Goal: Task Accomplishment & Management: Use online tool/utility

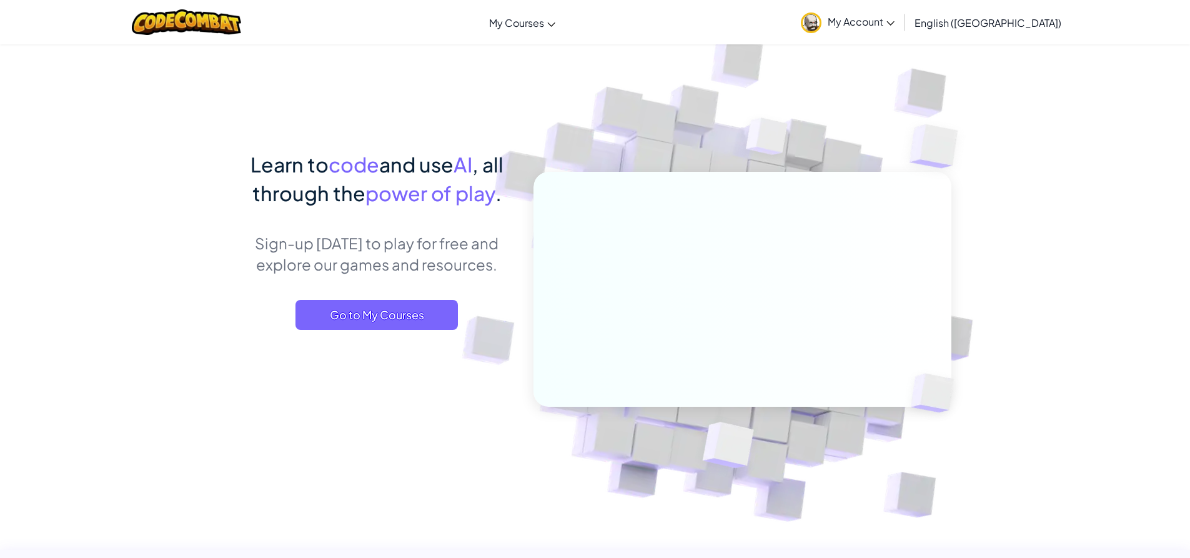
click at [895, 27] on span "My Account" at bounding box center [861, 21] width 67 height 13
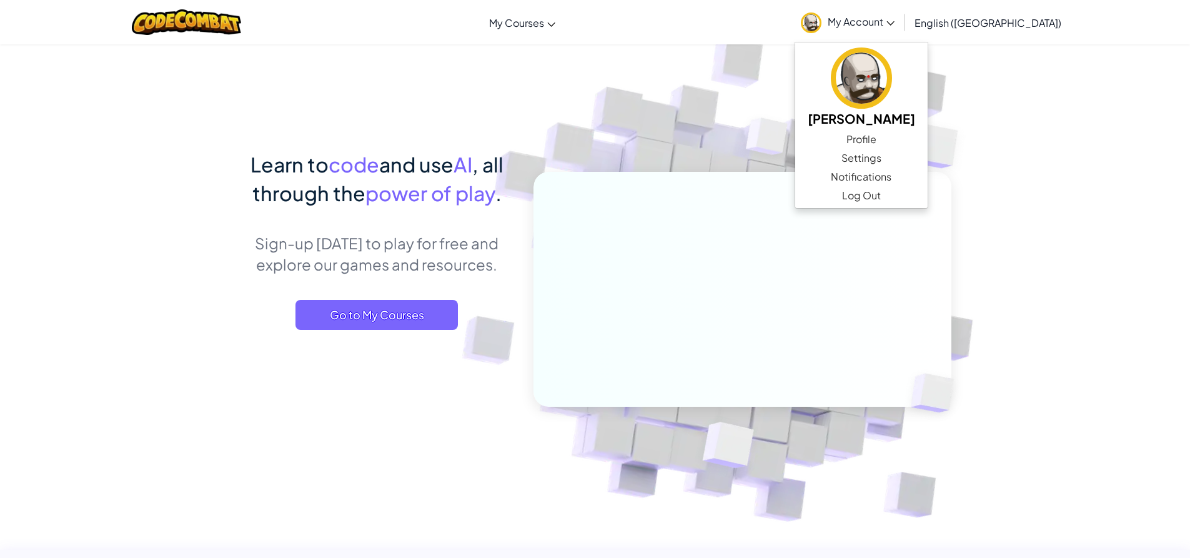
click at [1056, 154] on img at bounding box center [734, 275] width 694 height 694
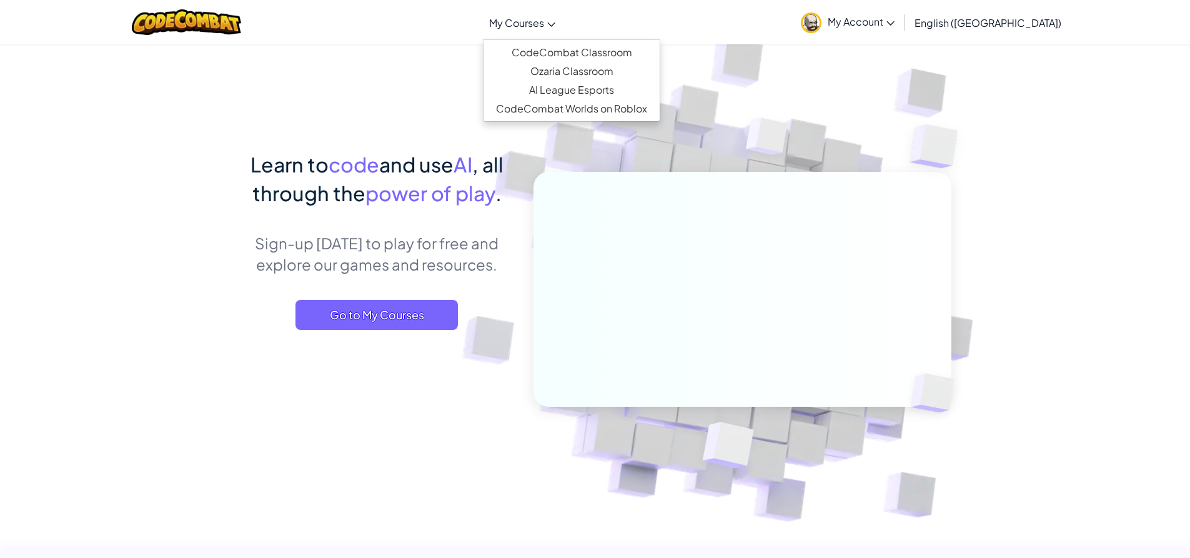
click at [562, 32] on link "My Courses" at bounding box center [522, 23] width 79 height 34
click at [585, 46] on link "CodeCombat Classroom" at bounding box center [572, 52] width 176 height 19
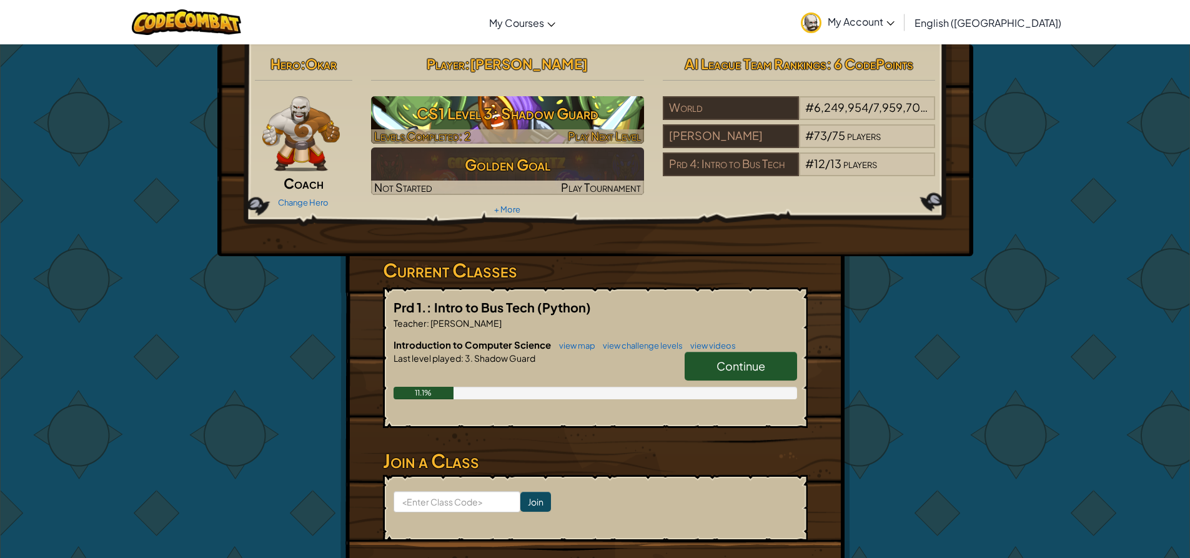
click at [521, 116] on h3 "CS1 Level 3: Shadow Guard" at bounding box center [507, 113] width 273 height 28
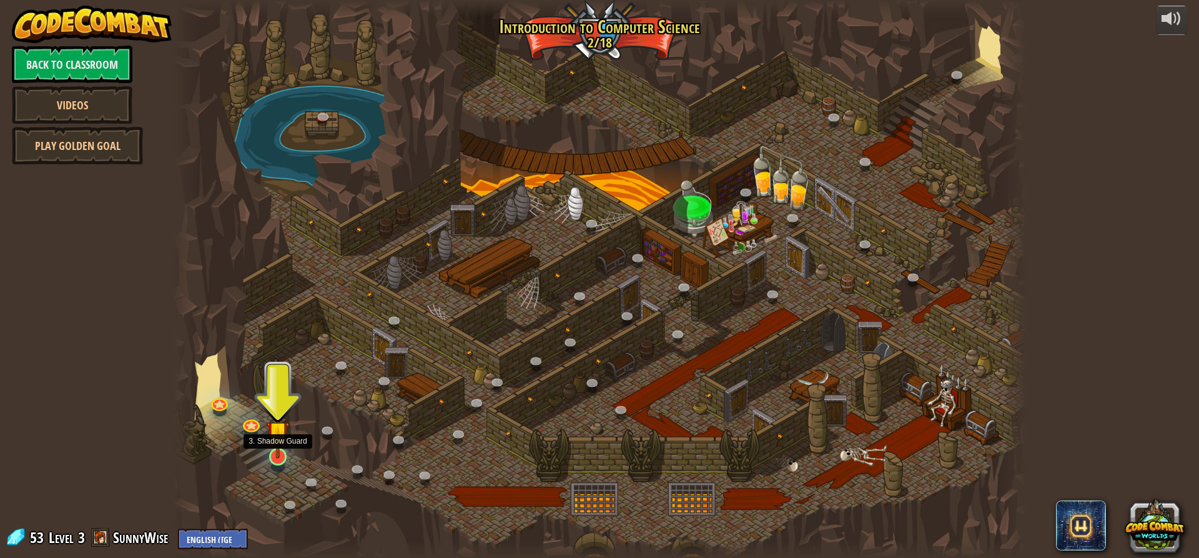
click at [285, 454] on img at bounding box center [278, 432] width 22 height 52
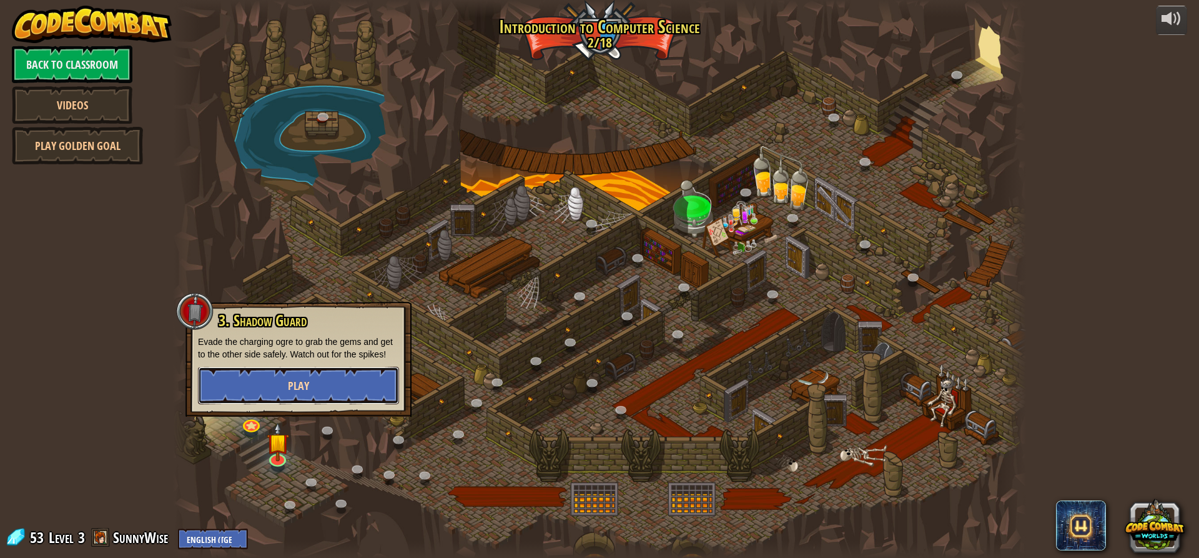
click at [288, 392] on span "Play" at bounding box center [298, 386] width 21 height 16
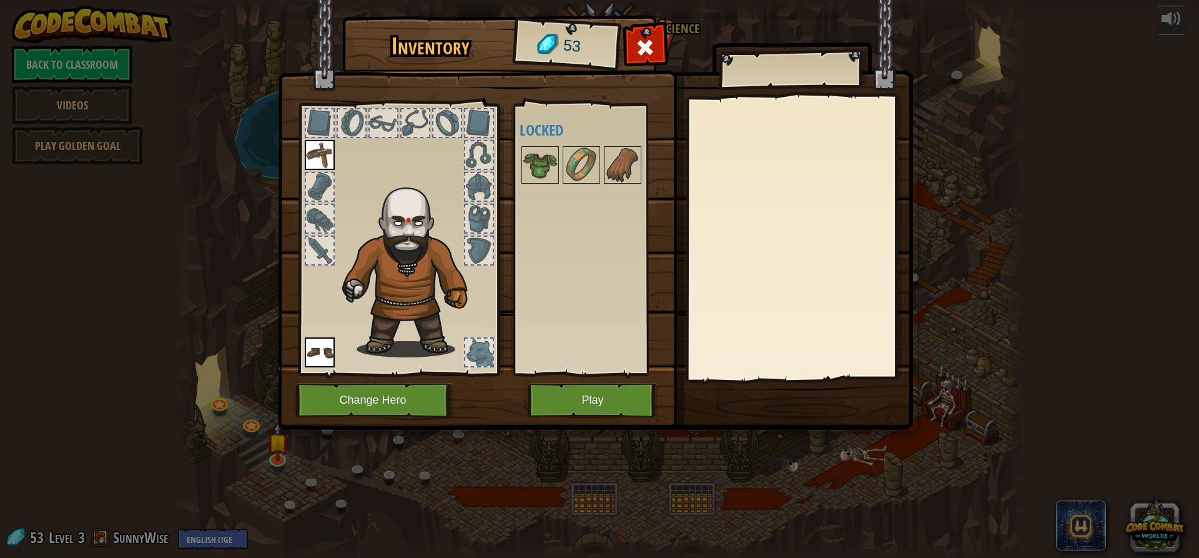
drag, startPoint x: 615, startPoint y: 429, endPoint x: 613, endPoint y: 412, distance: 16.4
click at [613, 422] on img at bounding box center [595, 203] width 635 height 454
click at [611, 405] on button "Play" at bounding box center [593, 400] width 131 height 34
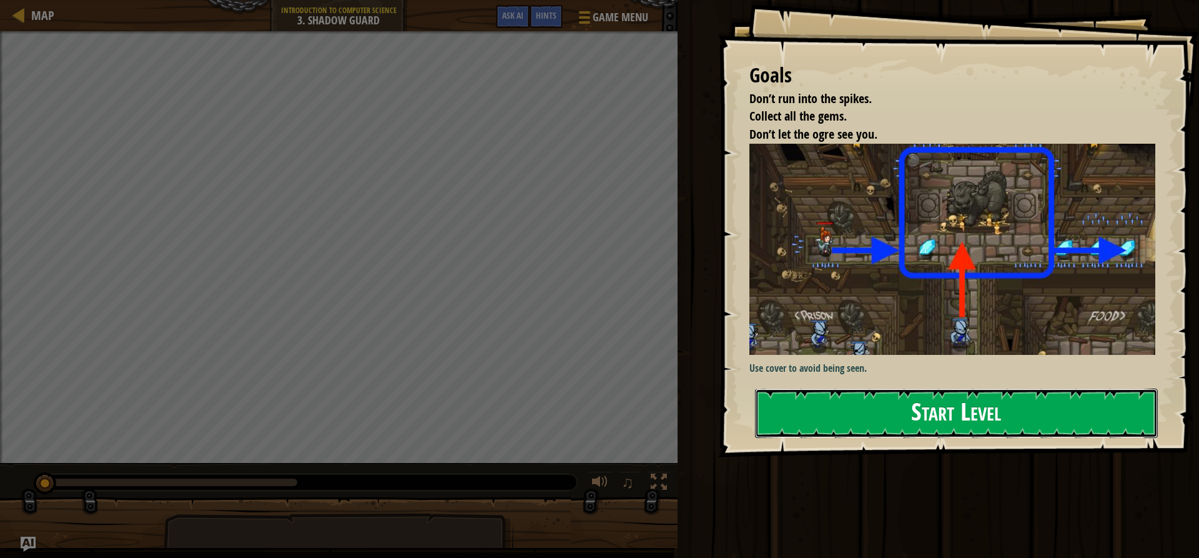
click at [936, 410] on button "Start Level" at bounding box center [956, 413] width 403 height 49
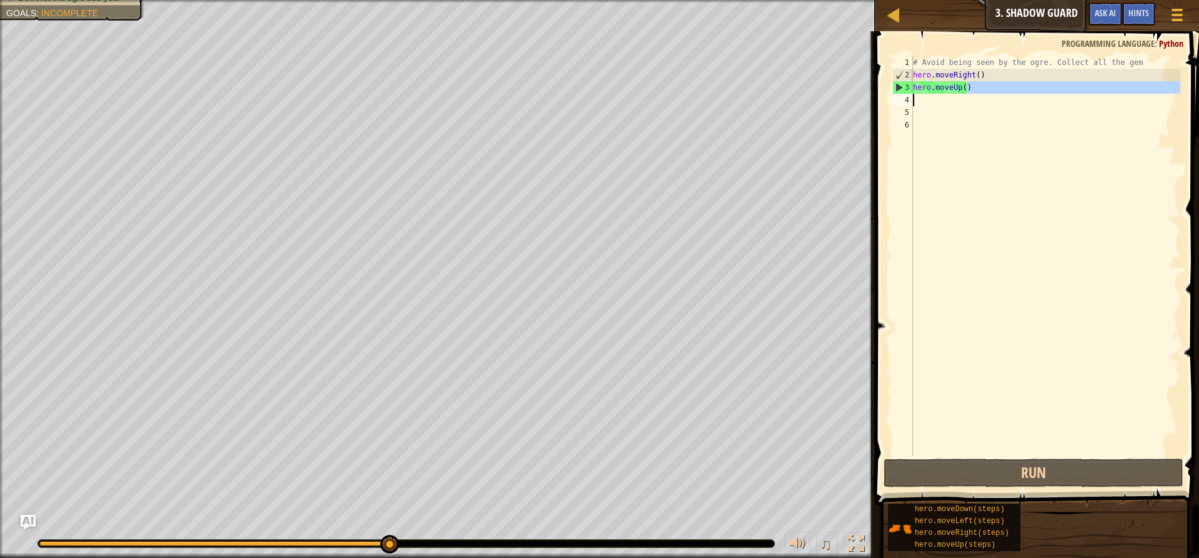
drag, startPoint x: 975, startPoint y: 85, endPoint x: 954, endPoint y: 96, distance: 23.2
click at [946, 95] on div "# Avoid being seen by the ogre. Collect all the gem hero . moveRight ( ) hero .…" at bounding box center [1046, 268] width 270 height 425
type textarea "hero.moveUp()"
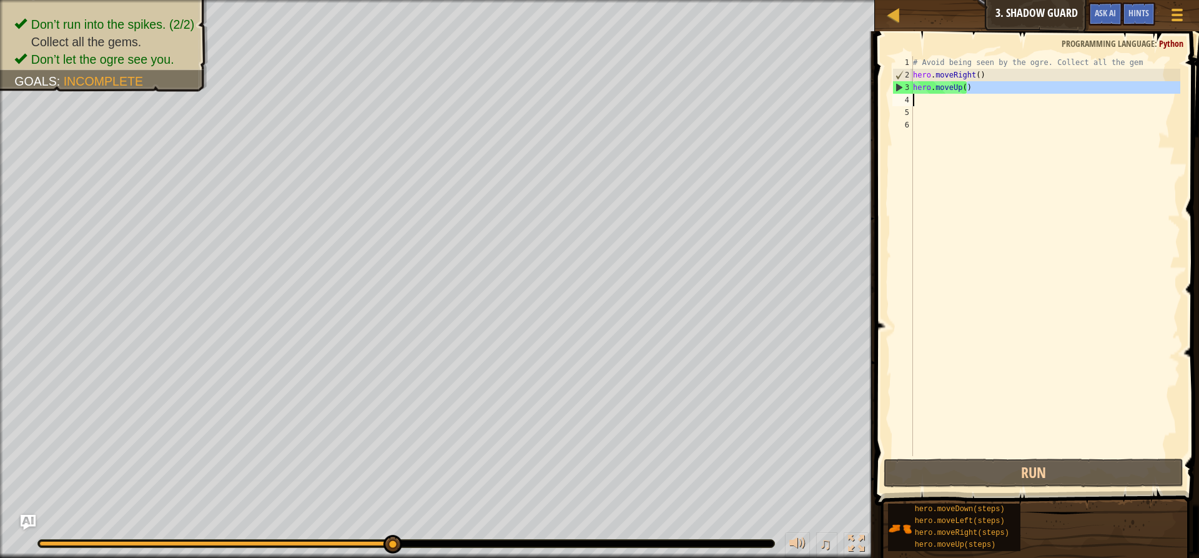
click at [965, 96] on div "# Avoid being seen by the ogre. Collect all the gem hero . moveRight ( ) hero .…" at bounding box center [1046, 256] width 270 height 400
type textarea "h"
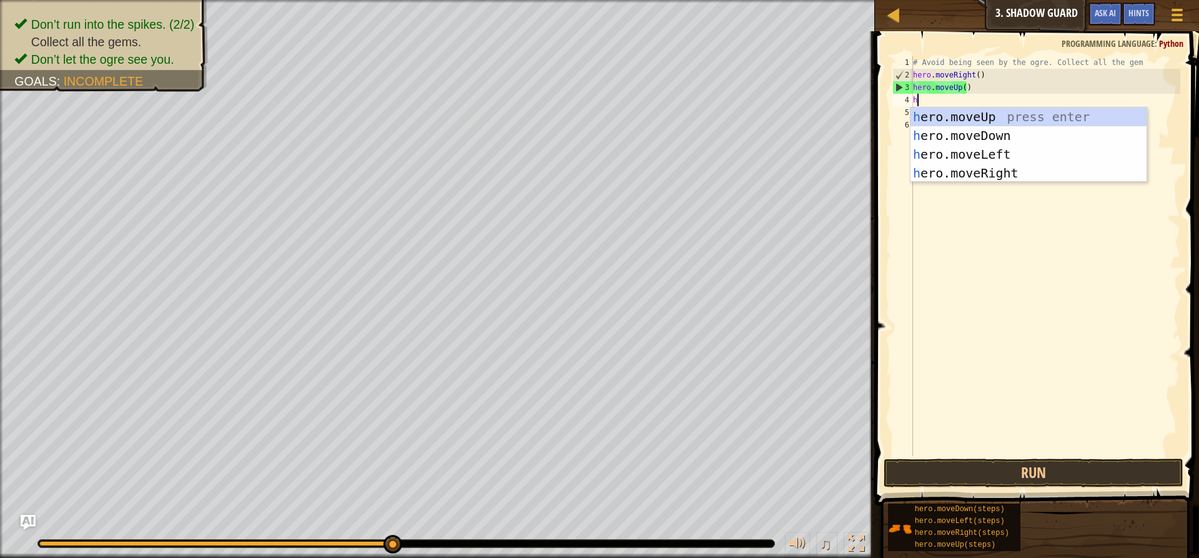
scroll to position [6, 0]
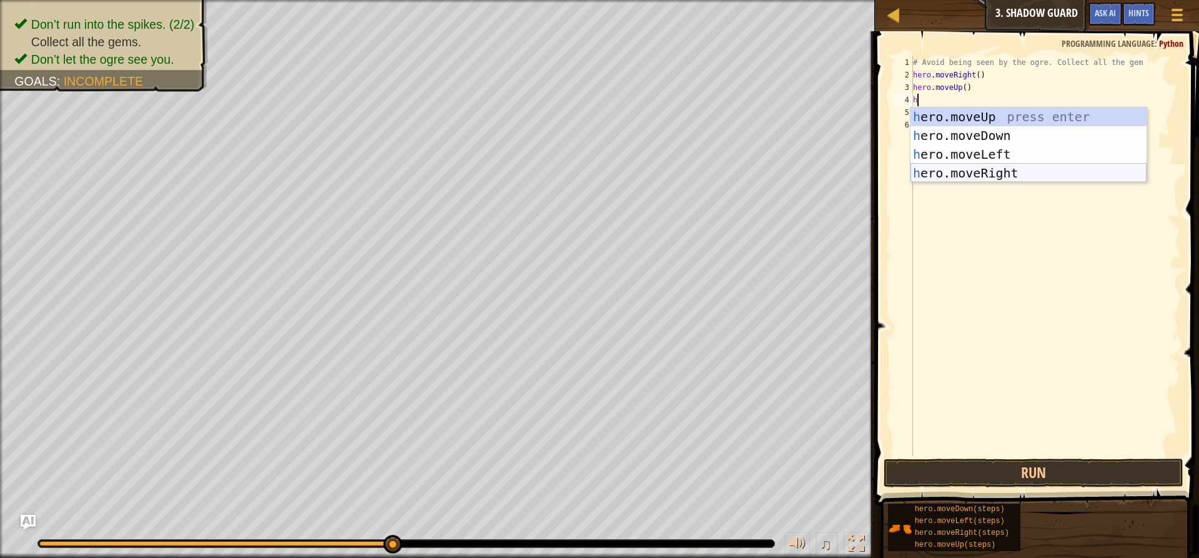
click at [973, 170] on div "h ero.moveUp press enter h ero.moveDown press enter h ero.moveLeft press enter …" at bounding box center [1029, 163] width 236 height 112
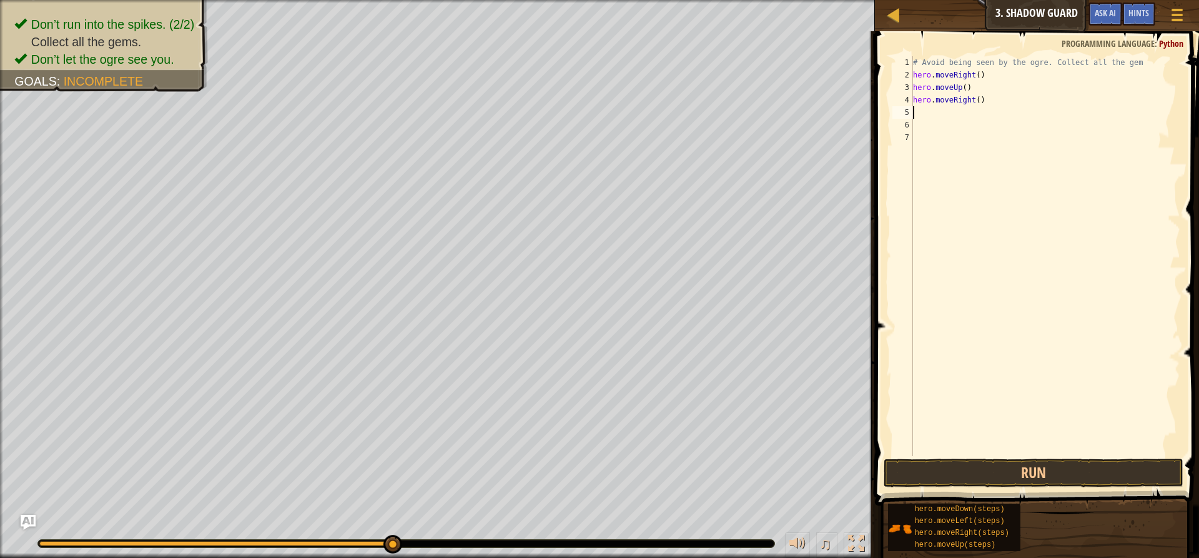
type textarea "h"
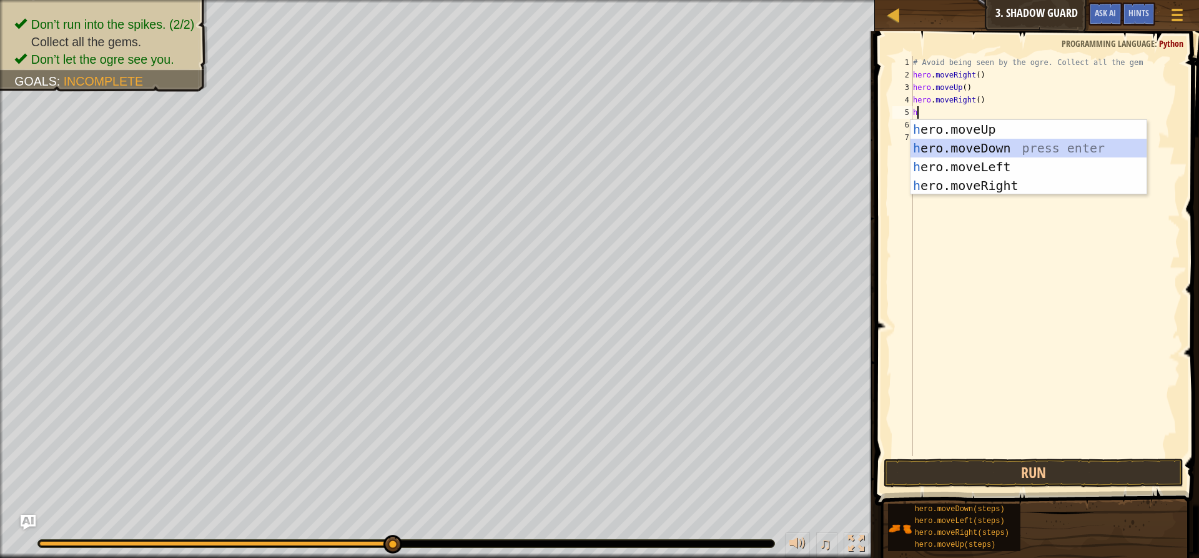
click at [966, 149] on div "h ero.moveUp press enter h ero.moveDown press enter h ero.moveLeft press enter …" at bounding box center [1029, 176] width 236 height 112
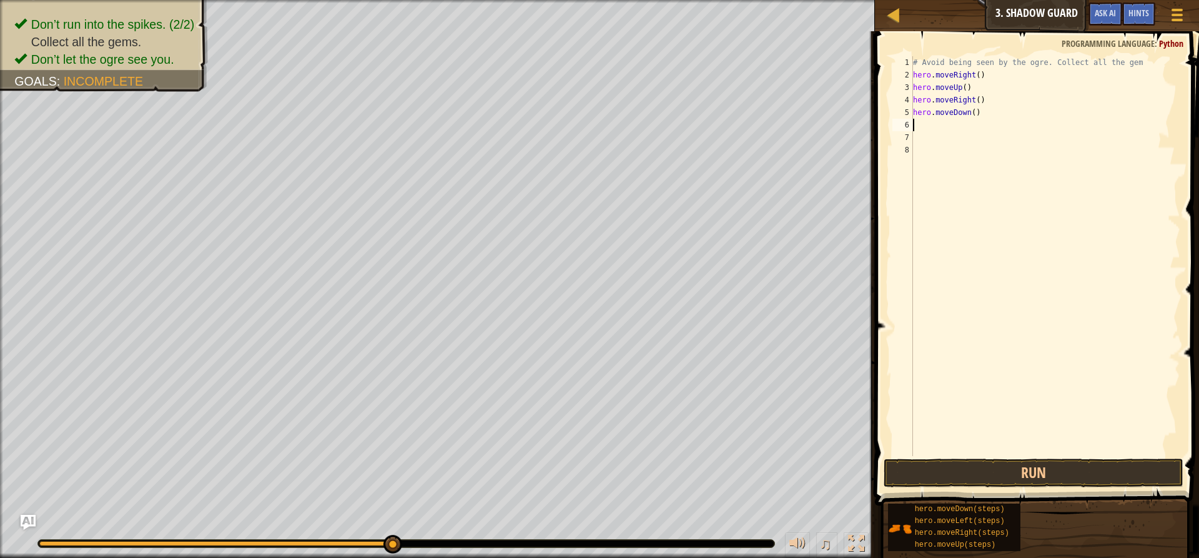
type textarea "h"
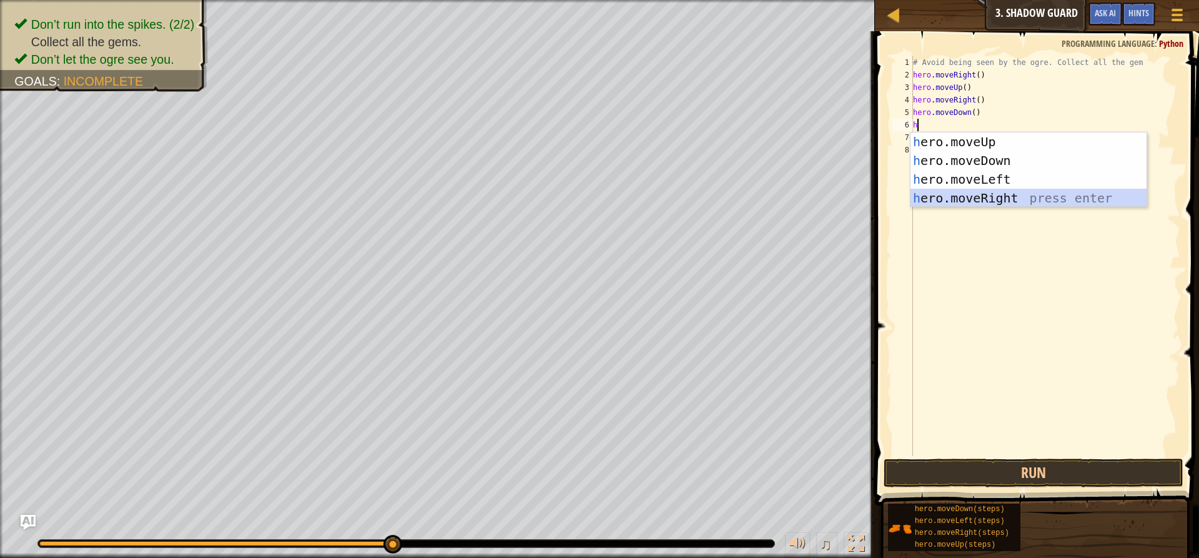
click at [959, 189] on div "h ero.moveUp press enter h ero.moveDown press enter h ero.moveLeft press enter …" at bounding box center [1029, 188] width 236 height 112
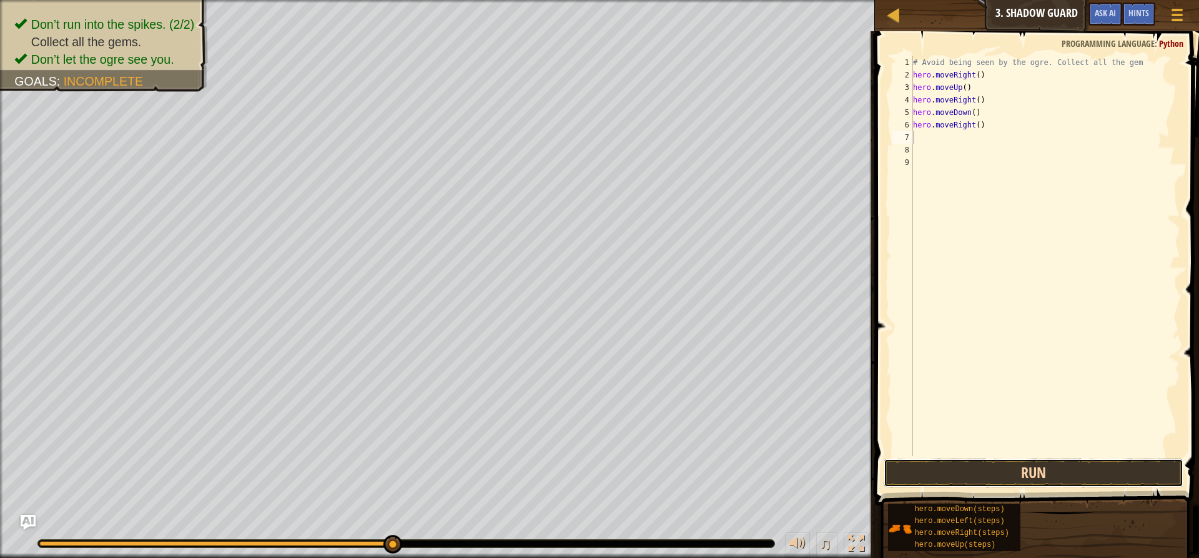
click at [996, 464] on button "Run" at bounding box center [1034, 473] width 300 height 29
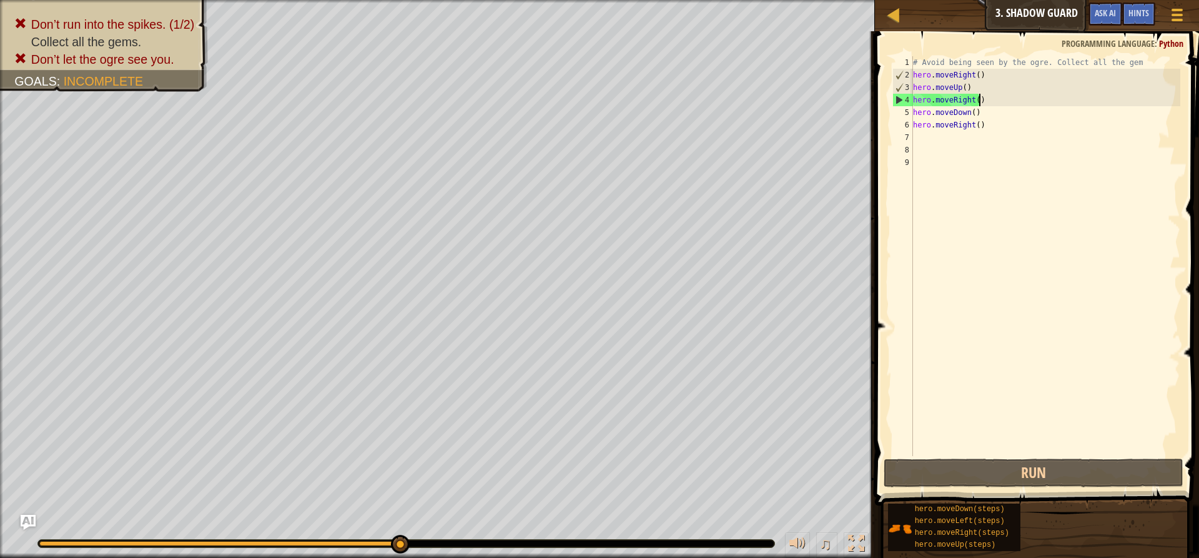
click at [987, 102] on div "# Avoid being seen by the ogre. Collect all the gem hero . moveRight ( ) hero .…" at bounding box center [1046, 268] width 270 height 425
drag, startPoint x: 987, startPoint y: 102, endPoint x: 974, endPoint y: 100, distance: 13.4
click at [974, 100] on div "# Avoid being seen by the ogre. Collect all the gem hero . moveRight ( ) hero .…" at bounding box center [1046, 268] width 270 height 425
click at [971, 87] on div "# Avoid being seen by the ogre. Collect all the gem hero . moveRight ( ) hero .…" at bounding box center [1046, 268] width 270 height 425
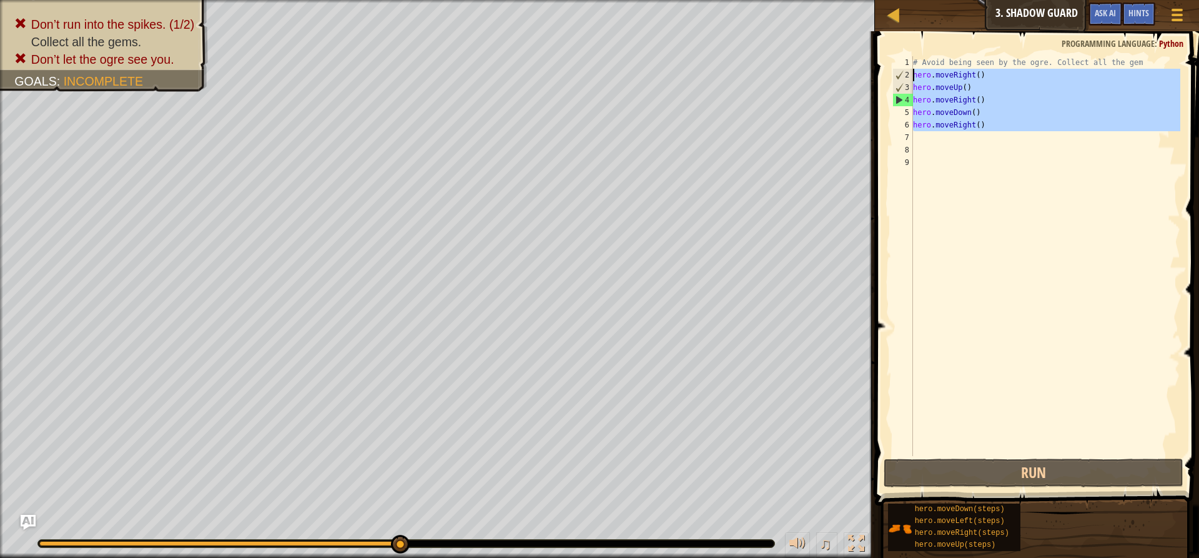
drag, startPoint x: 998, startPoint y: 131, endPoint x: 913, endPoint y: 73, distance: 102.4
click at [913, 73] on div "# Avoid being seen by the ogre. Collect all the gem hero . moveRight ( ) hero .…" at bounding box center [1046, 268] width 270 height 425
type textarea "hero.moveRight() hero.moveUp()"
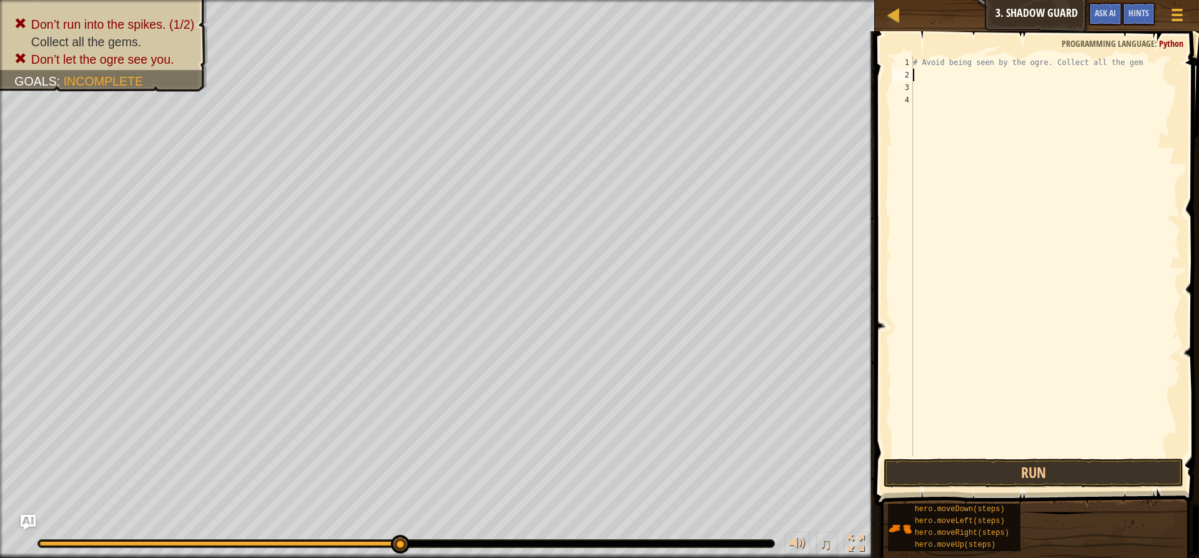
click at [919, 105] on div "# Avoid being seen by the ogre. Collect all the gem" at bounding box center [1046, 268] width 270 height 425
type textarea "h"
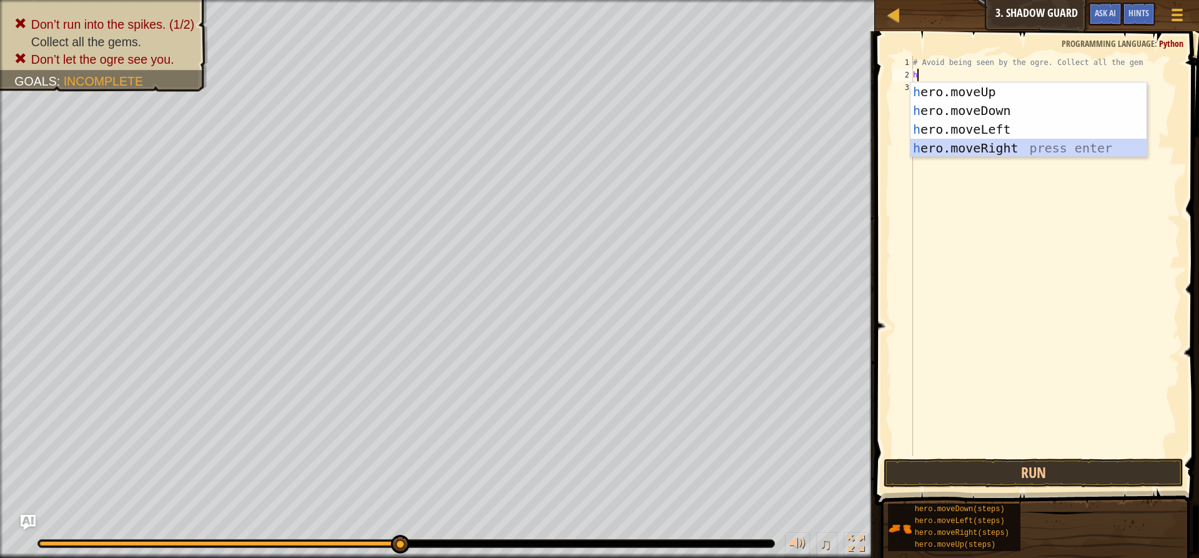
click at [933, 140] on div "h ero.moveUp press enter h ero.moveDown press enter h ero.moveLeft press enter …" at bounding box center [1029, 138] width 236 height 112
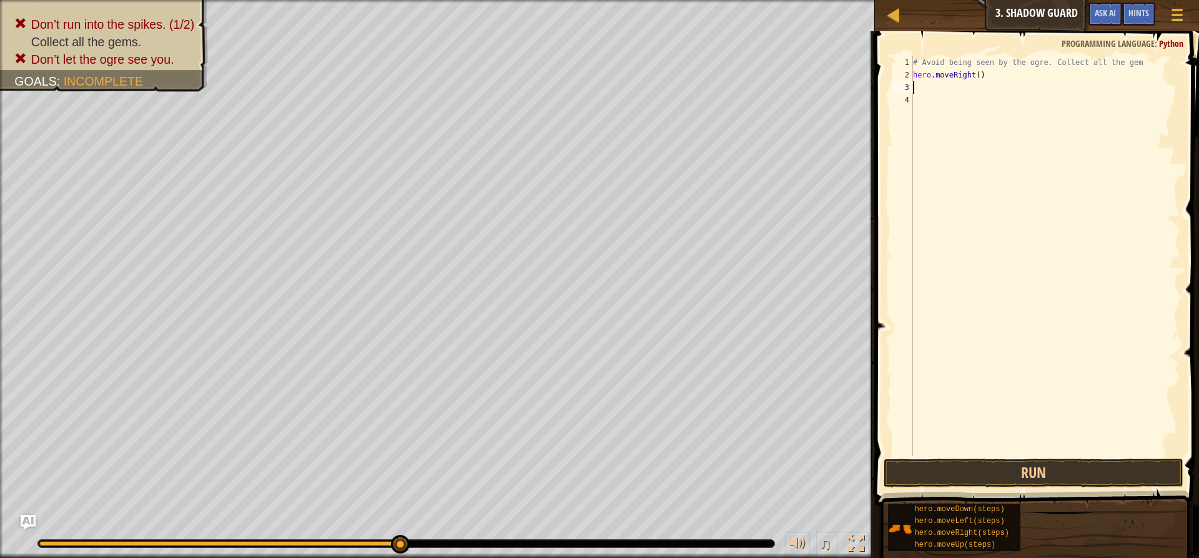
type textarea "h"
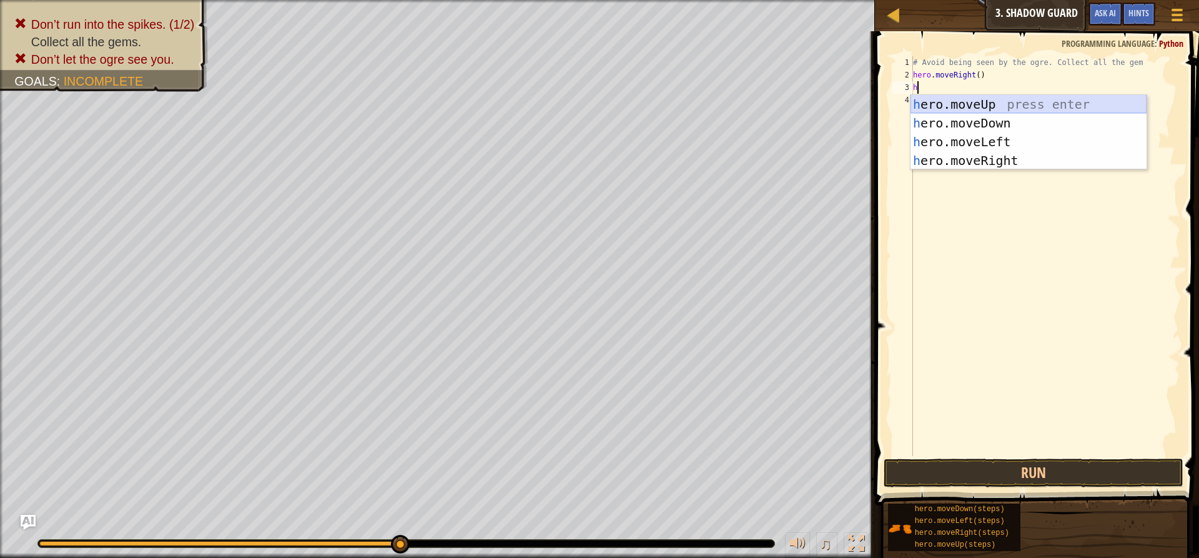
click at [928, 104] on div "h ero.moveUp press enter h ero.moveDown press enter h ero.moveLeft press enter …" at bounding box center [1029, 151] width 236 height 112
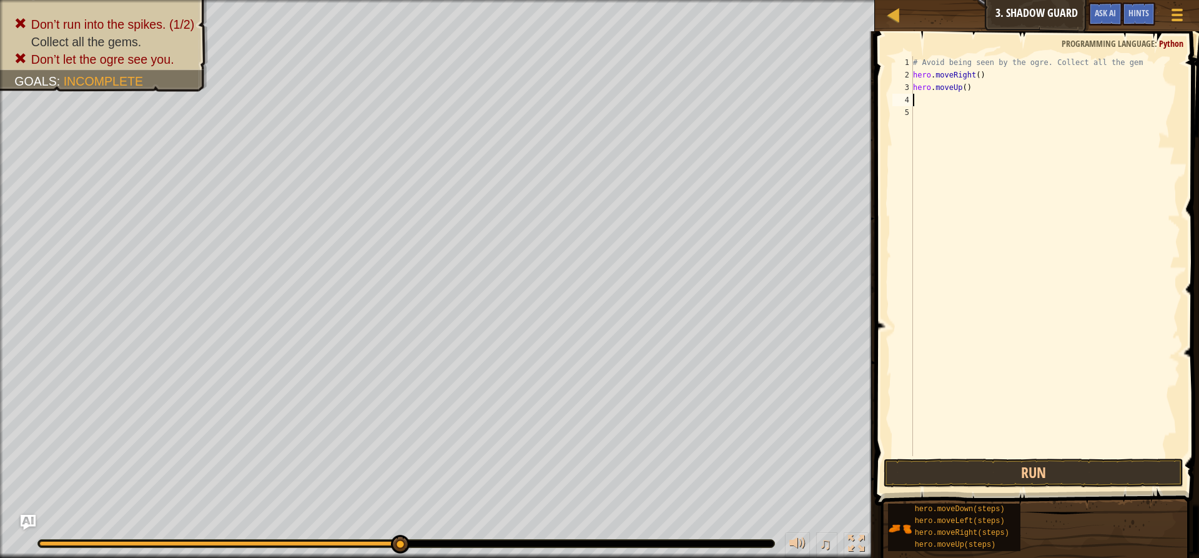
type textarea "h"
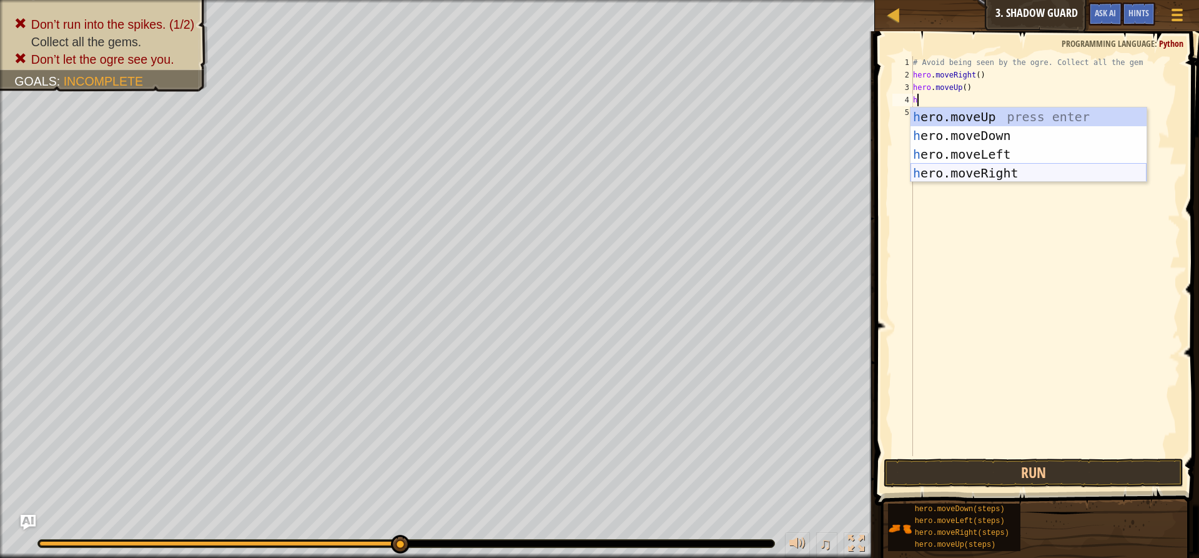
click at [946, 167] on div "h ero.moveUp press enter h ero.moveDown press enter h ero.moveLeft press enter …" at bounding box center [1029, 163] width 236 height 112
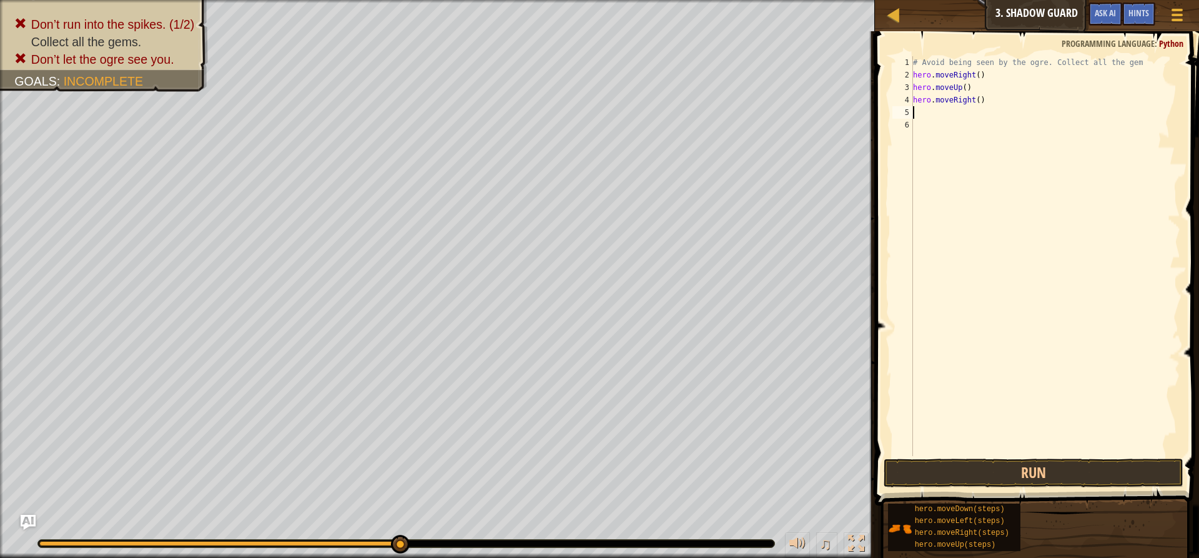
type textarea "h"
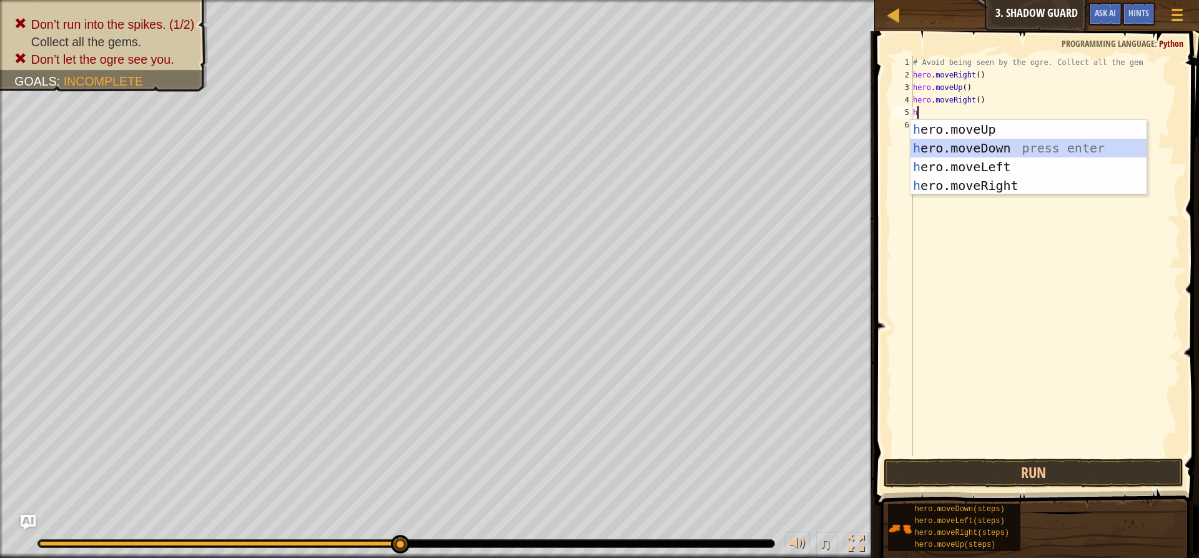
click at [945, 149] on div "h ero.moveUp press enter h ero.moveDown press enter h ero.moveLeft press enter …" at bounding box center [1029, 176] width 236 height 112
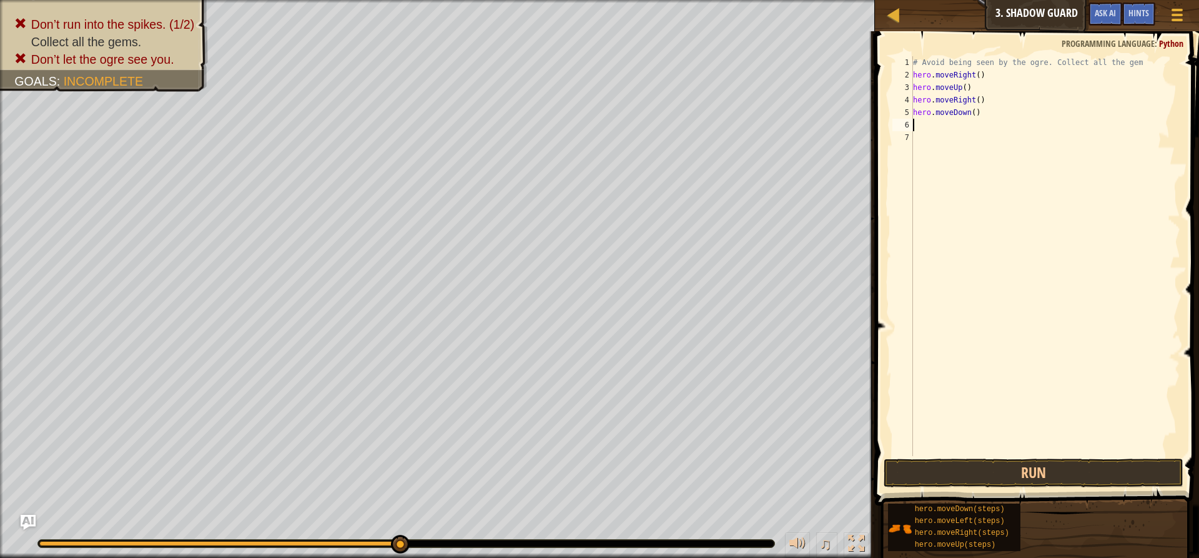
type textarea "h"
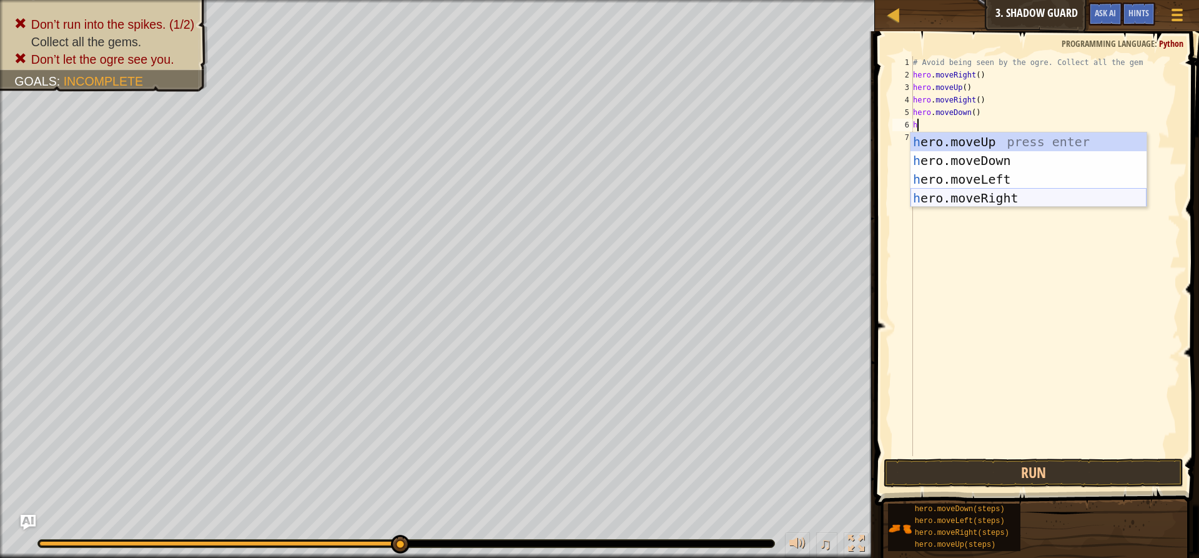
click at [947, 193] on div "h ero.moveUp press enter h ero.moveDown press enter h ero.moveLeft press enter …" at bounding box center [1029, 188] width 236 height 112
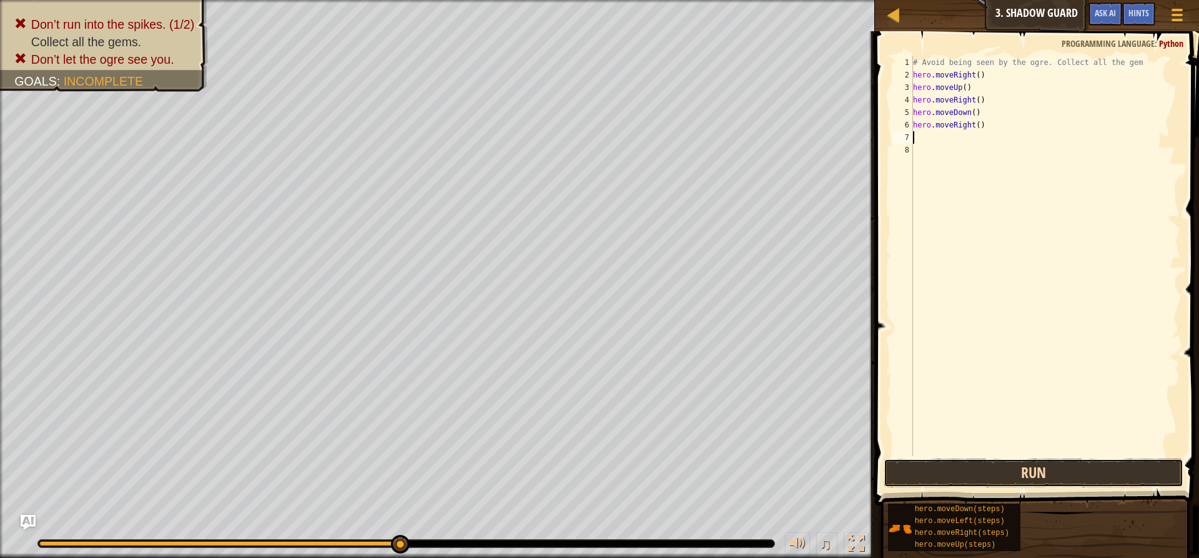
click at [1044, 467] on button "Run" at bounding box center [1034, 473] width 300 height 29
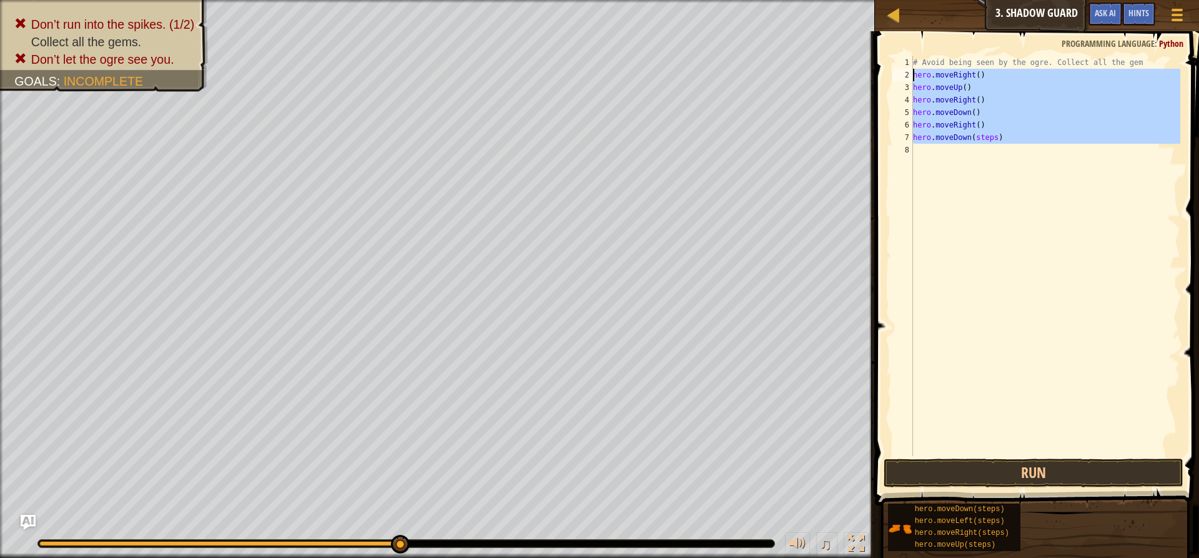
drag, startPoint x: 1005, startPoint y: 144, endPoint x: 906, endPoint y: 71, distance: 122.5
click at [906, 71] on div "hero.moveDown(steps) 1 2 3 4 5 6 7 8 # Avoid being seen by the ogre. Collect al…" at bounding box center [1035, 256] width 290 height 400
type textarea "hero.moveRight() hero.moveUp()"
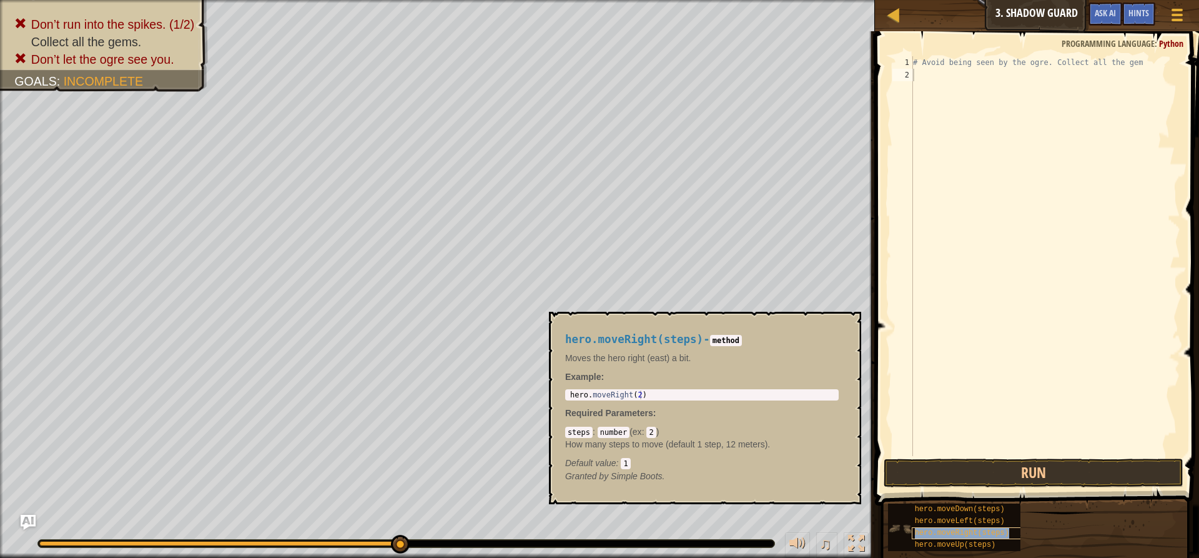
type textarea "hero.moveRight(steps)"
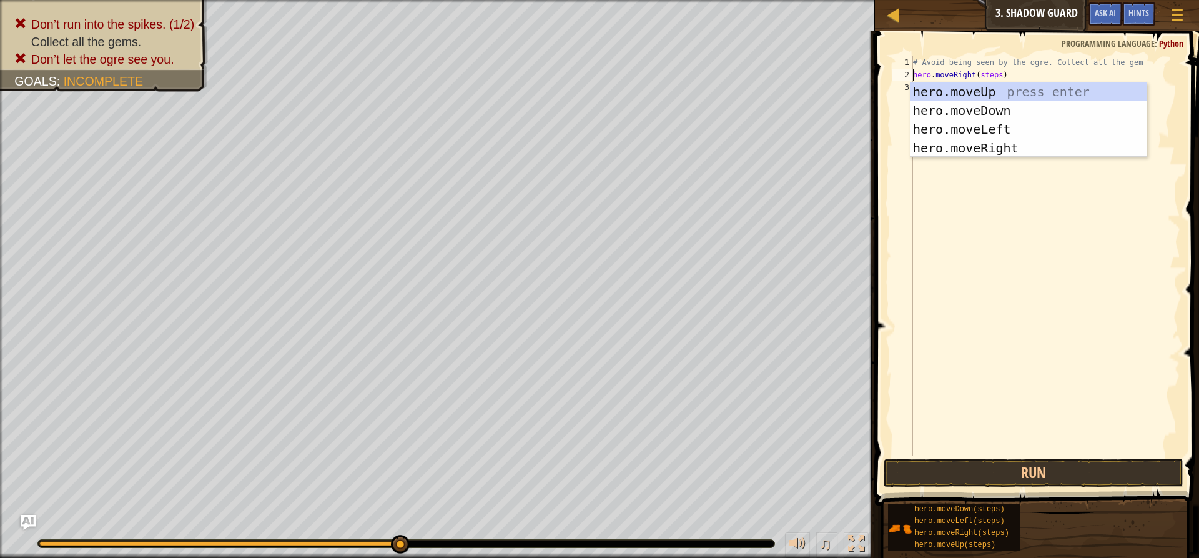
click at [980, 272] on div "# Avoid being seen by the ogre. Collect all the gem hero . moveRight ( steps )" at bounding box center [1046, 268] width 270 height 425
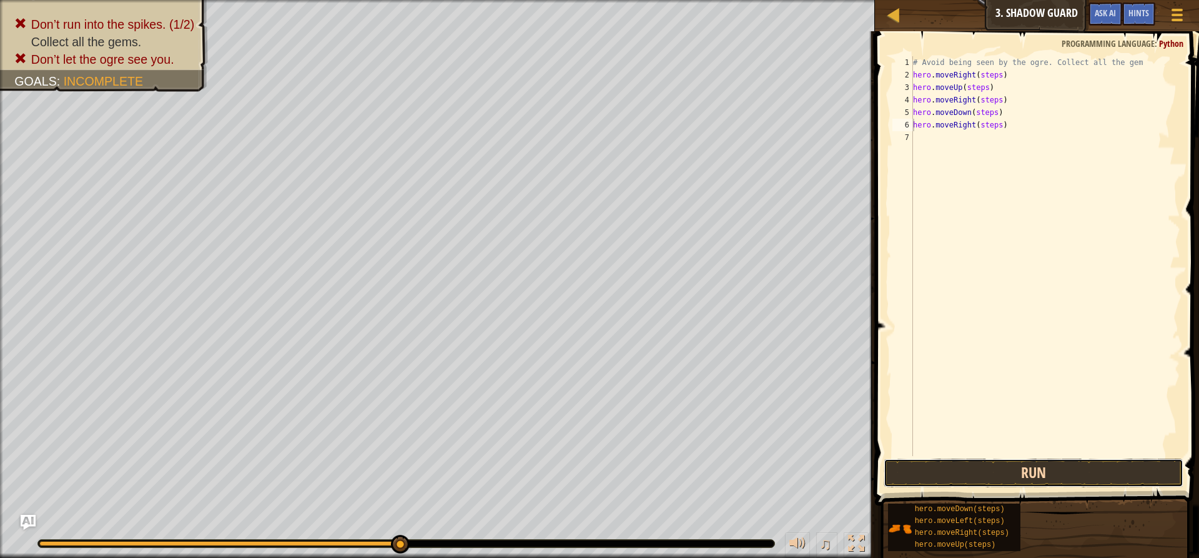
click at [1005, 467] on button "Run" at bounding box center [1034, 473] width 300 height 29
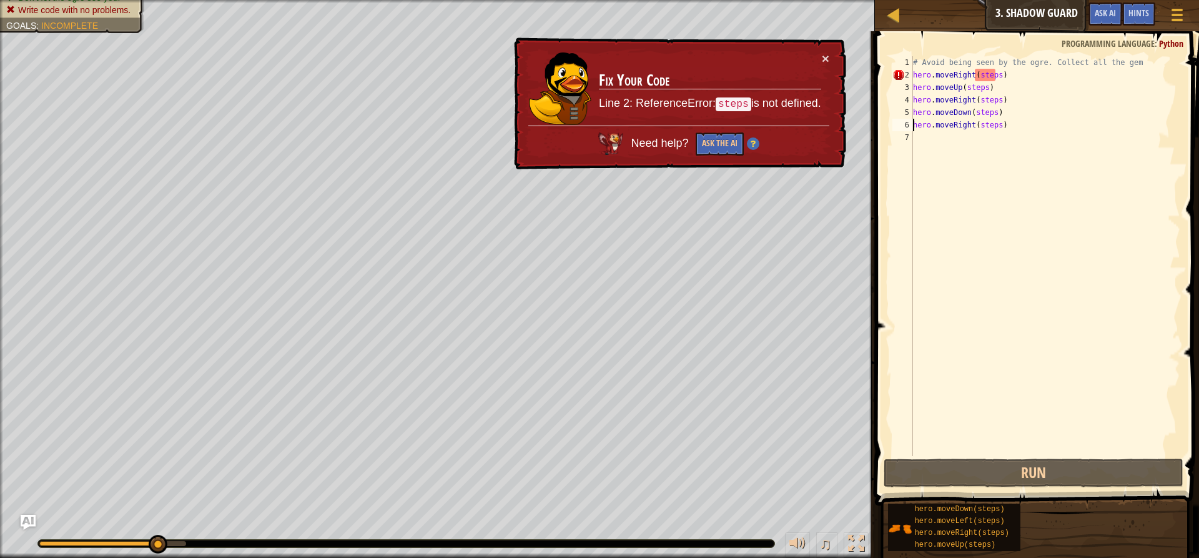
click at [995, 74] on div "# Avoid being seen by the ogre. Collect all the gem hero . moveRight ( steps ) …" at bounding box center [1046, 268] width 270 height 425
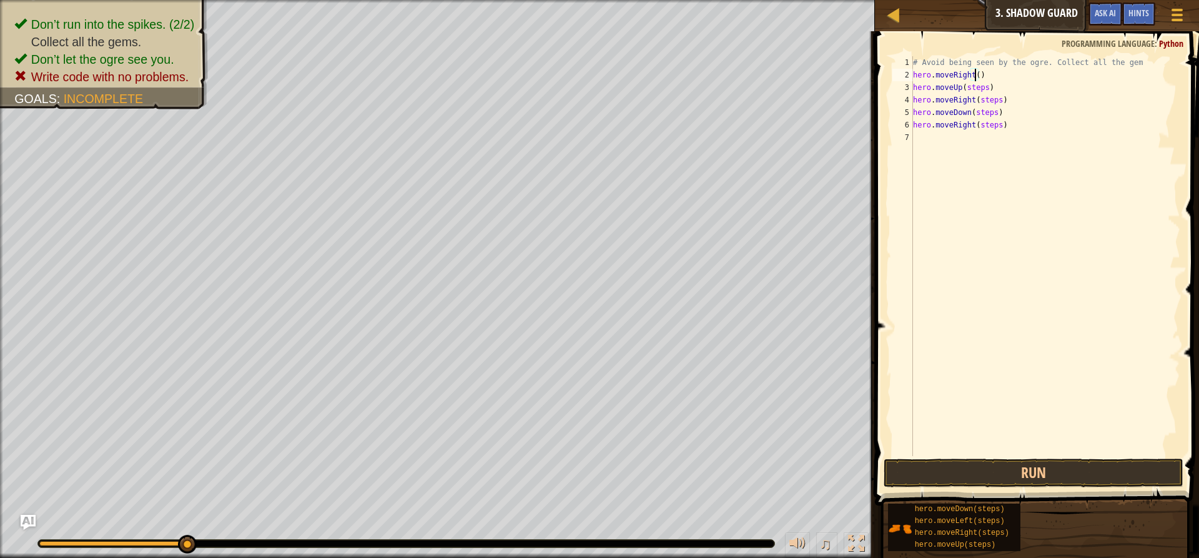
click at [981, 89] on div "# Avoid being seen by the ogre. Collect all the gem hero . moveRight ( ) hero .…" at bounding box center [1046, 268] width 270 height 425
click at [995, 102] on div "# Avoid being seen by the ogre. Collect all the gem hero . moveRight ( ) hero .…" at bounding box center [1046, 268] width 270 height 425
click at [990, 114] on div "# Avoid being seen by the ogre. Collect all the gem hero . moveRight ( ) hero .…" at bounding box center [1046, 268] width 270 height 425
click at [996, 124] on div "# Avoid being seen by the ogre. Collect all the gem hero . moveRight ( ) hero .…" at bounding box center [1046, 268] width 270 height 425
type textarea "hero.moveRight()"
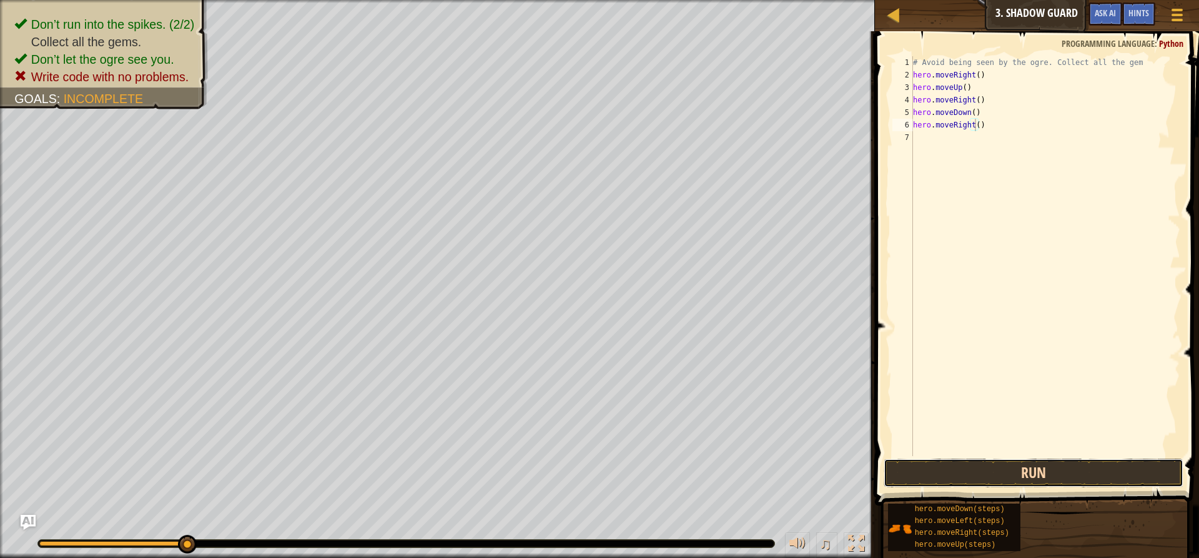
click at [930, 468] on button "Run" at bounding box center [1034, 473] width 300 height 29
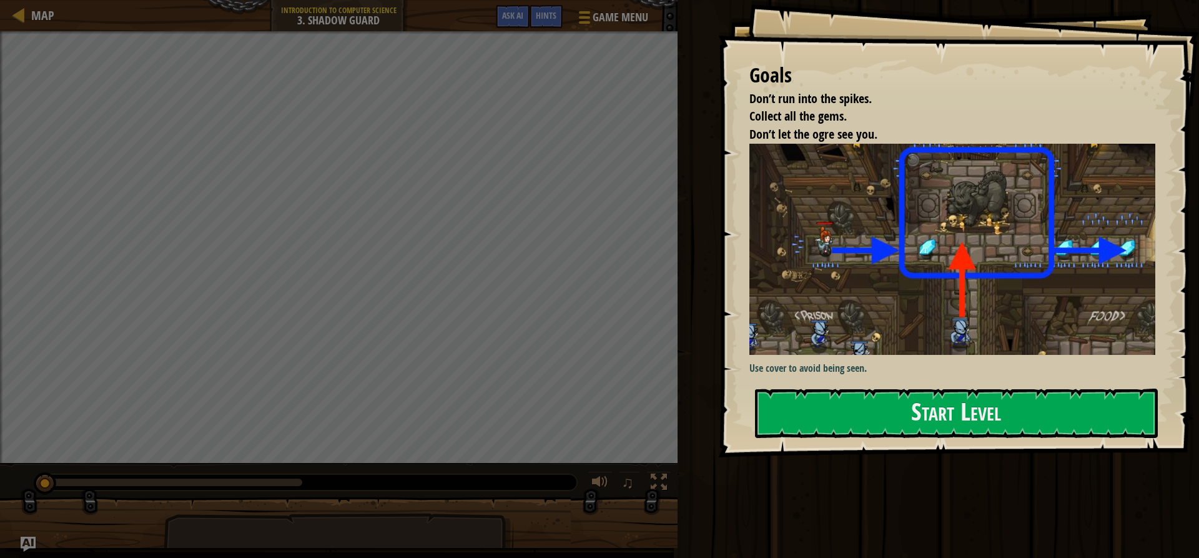
click at [970, 375] on div "Use cover to avoid being seen." at bounding box center [957, 260] width 415 height 233
click at [945, 411] on button "Start Level" at bounding box center [956, 413] width 403 height 49
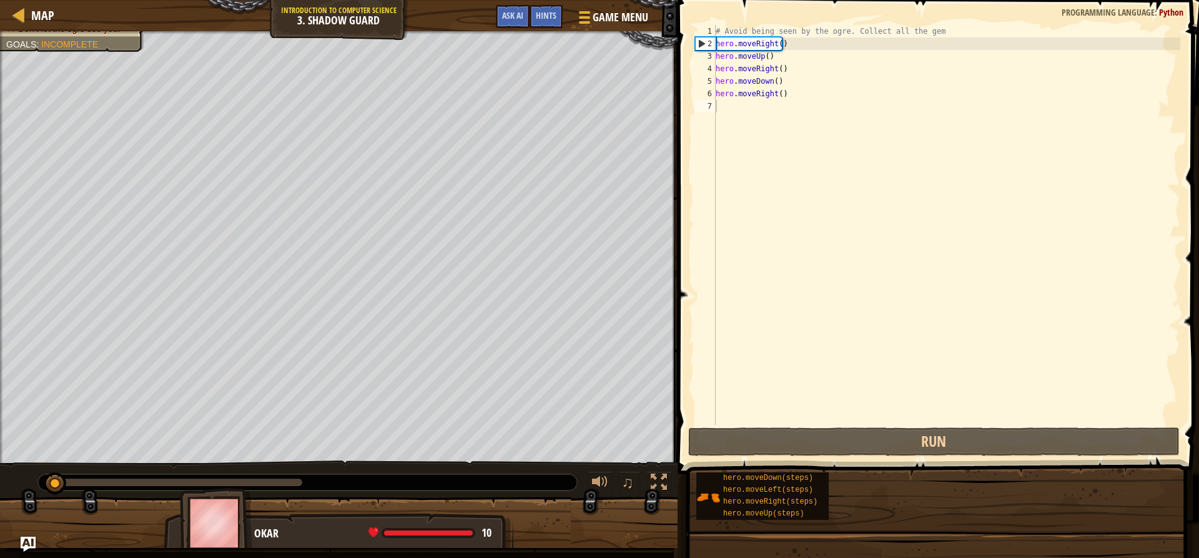
click at [934, 396] on div "Goals Don’t run into the spikes. Collect all the gems. Don’t let the ogre see y…" at bounding box center [599, 279] width 1199 height 558
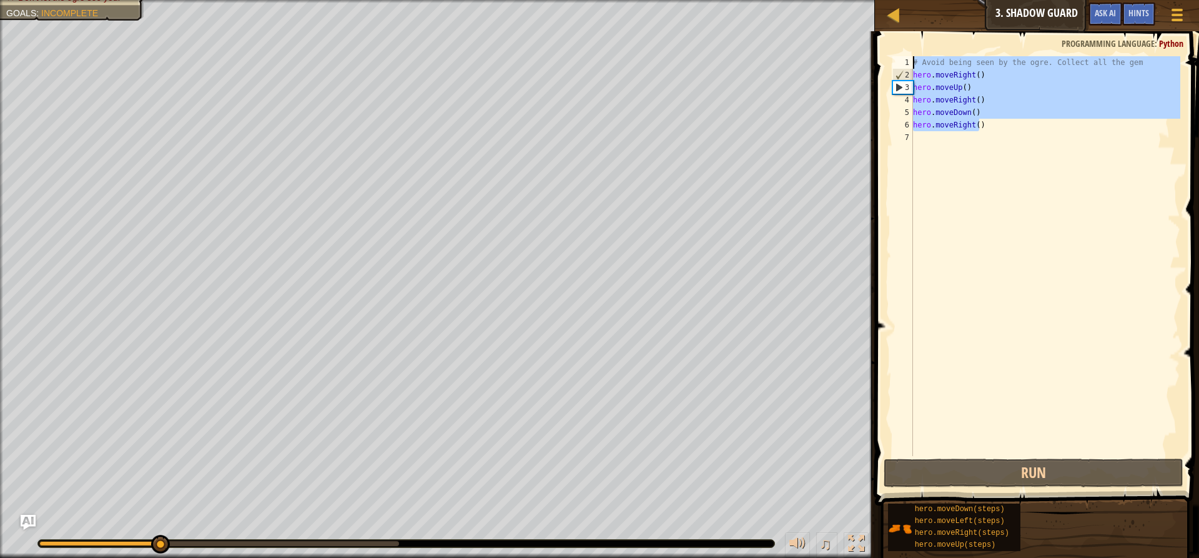
drag, startPoint x: 1019, startPoint y: 127, endPoint x: 877, endPoint y: 39, distance: 166.9
click at [878, 44] on div "hero.moveRight() 1 2 3 4 5 6 7 # Avoid being seen by the ogre. Collect all the …" at bounding box center [1035, 292] width 328 height 511
type textarea "# Avoid being seen by the ogre. Collect all the gem hero.moveRight()"
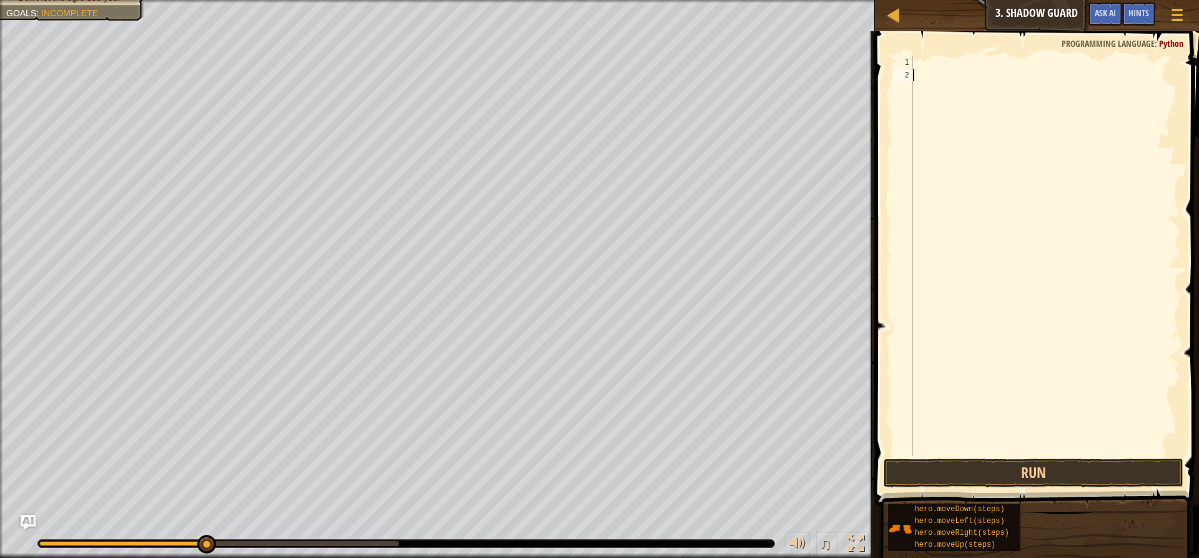
click at [974, 79] on div at bounding box center [1046, 268] width 270 height 425
type textarea "h"
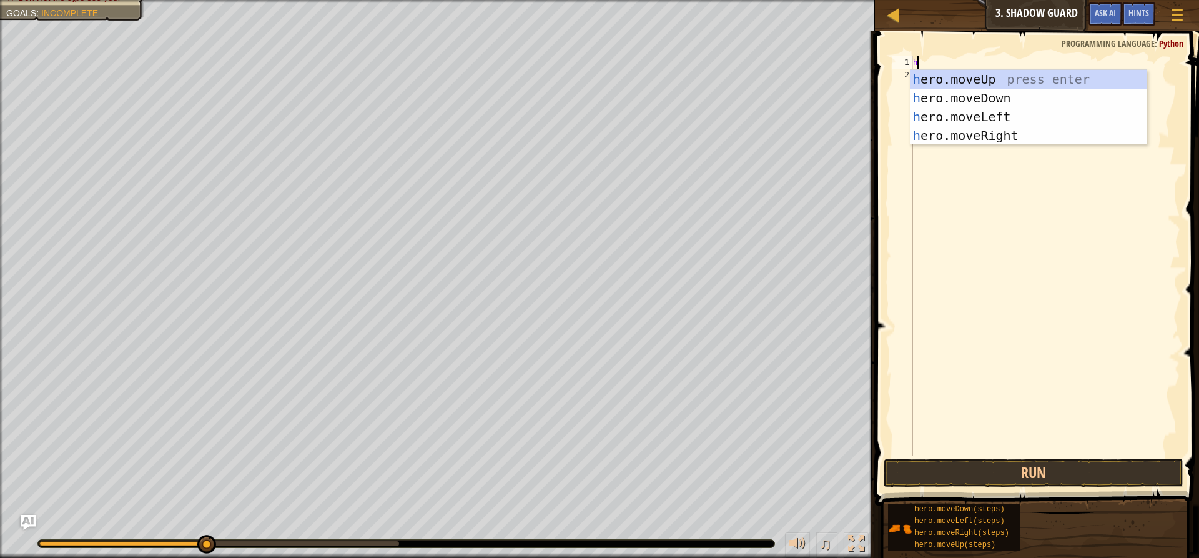
scroll to position [6, 0]
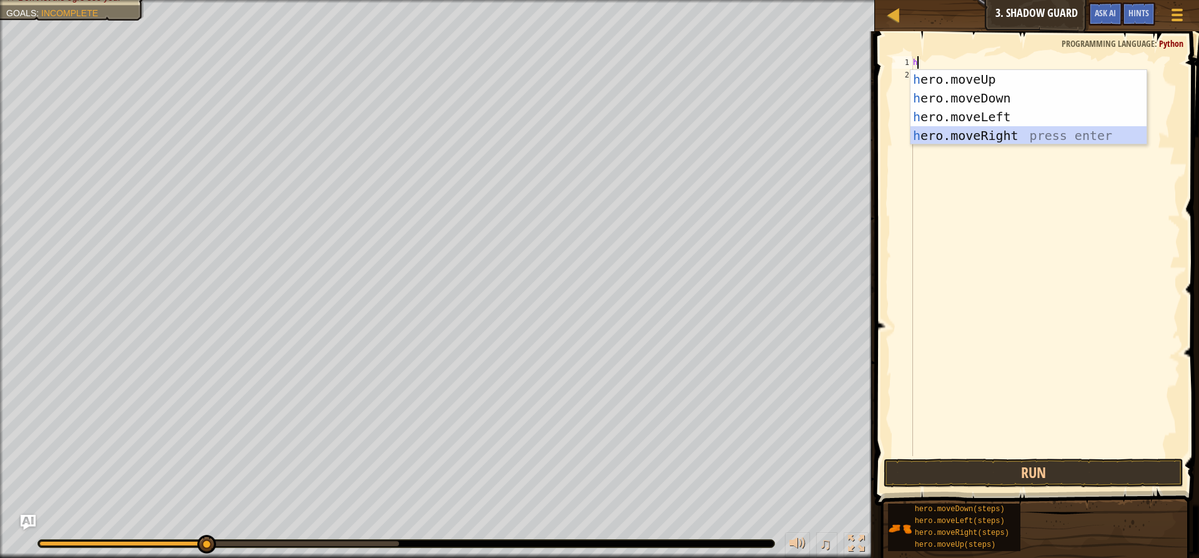
click at [957, 139] on div "h ero.moveUp press enter h ero.moveDown press enter h ero.moveLeft press enter …" at bounding box center [1029, 126] width 236 height 112
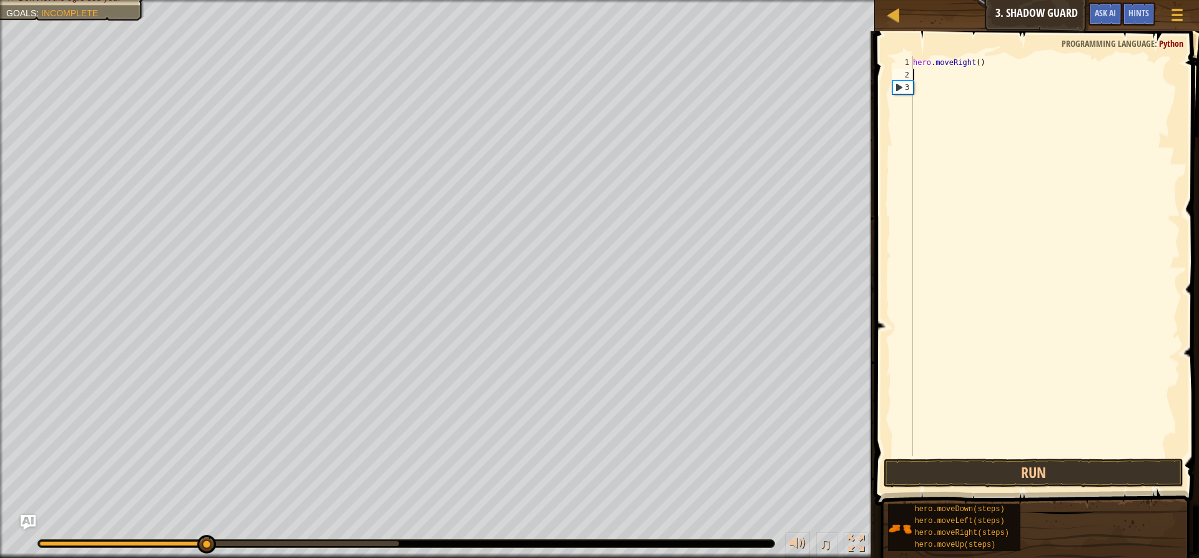
type textarea "h"
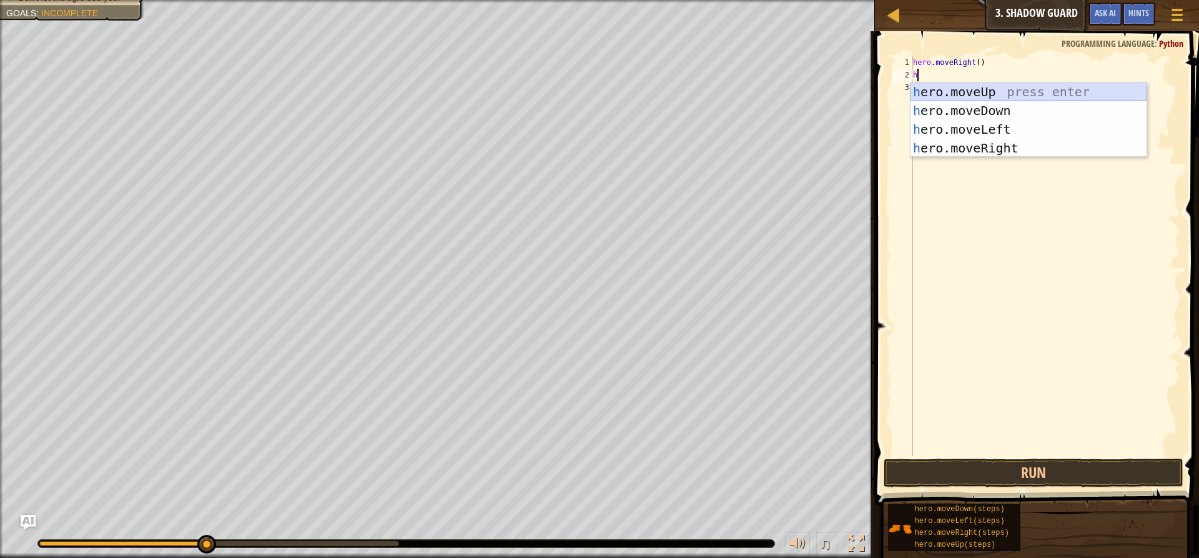
click at [955, 90] on div "h ero.moveUp press enter h ero.moveDown press enter h ero.moveLeft press enter …" at bounding box center [1029, 138] width 236 height 112
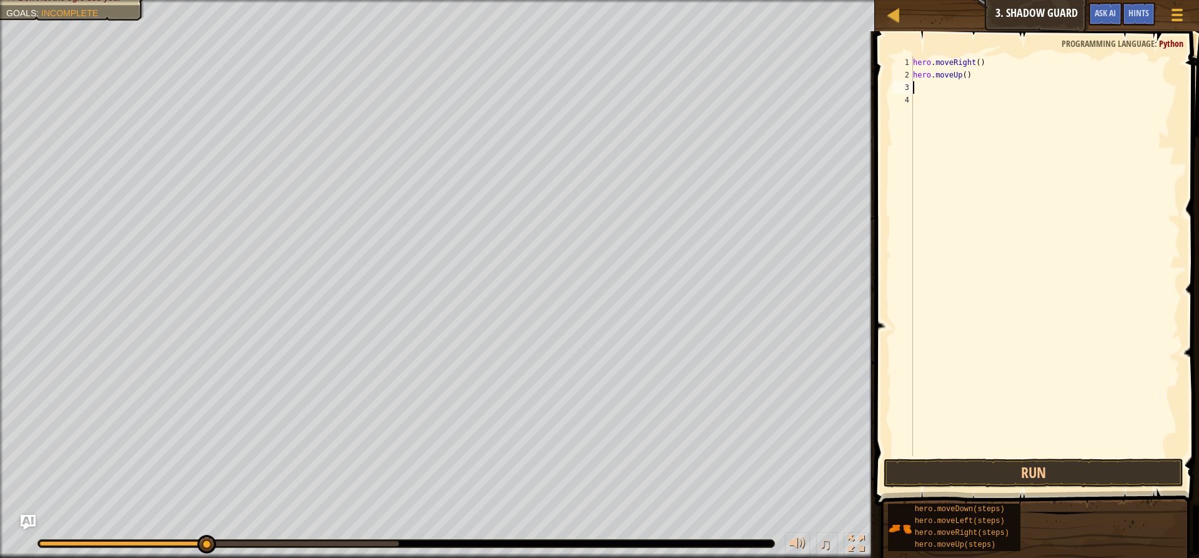
type textarea "h"
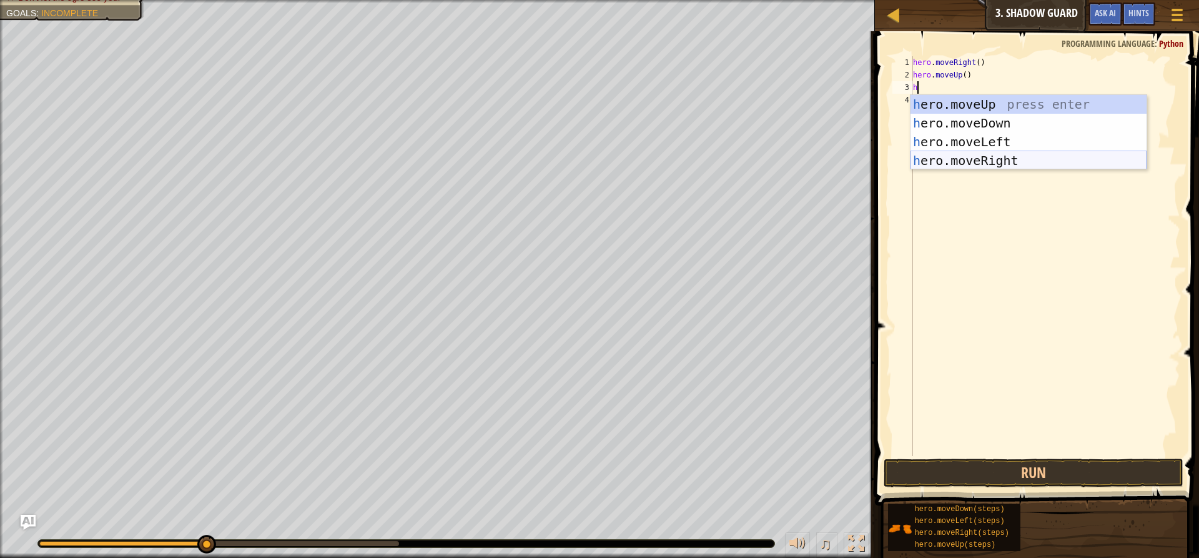
click at [963, 161] on div "h ero.moveUp press enter h ero.moveDown press enter h ero.moveLeft press enter …" at bounding box center [1029, 151] width 236 height 112
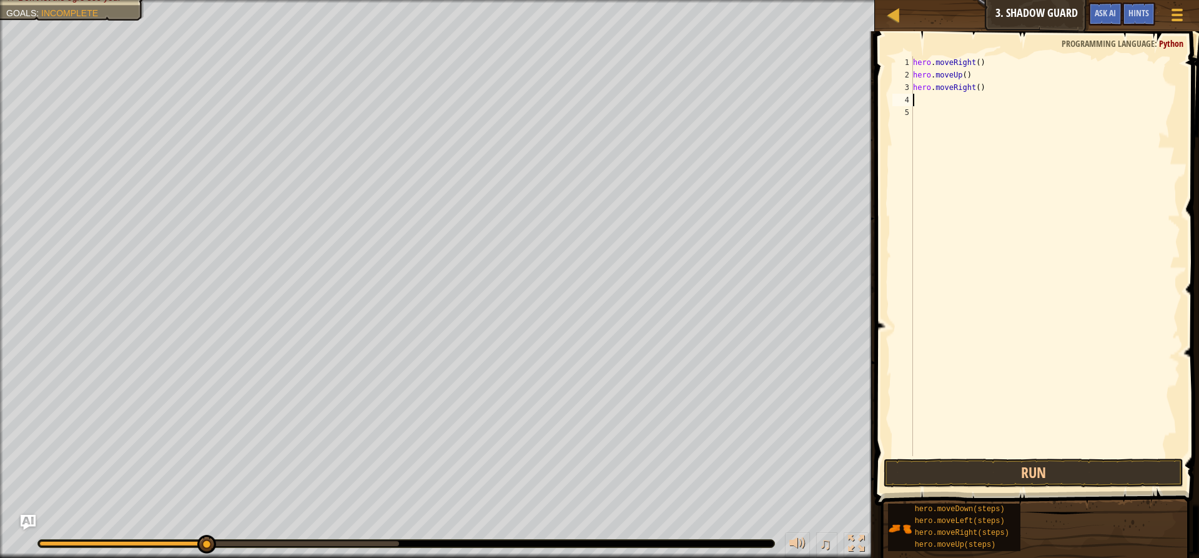
type textarea "h"
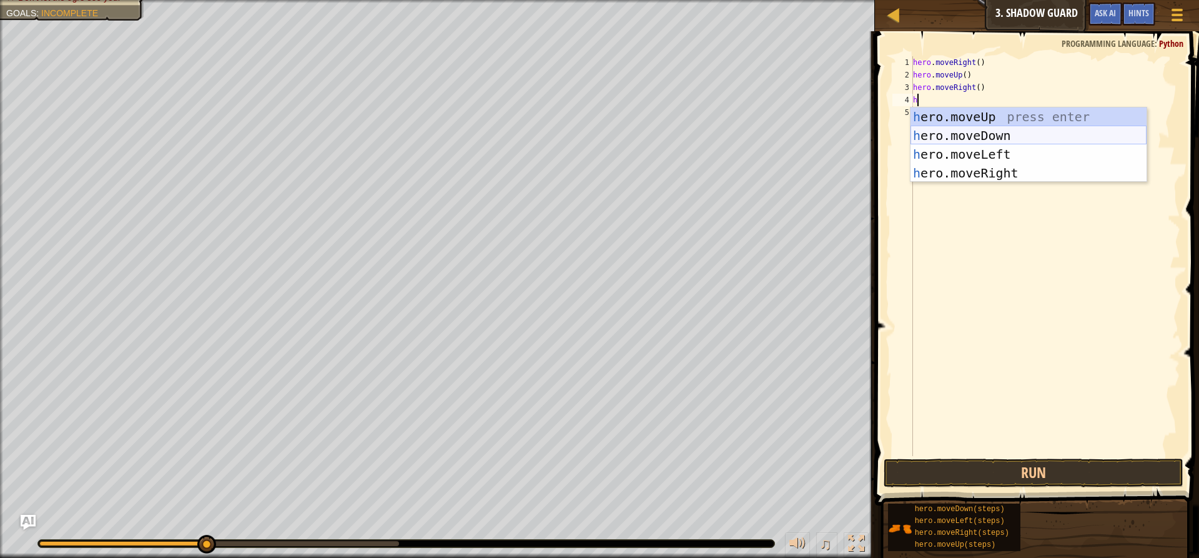
click at [966, 132] on div "h ero.moveUp press enter h ero.moveDown press enter h ero.moveLeft press enter …" at bounding box center [1029, 163] width 236 height 112
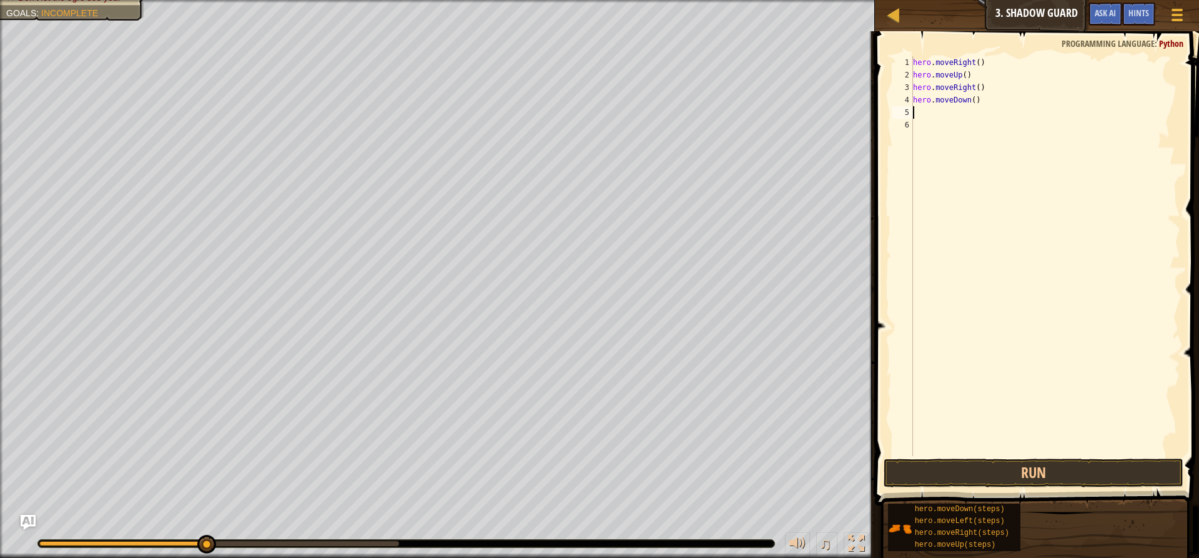
type textarea "h"
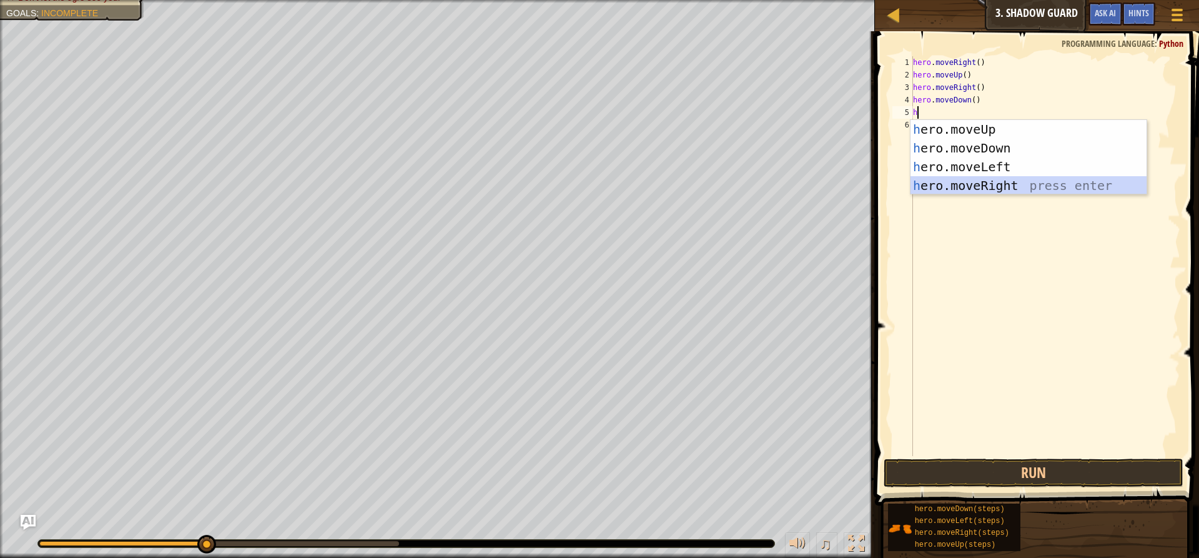
click at [985, 182] on div "h ero.moveUp press enter h ero.moveDown press enter h ero.moveLeft press enter …" at bounding box center [1029, 176] width 236 height 112
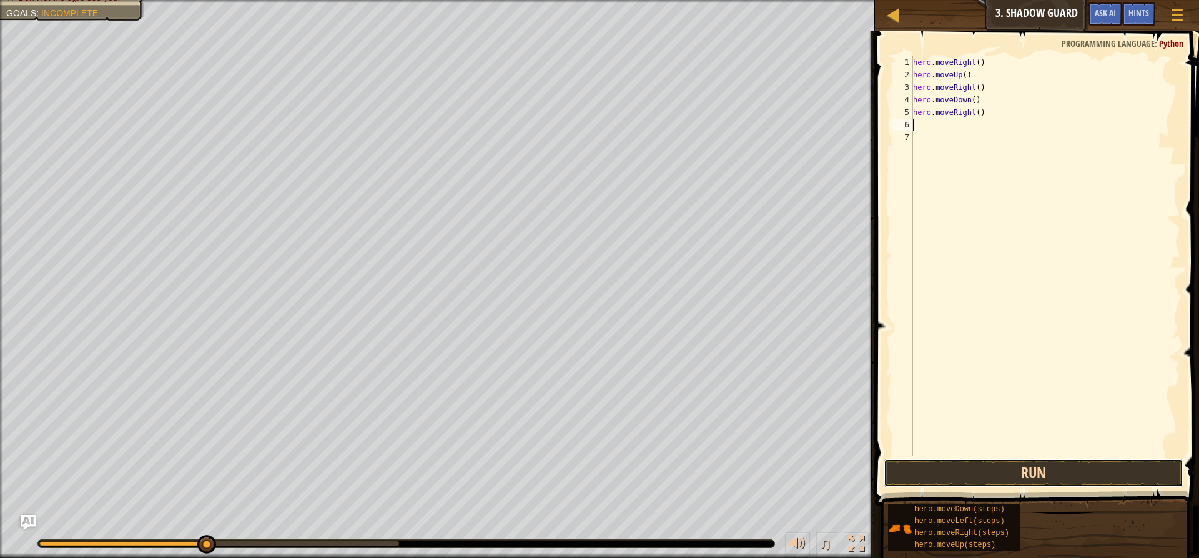
click at [918, 473] on button "Run" at bounding box center [1034, 473] width 300 height 29
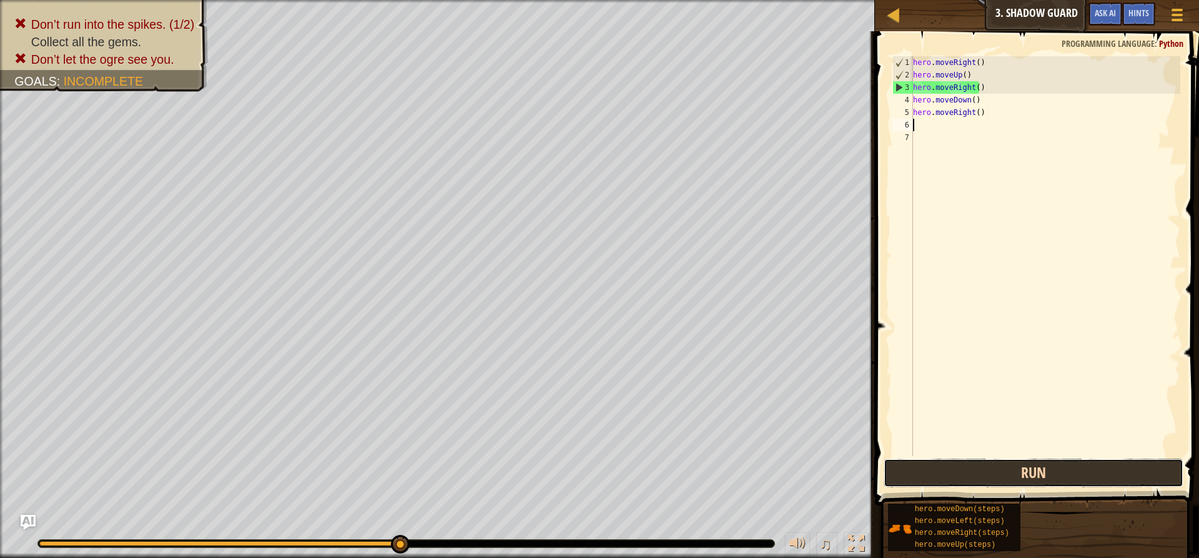
click at [1061, 472] on button "Run" at bounding box center [1034, 473] width 300 height 29
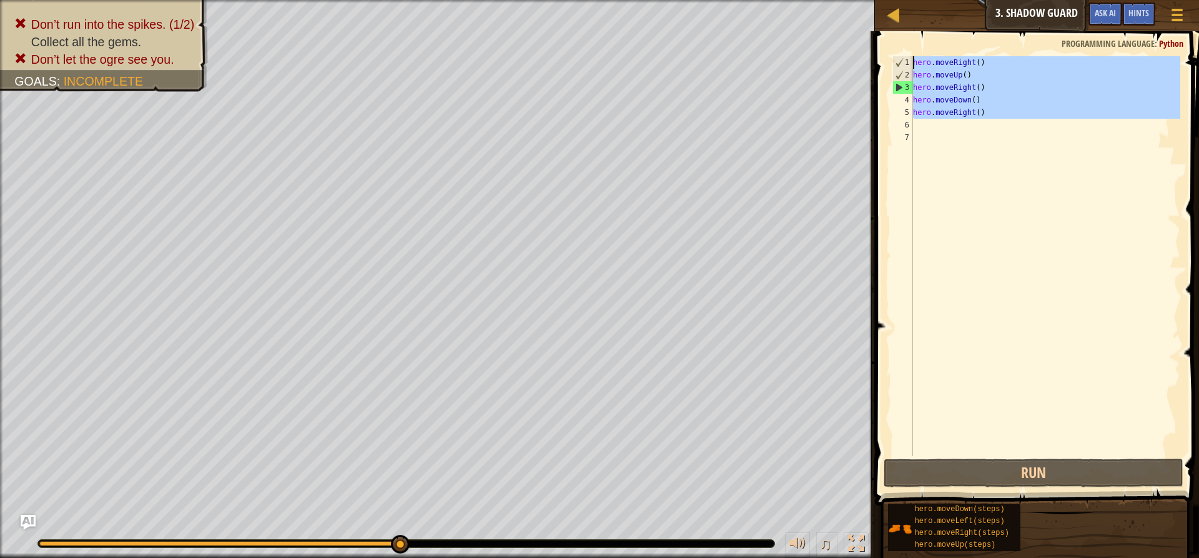
drag, startPoint x: 1035, startPoint y: 123, endPoint x: 846, endPoint y: -76, distance: 274.0
click at [846, 0] on html "Map Introduction to Computer Science 3. Shadow Guard Game Menu Done Hints Ask A…" at bounding box center [599, 0] width 1199 height 0
type textarea "hero.moveRight() hero.moveUp()"
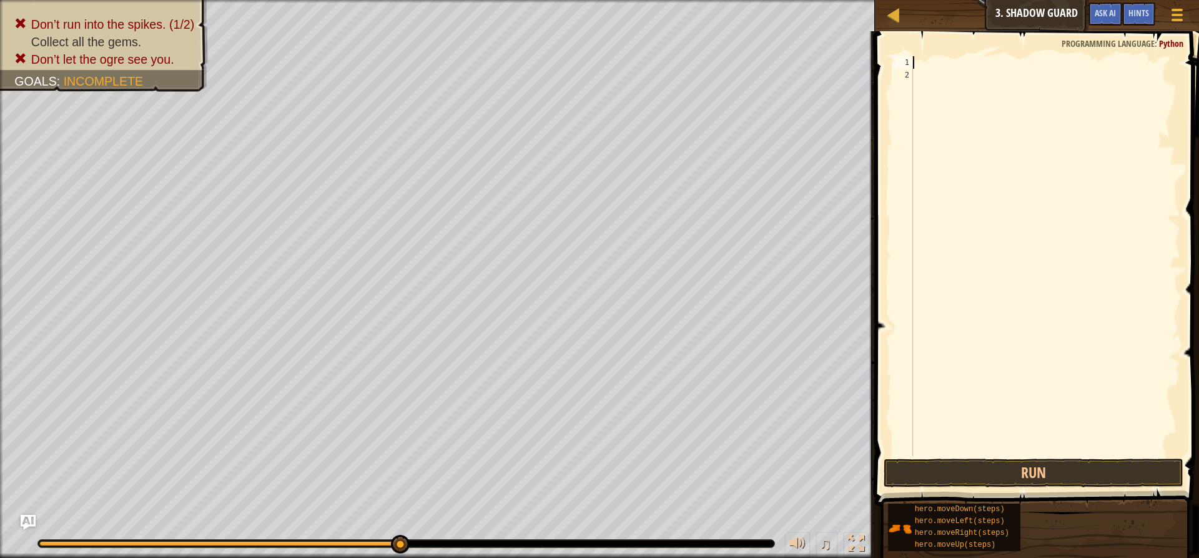
type textarea "h"
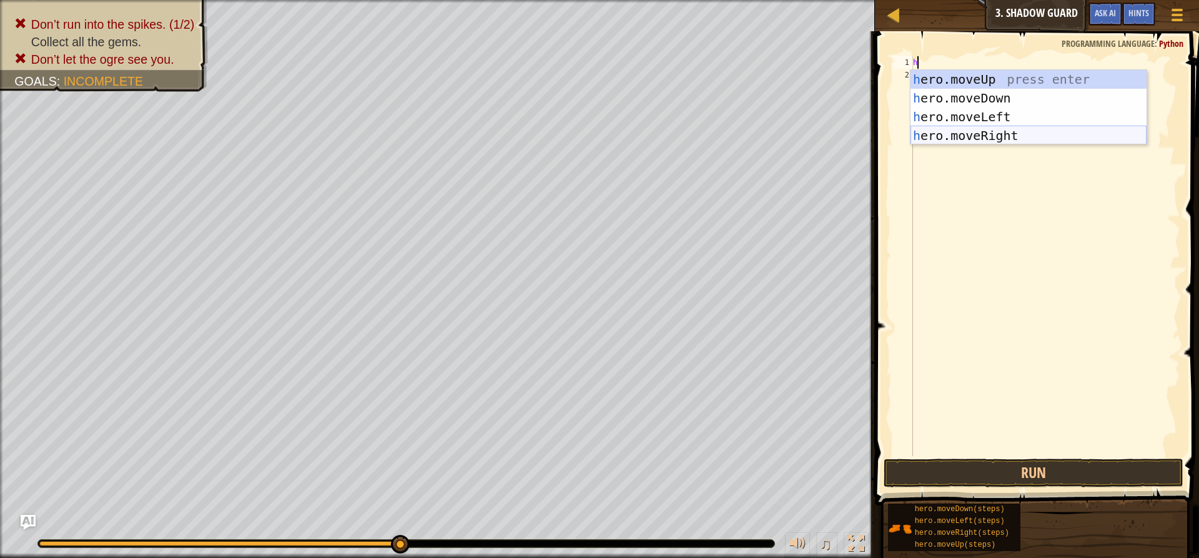
click at [973, 130] on div "h ero.moveUp press enter h ero.moveDown press enter h ero.moveLeft press enter …" at bounding box center [1029, 126] width 236 height 112
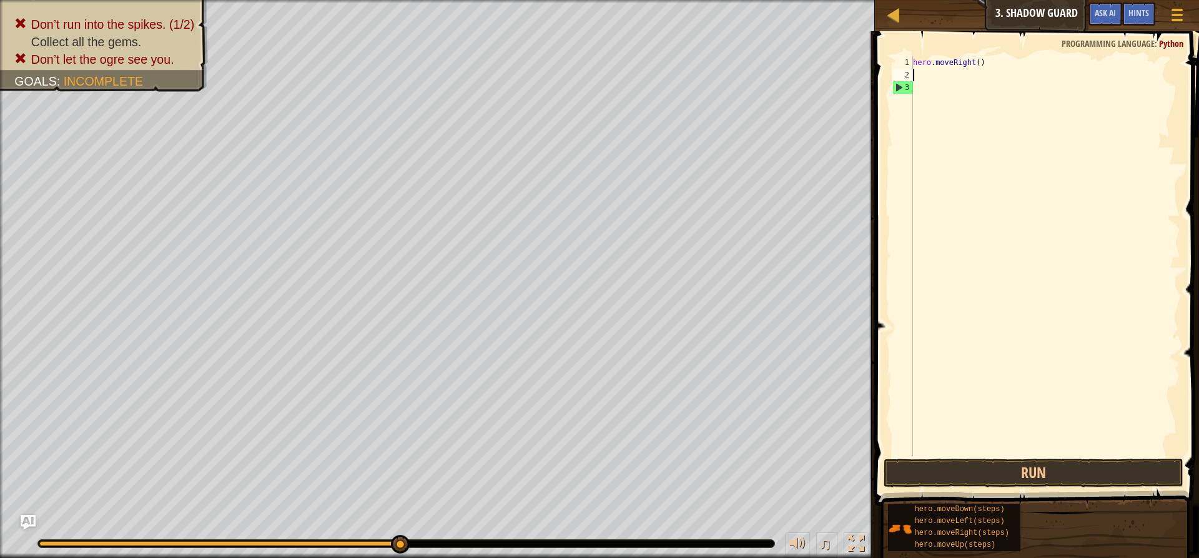
type textarea "h"
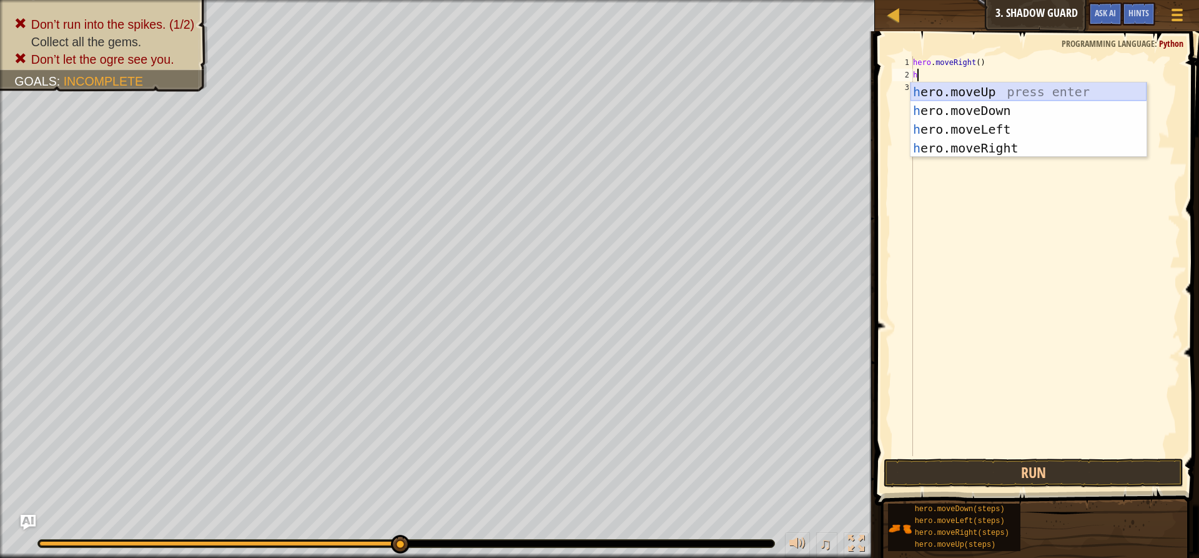
click at [970, 87] on div "h ero.moveUp press enter h ero.moveDown press enter h ero.moveLeft press enter …" at bounding box center [1029, 138] width 236 height 112
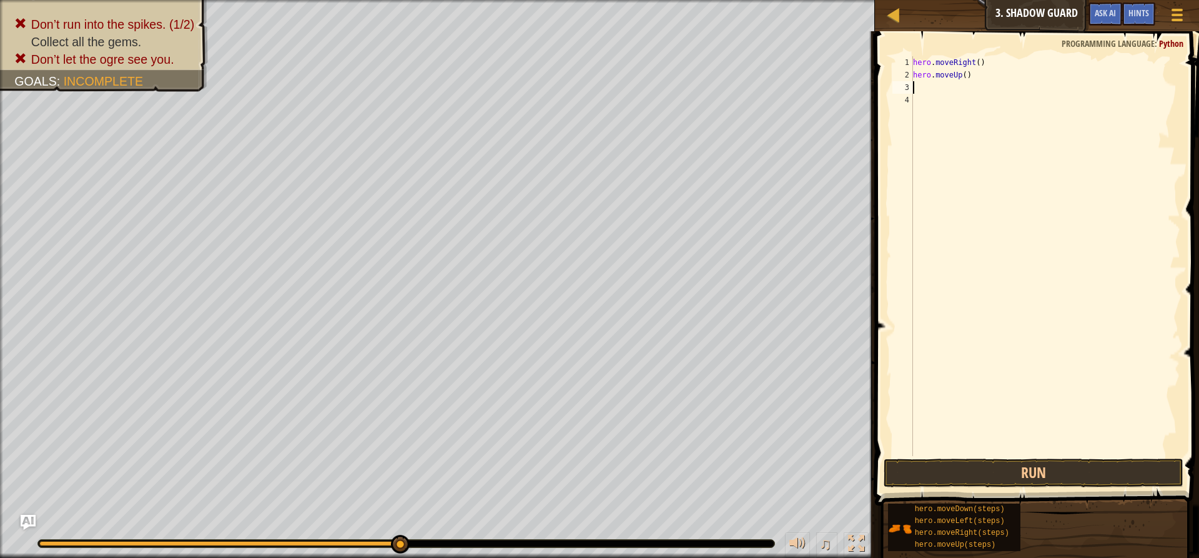
type textarea "h"
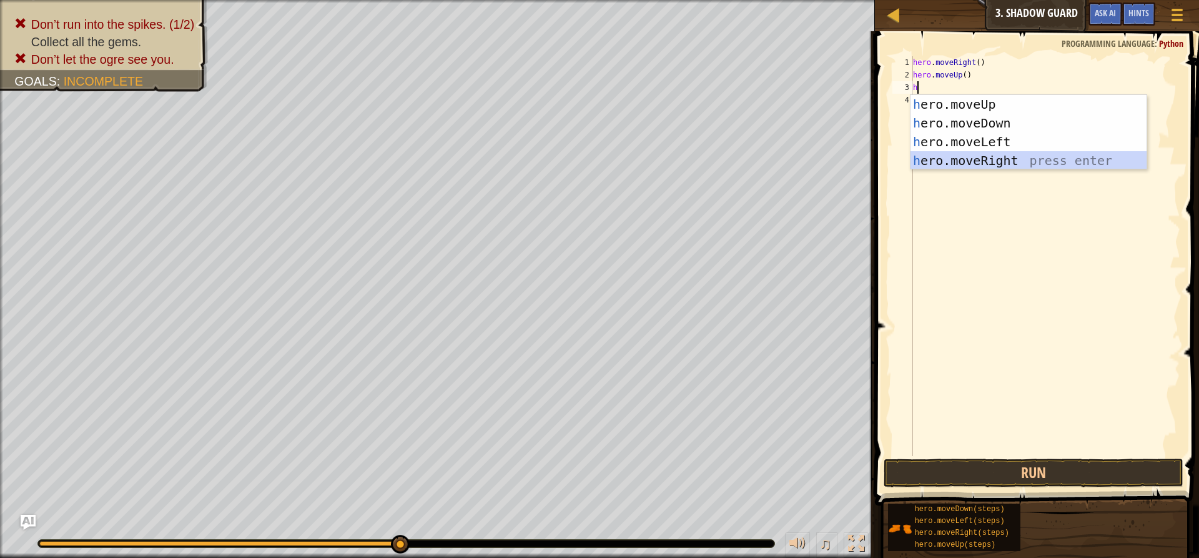
click at [1048, 154] on div "h ero.moveUp press enter h ero.moveDown press enter h ero.moveLeft press enter …" at bounding box center [1029, 151] width 236 height 112
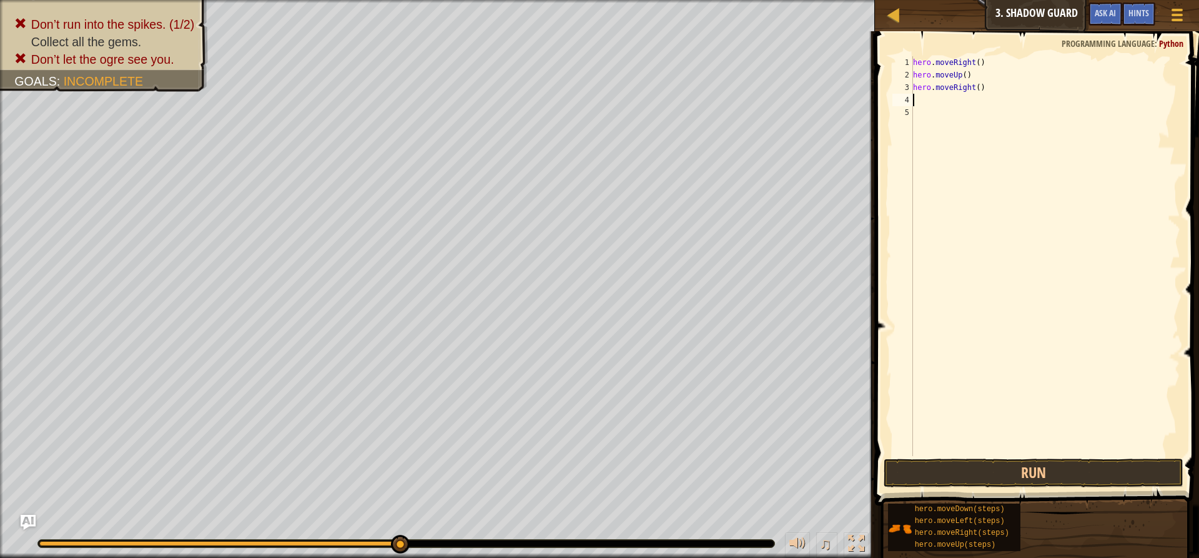
type textarea "h"
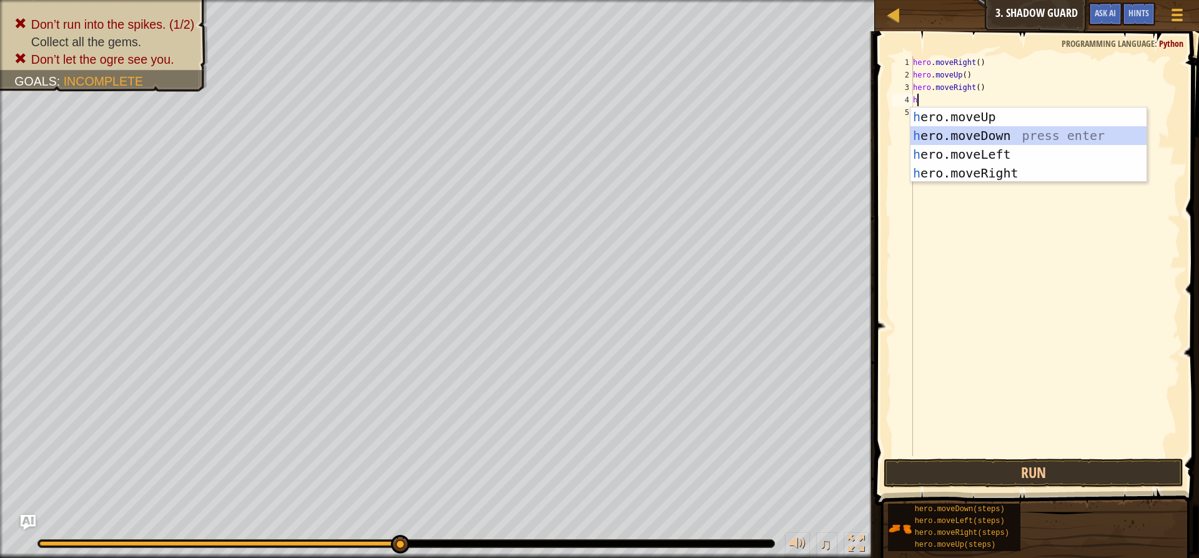
click at [964, 133] on div "h ero.moveUp press enter h ero.moveDown press enter h ero.moveLeft press enter …" at bounding box center [1029, 163] width 236 height 112
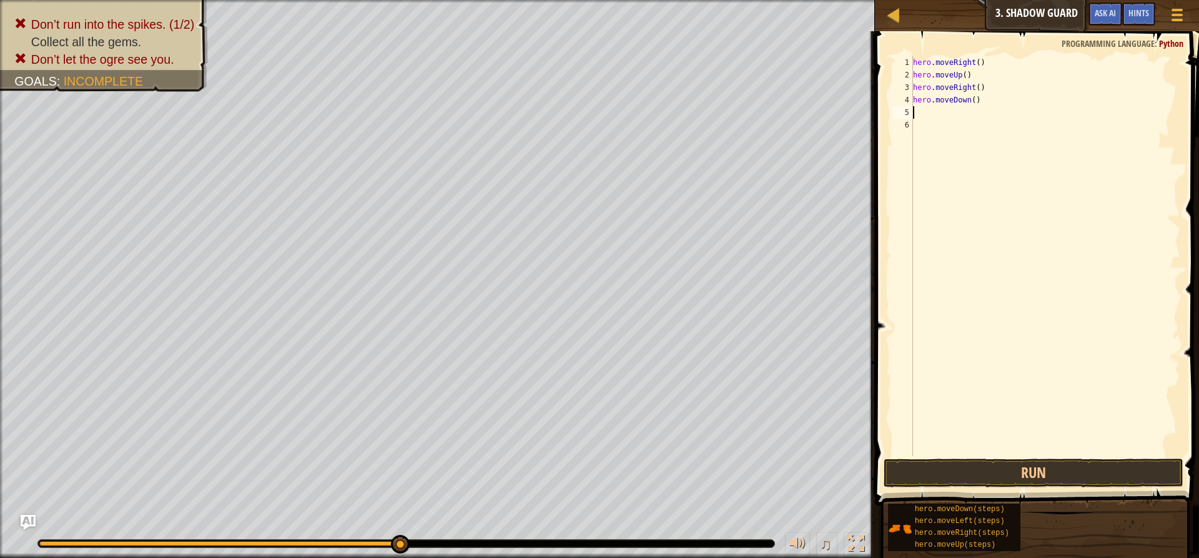
type textarea "h"
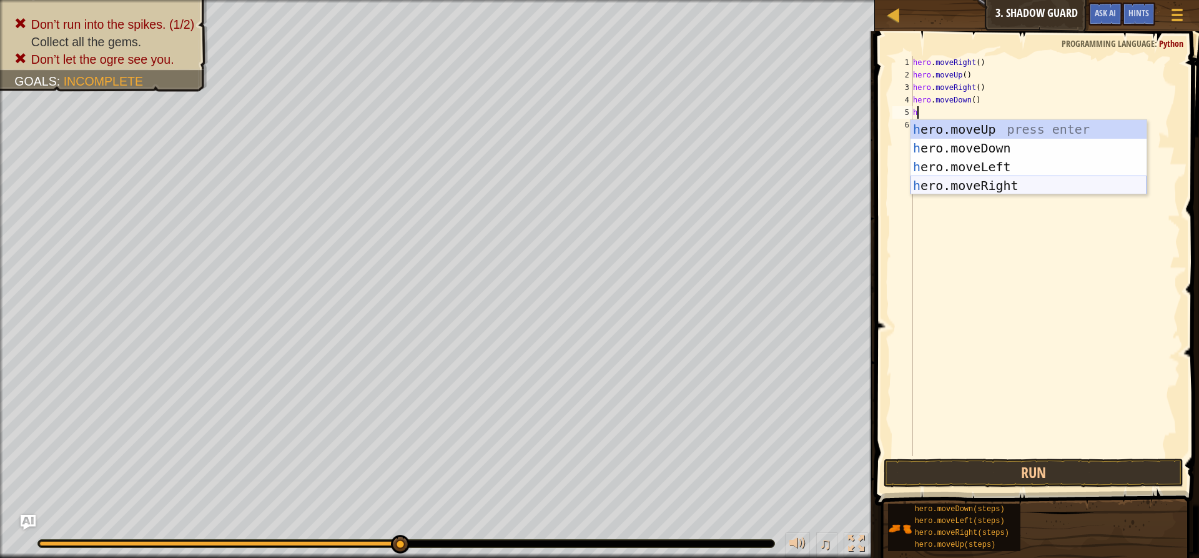
click at [973, 184] on div "h ero.moveUp press enter h ero.moveDown press enter h ero.moveLeft press enter …" at bounding box center [1029, 176] width 236 height 112
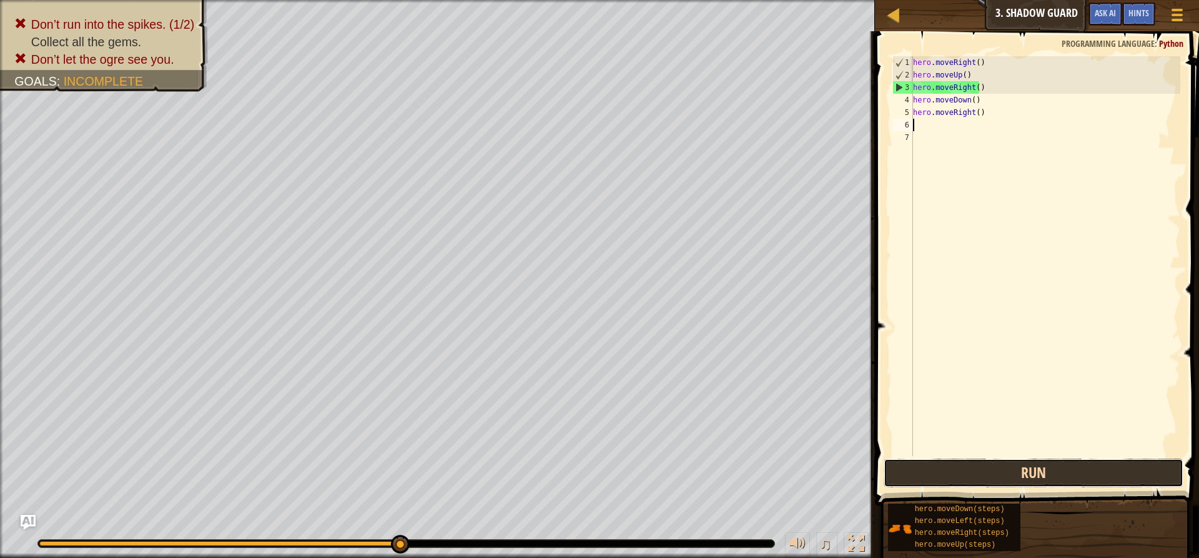
click at [990, 472] on button "Run" at bounding box center [1034, 473] width 300 height 29
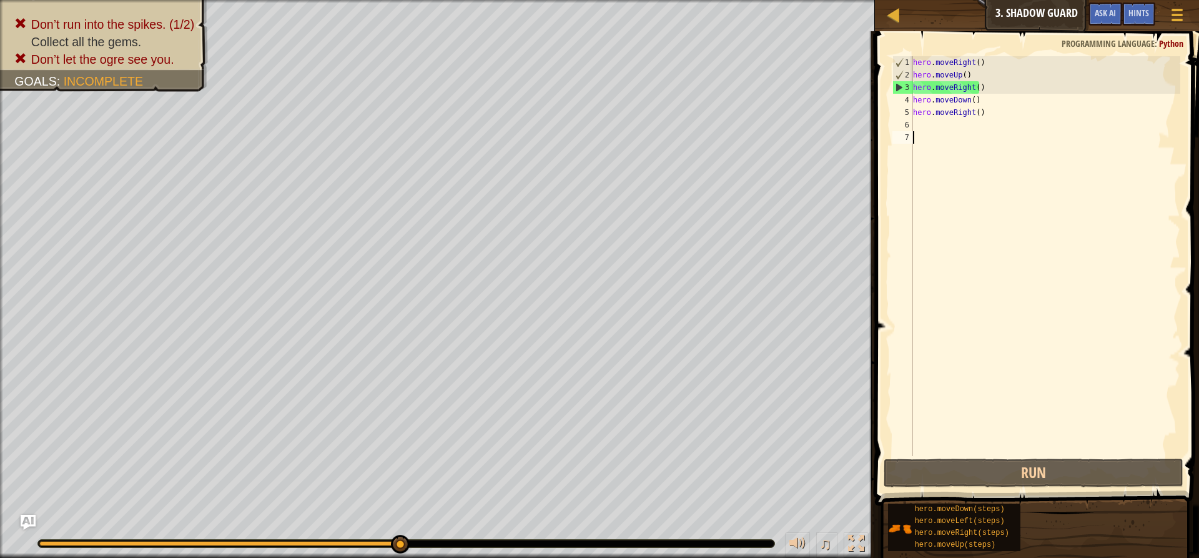
click at [961, 146] on div "hero . moveRight ( ) hero . moveUp ( ) hero . moveRight ( ) hero . moveDown ( )…" at bounding box center [1046, 268] width 270 height 425
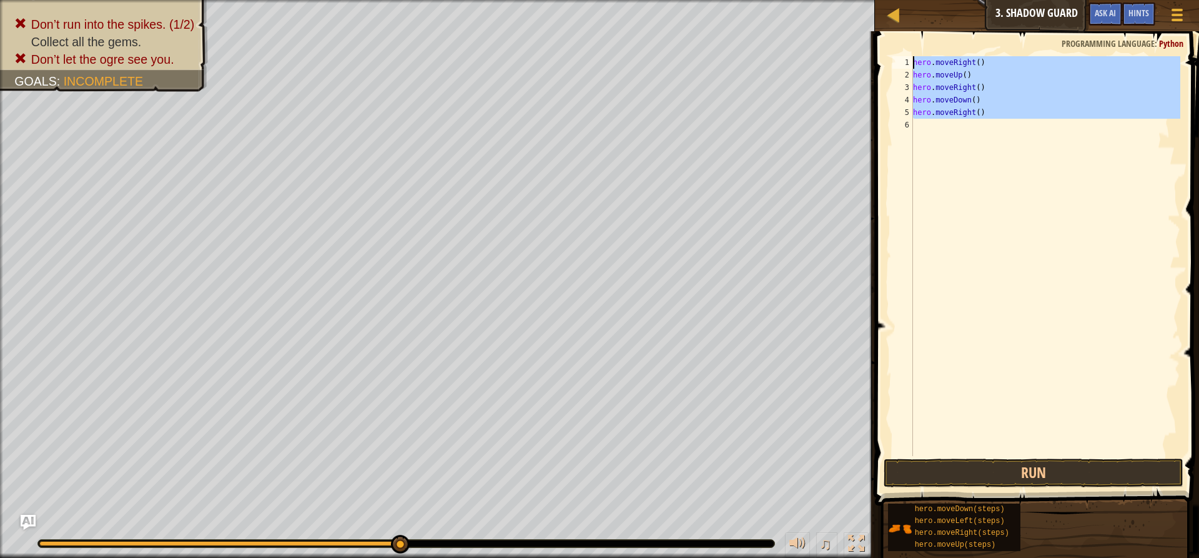
drag, startPoint x: 953, startPoint y: 157, endPoint x: 911, endPoint y: 66, distance: 100.9
click at [911, 66] on div "hero.moveRight() 1 2 3 4 5 6 hero . moveRight ( ) hero . moveUp ( ) hero . move…" at bounding box center [1035, 256] width 290 height 400
type textarea "hero.moveRight() hero.moveUp()"
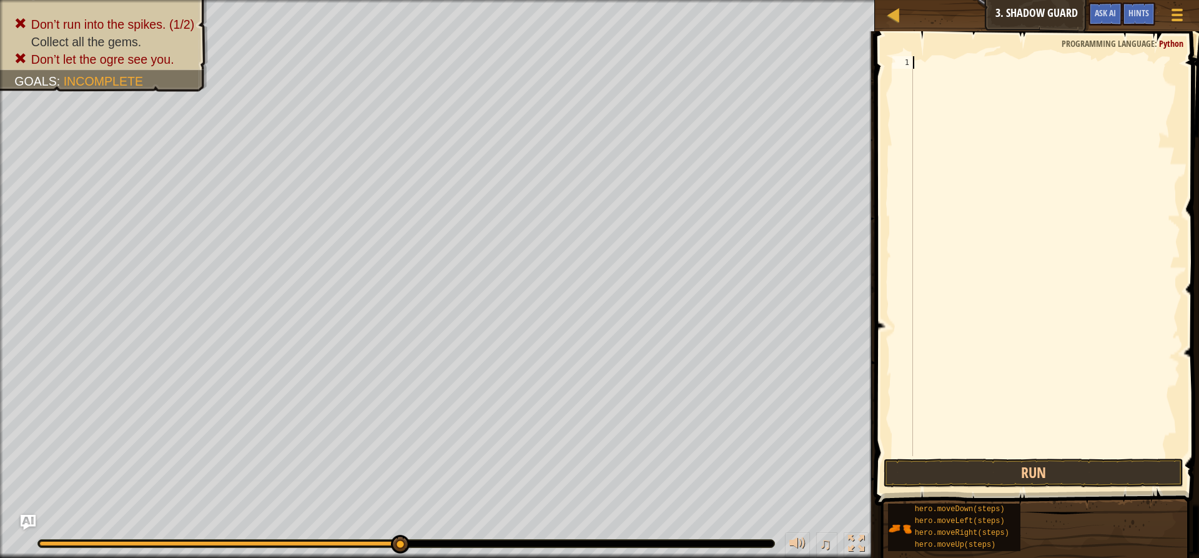
paste textarea "hero.moveRight()"
type textarea "hero.moveRight()"
click at [1029, 459] on button "Run" at bounding box center [1034, 473] width 300 height 29
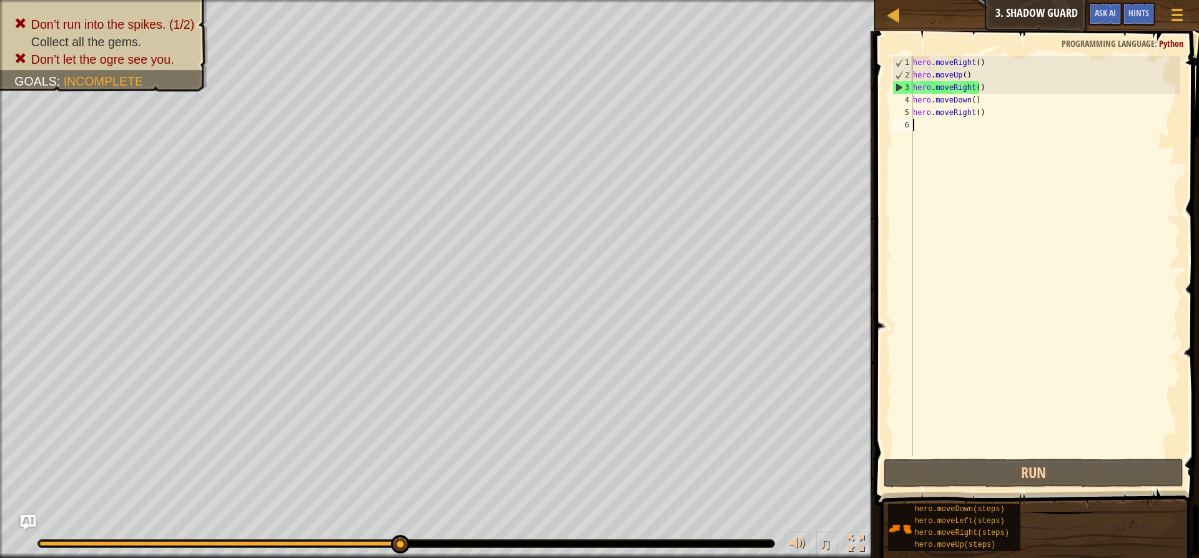
drag, startPoint x: 953, startPoint y: 222, endPoint x: 971, endPoint y: 227, distance: 18.0
click at [971, 227] on div "hero . moveRight ( ) hero . moveUp ( ) hero . moveRight ( ) hero . moveDown ( )…" at bounding box center [1046, 268] width 270 height 425
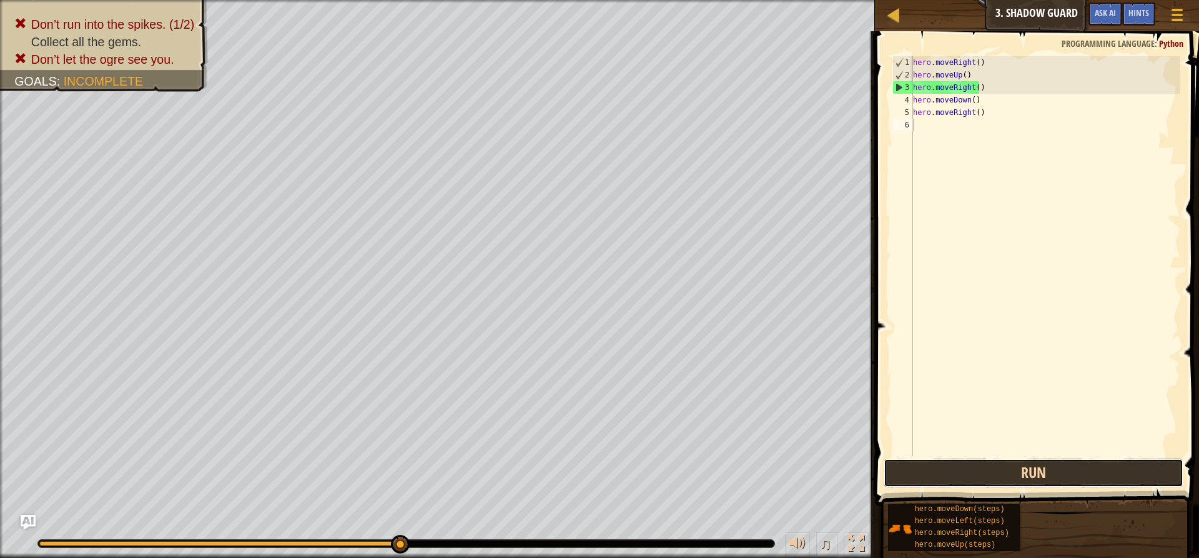
click at [1053, 464] on button "Run" at bounding box center [1034, 473] width 300 height 29
click at [898, 481] on button "Run" at bounding box center [1034, 473] width 300 height 29
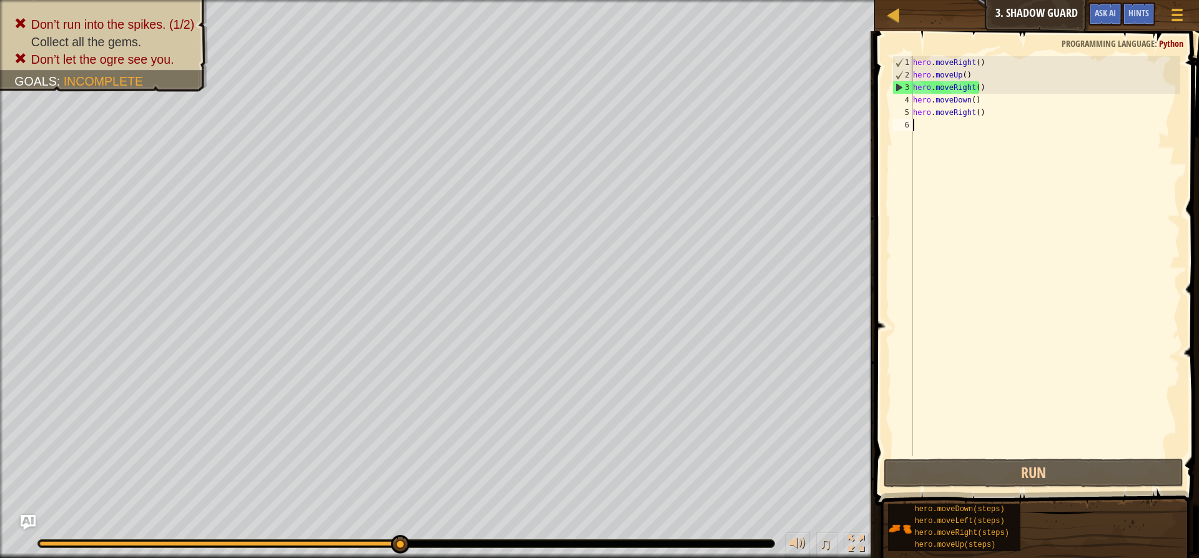
click at [998, 84] on div "hero . moveRight ( ) hero . moveUp ( ) hero . moveRight ( ) hero . moveDown ( )…" at bounding box center [1046, 268] width 270 height 425
type textarea "hero.moveRight()"
click at [1116, 154] on div "hero . moveRight ( ) hero . moveUp ( ) hero . moveRight ( ) hero . moveDown ( )…" at bounding box center [1046, 268] width 270 height 425
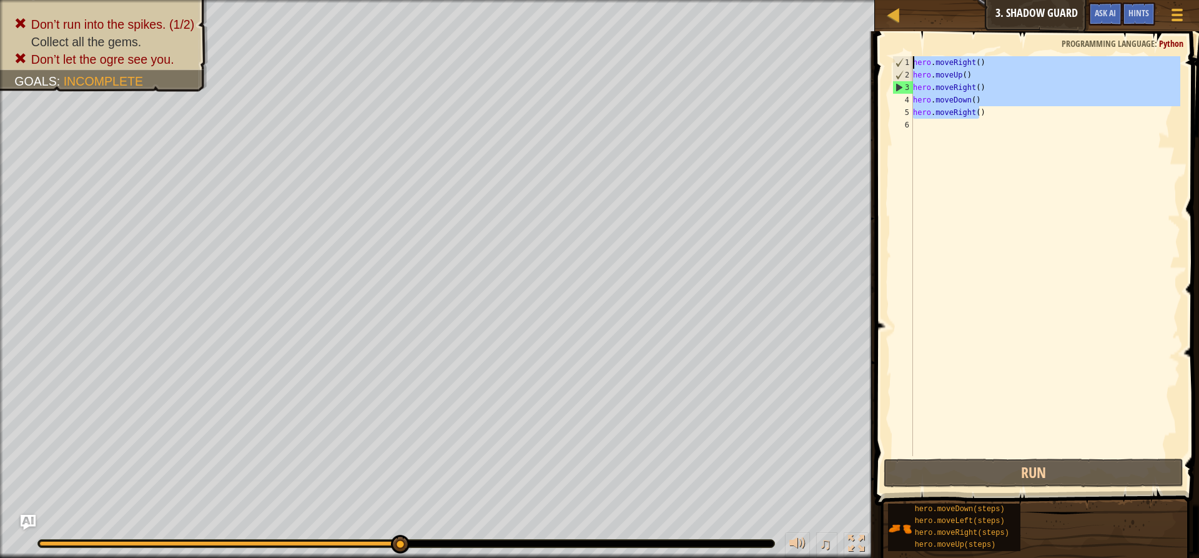
drag, startPoint x: 991, startPoint y: 117, endPoint x: 900, endPoint y: 39, distance: 119.2
click at [900, 39] on div "1 2 3 4 5 6 hero . moveRight ( ) hero . moveUp ( ) hero . moveRight ( ) hero . …" at bounding box center [1035, 292] width 328 height 511
type textarea "hero.moveRight() hero.moveUp()"
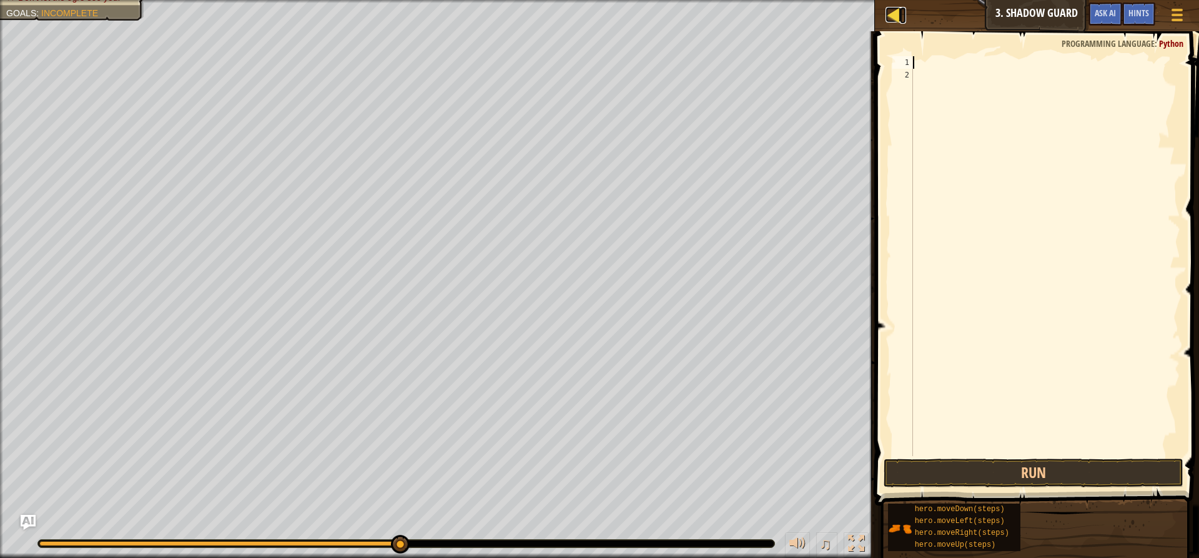
click at [891, 14] on div at bounding box center [894, 15] width 16 height 16
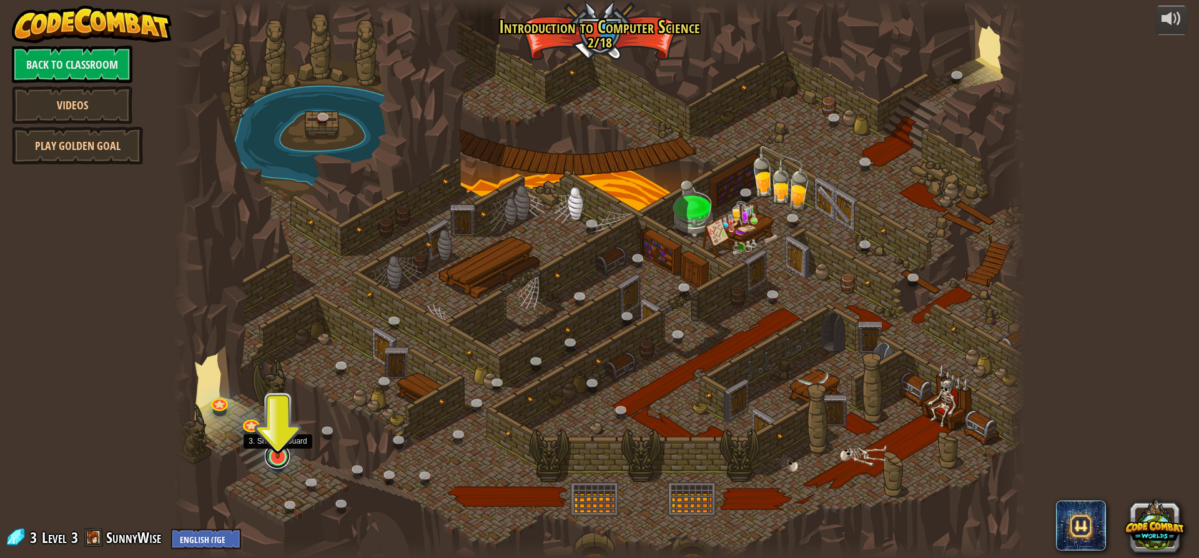
click at [280, 459] on link at bounding box center [277, 456] width 25 height 25
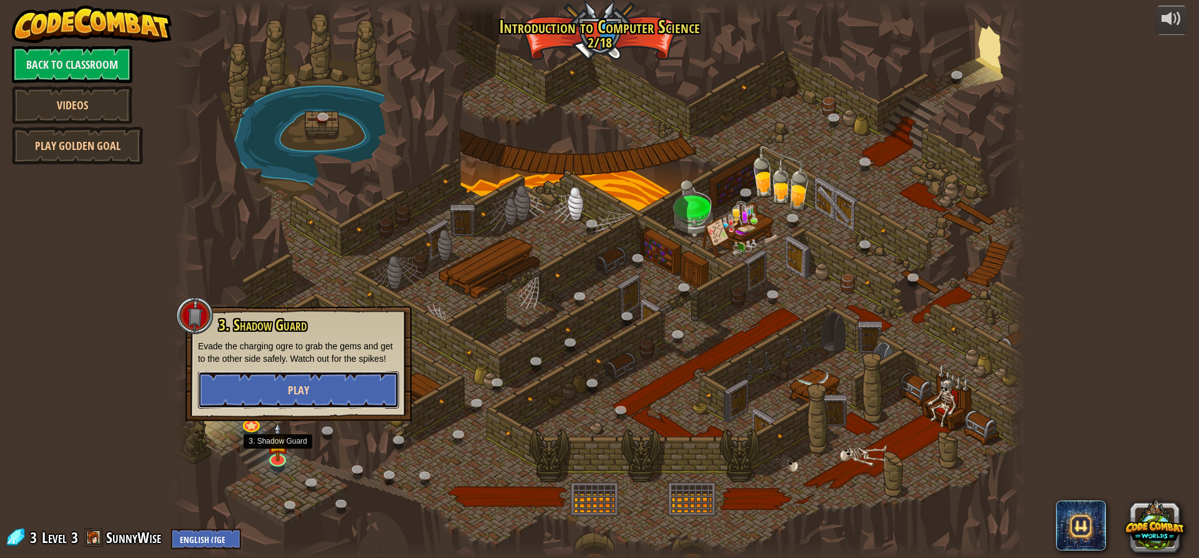
click at [284, 390] on button "Play" at bounding box center [298, 389] width 201 height 37
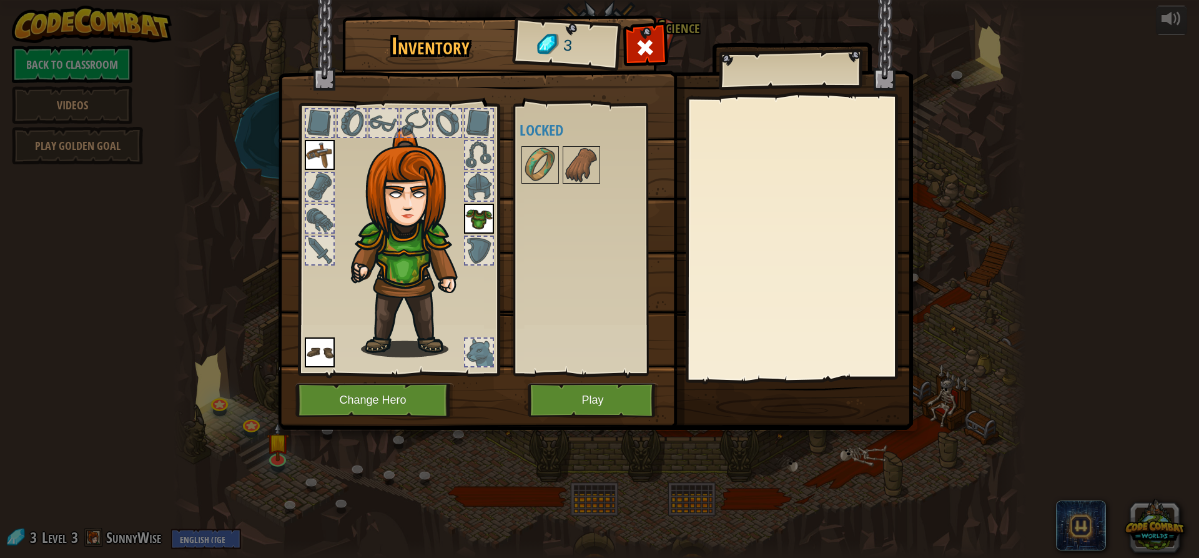
click at [480, 214] on img at bounding box center [479, 219] width 30 height 30
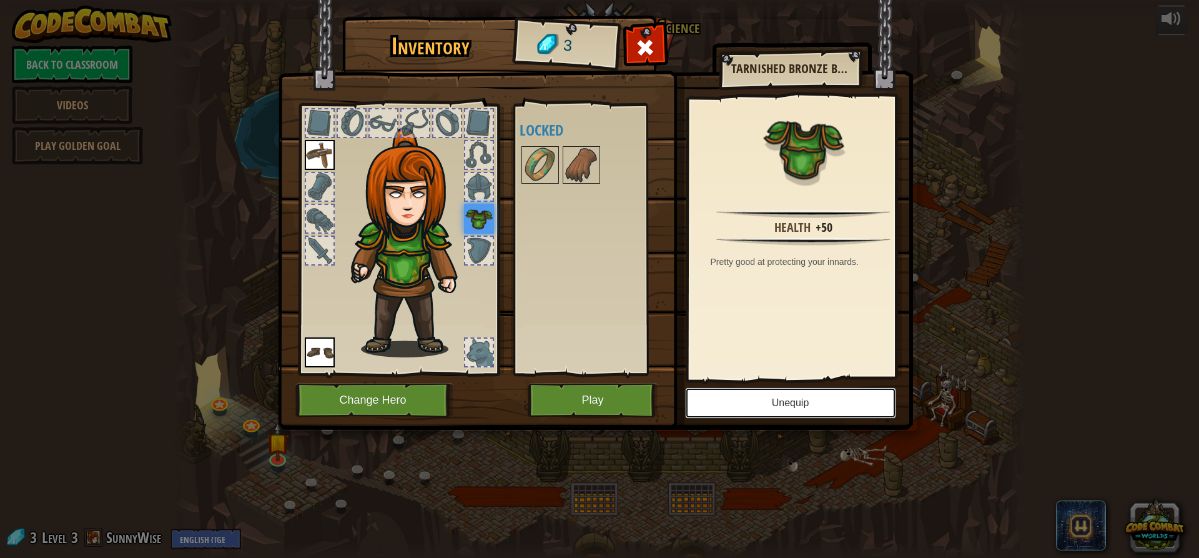
click at [811, 402] on button "Unequip" at bounding box center [790, 402] width 211 height 31
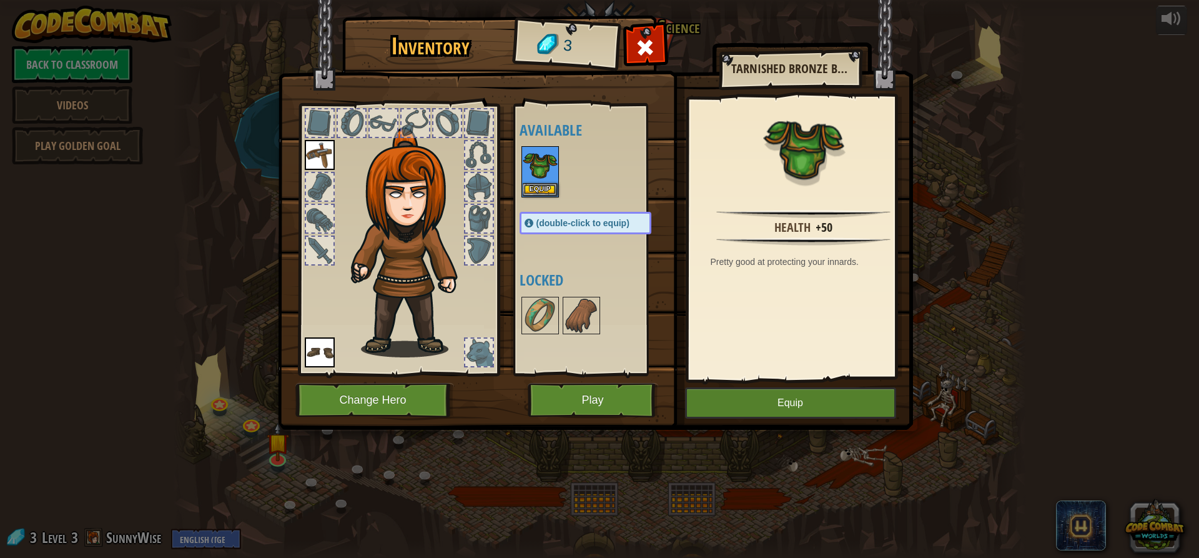
click at [317, 143] on img at bounding box center [320, 155] width 30 height 30
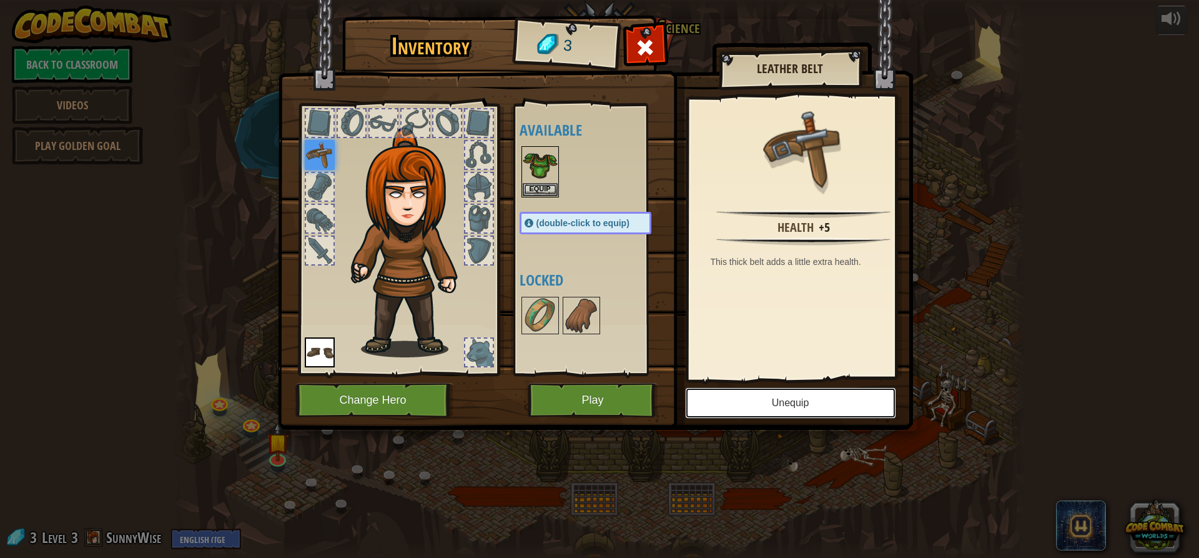
click at [786, 403] on button "Unequip" at bounding box center [790, 402] width 211 height 31
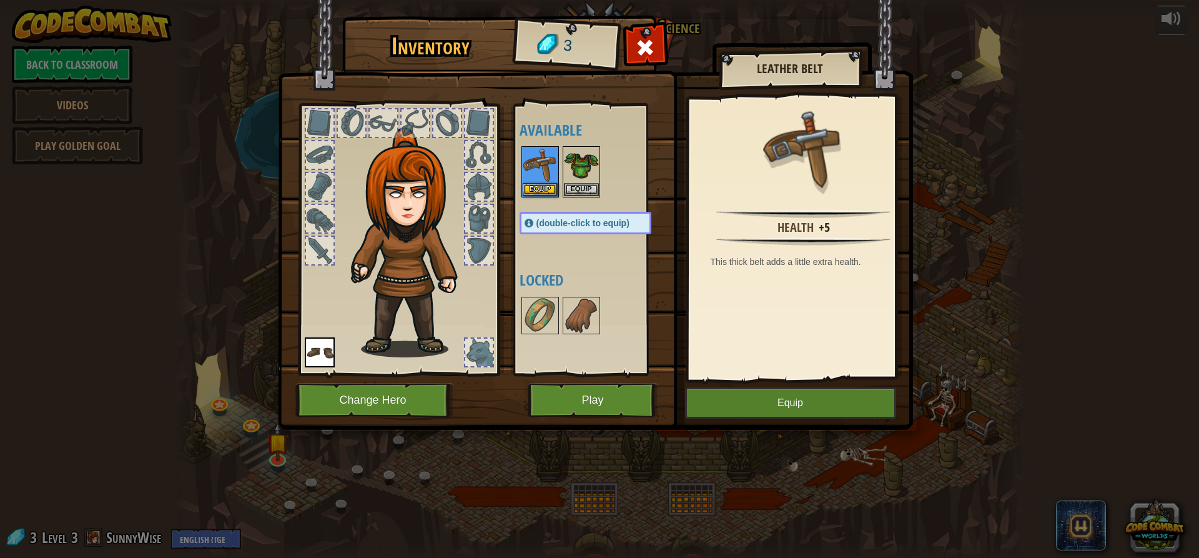
click at [328, 362] on img at bounding box center [320, 352] width 30 height 30
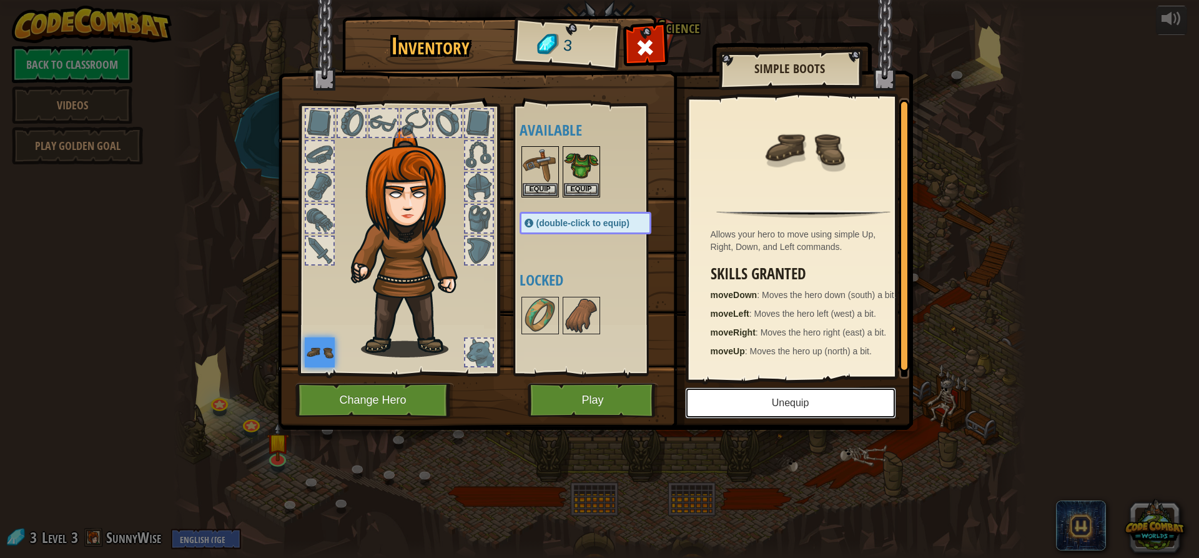
click at [753, 404] on button "Unequip" at bounding box center [790, 402] width 211 height 31
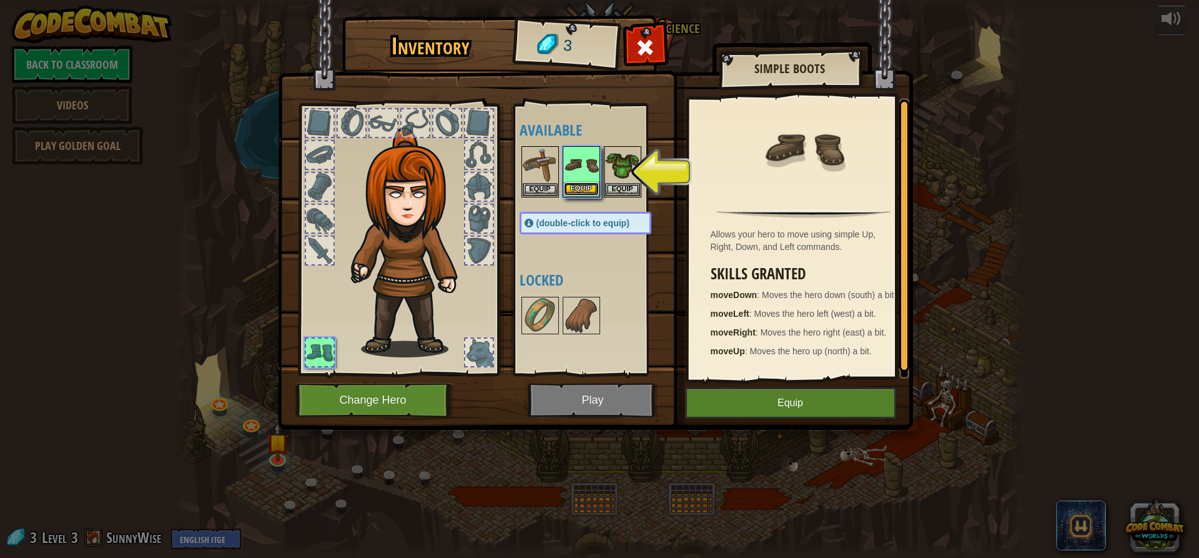
click at [583, 187] on button "Equip" at bounding box center [581, 188] width 35 height 13
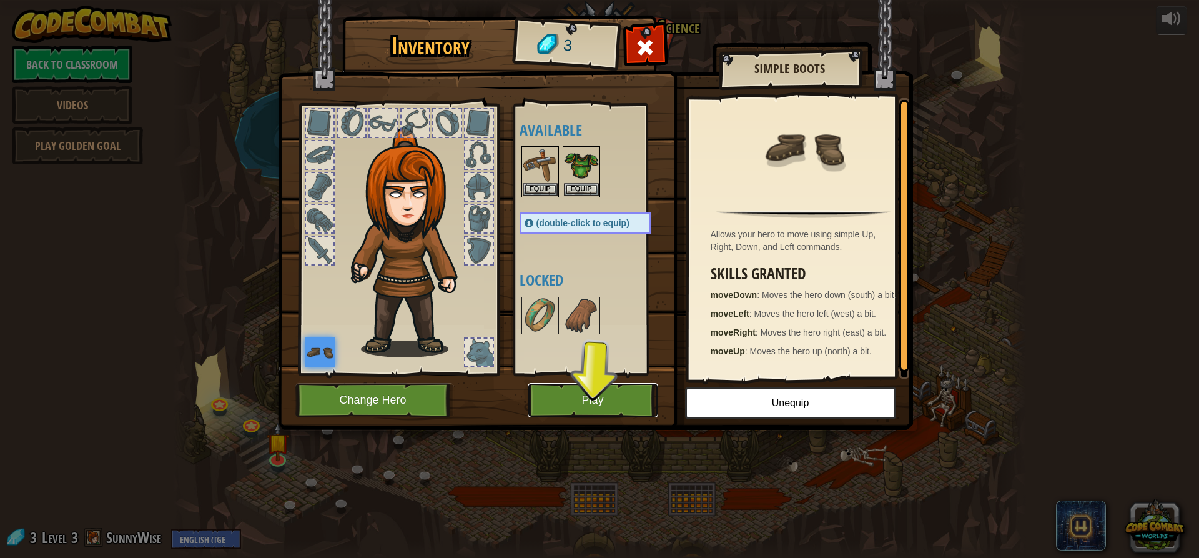
click at [582, 389] on button "Play" at bounding box center [593, 400] width 131 height 34
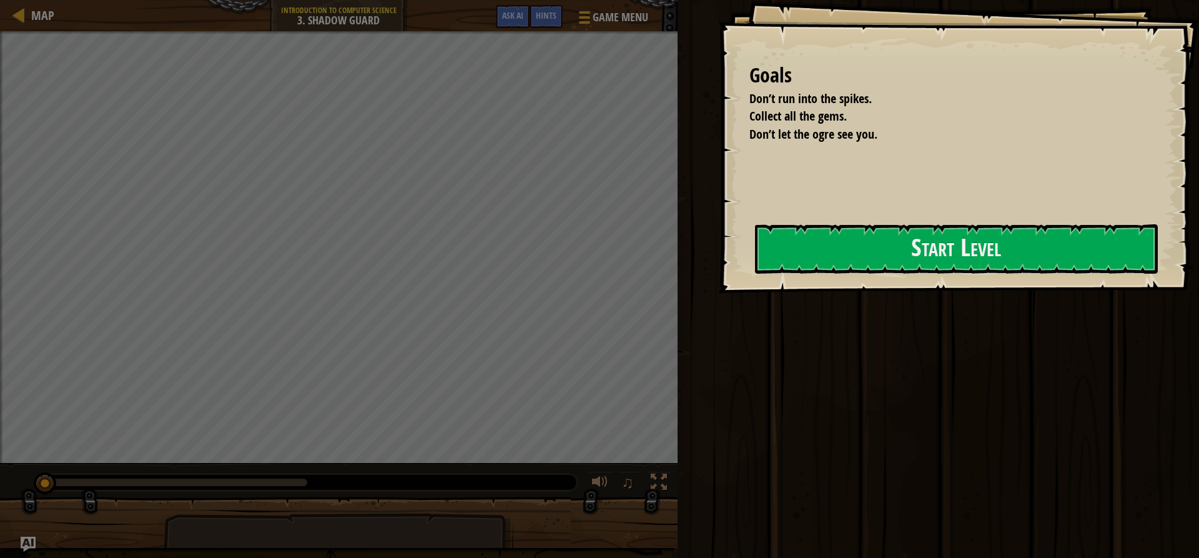
click at [925, 222] on div "Goals Don’t run into the spikes. Collect all the gems. Don’t let the ogre see y…" at bounding box center [958, 146] width 481 height 293
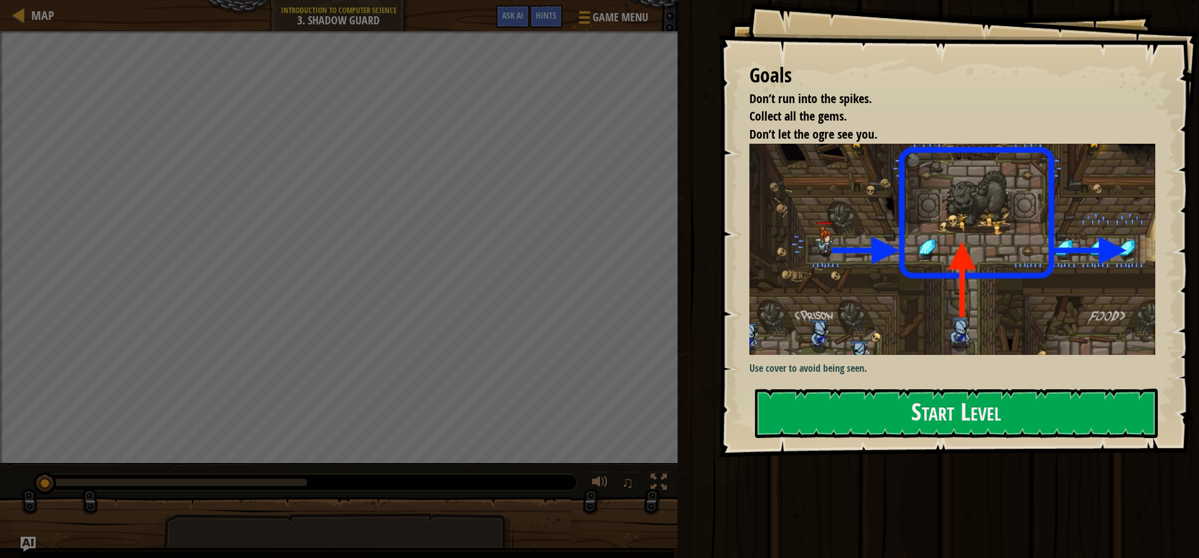
click at [922, 239] on img at bounding box center [957, 249] width 415 height 211
click at [892, 425] on button "Start Level" at bounding box center [956, 413] width 403 height 49
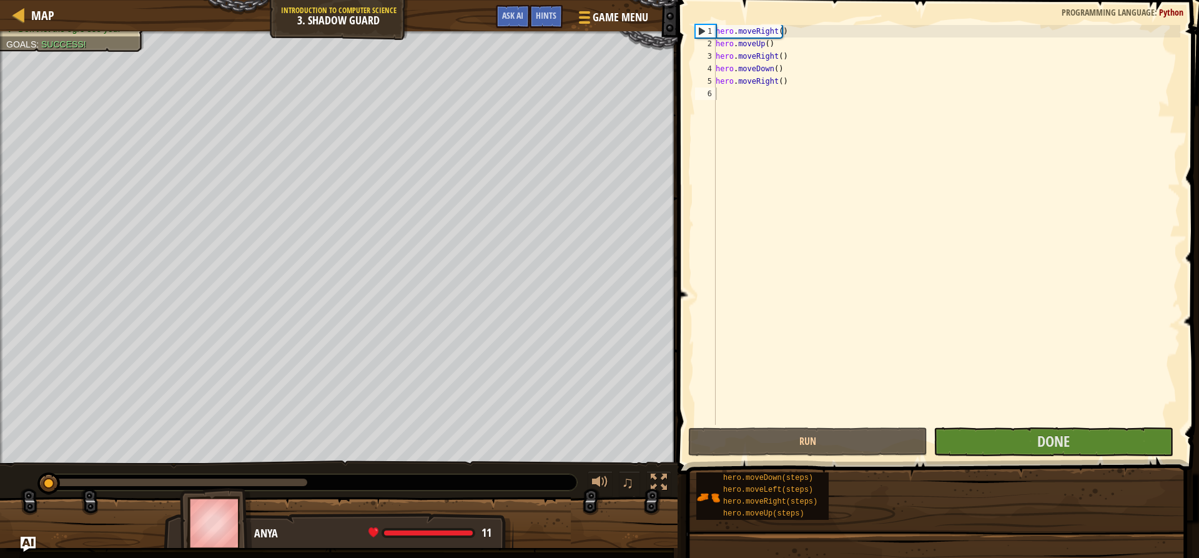
click at [893, 426] on div "Goals Don’t run into the spikes. Collect all the gems. Don’t let the ogre see y…" at bounding box center [599, 279] width 1199 height 558
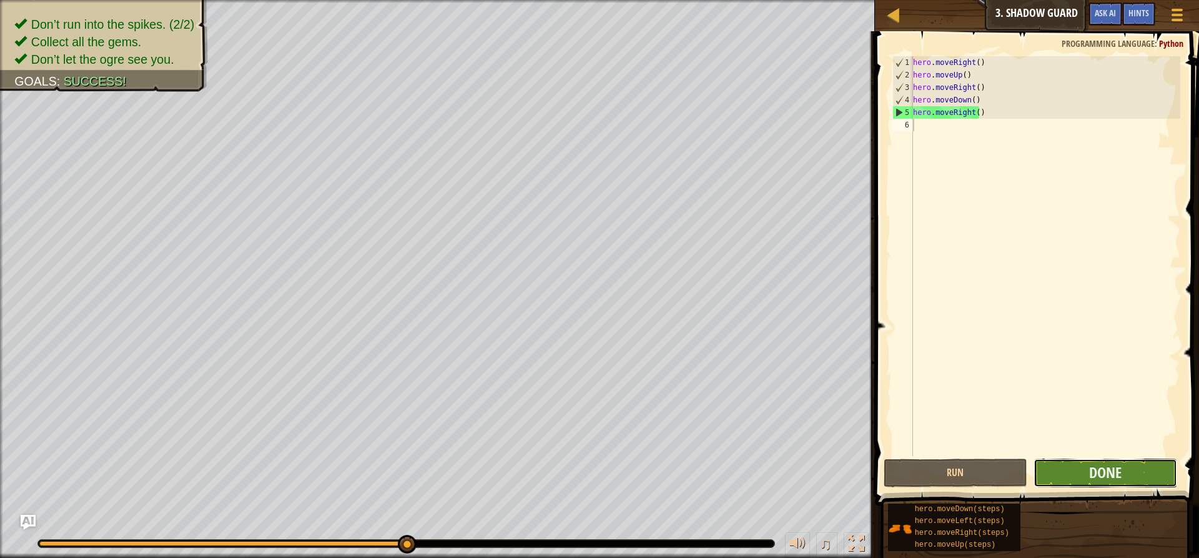
click at [1071, 465] on button "Done" at bounding box center [1106, 473] width 144 height 29
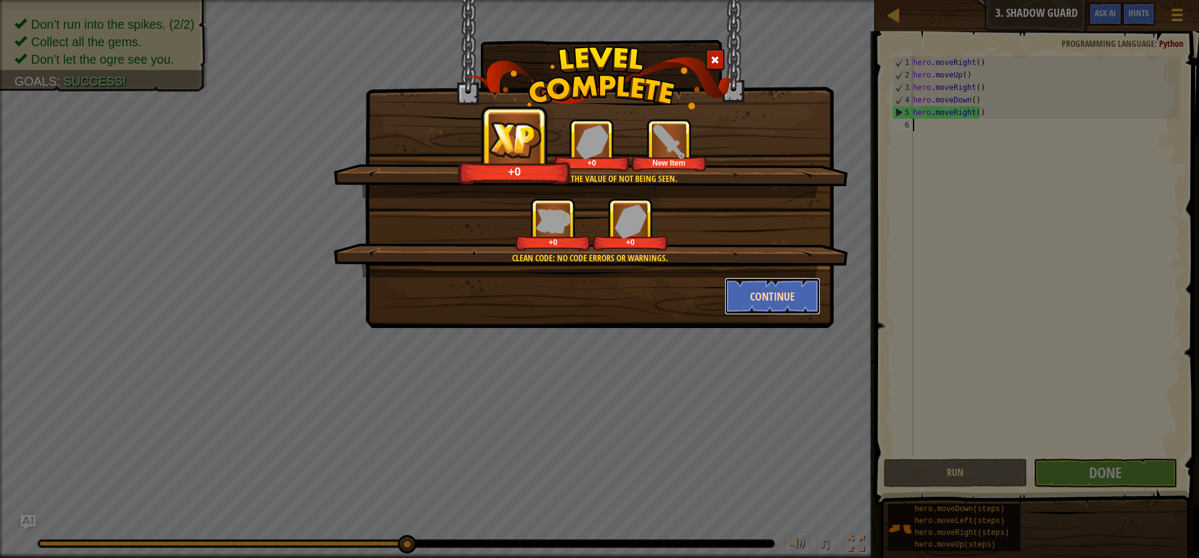
click at [775, 295] on button "Continue" at bounding box center [773, 295] width 97 height 37
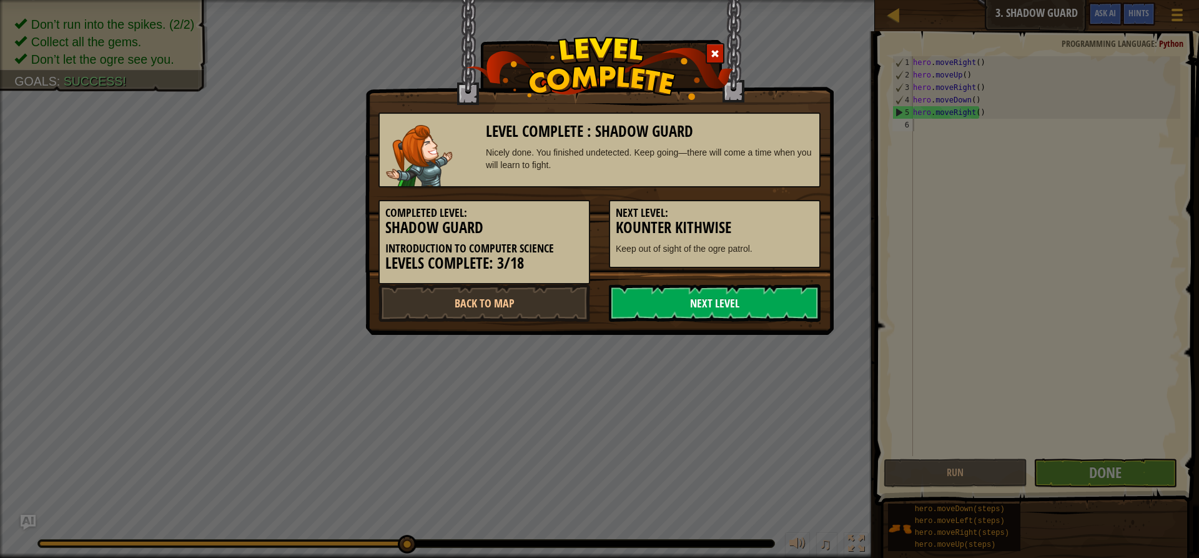
click at [711, 290] on link "Next Level" at bounding box center [715, 302] width 212 height 37
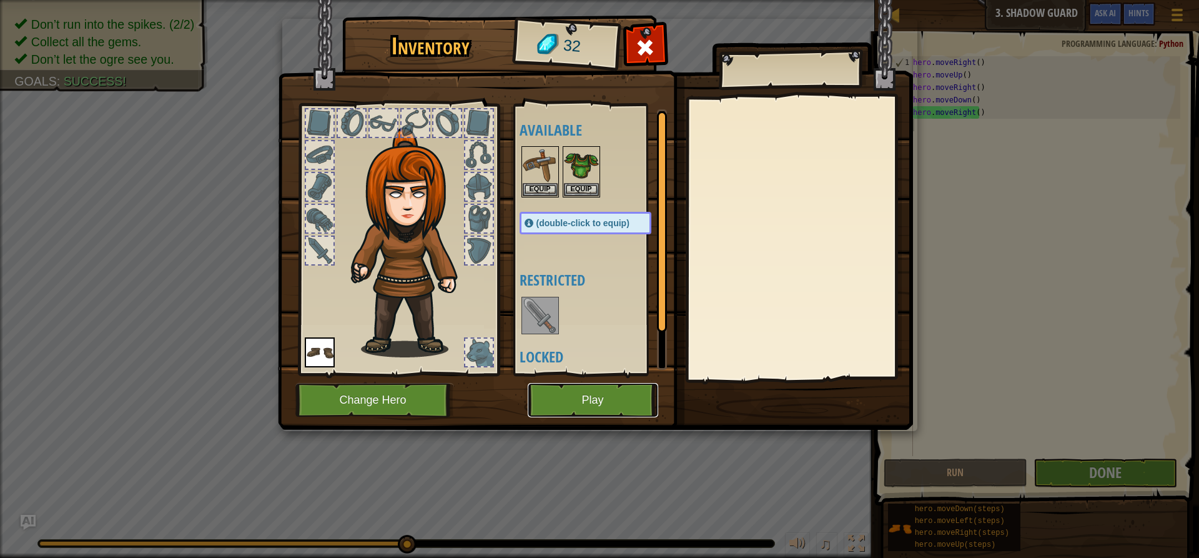
click at [628, 392] on button "Play" at bounding box center [593, 400] width 131 height 34
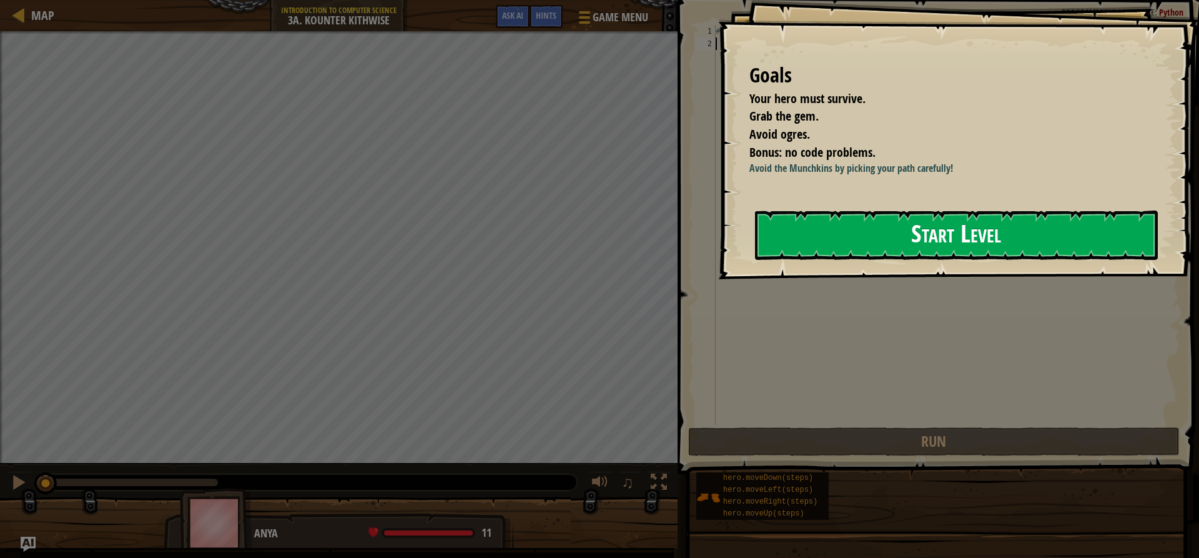
click at [891, 251] on button "Start Level" at bounding box center [956, 235] width 403 height 49
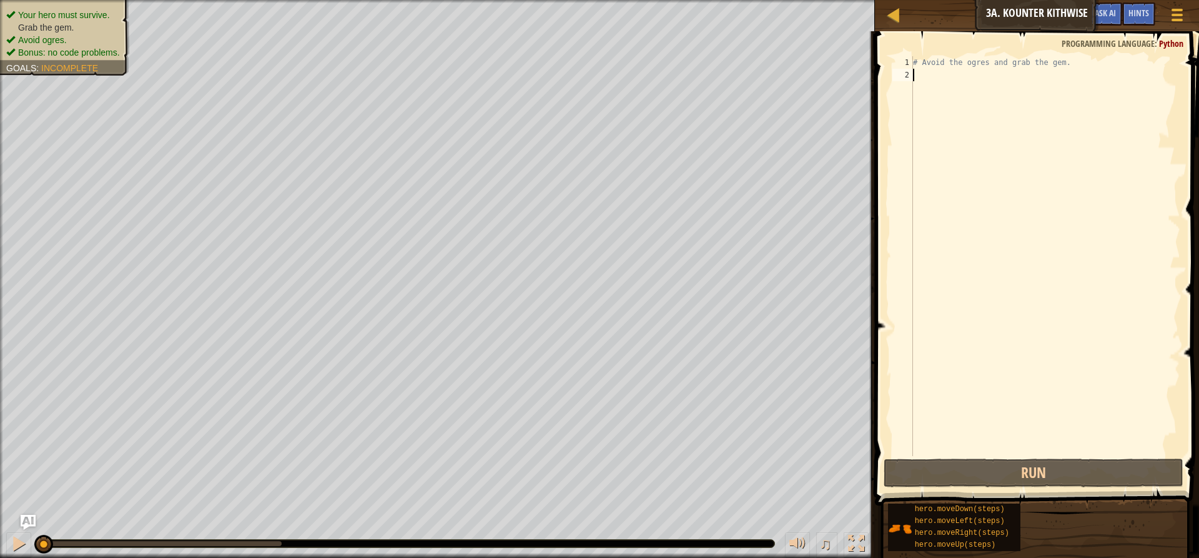
click at [987, 72] on div "# Avoid the ogres and grab the gem." at bounding box center [1046, 268] width 270 height 425
type textarea "h"
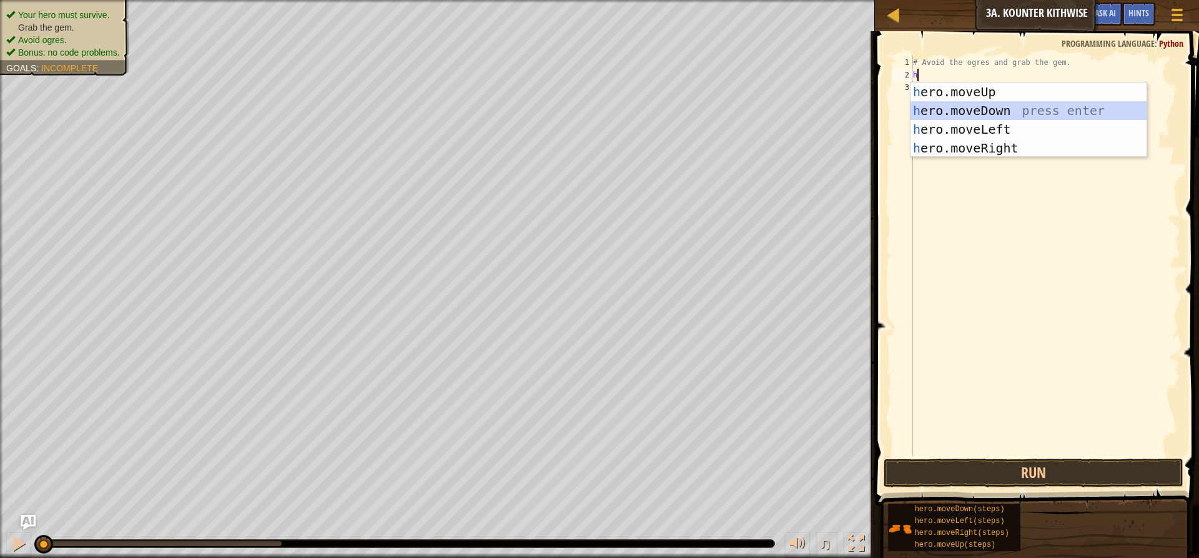
click at [991, 112] on div "h ero.moveUp press enter h ero.moveDown press enter h ero.moveLeft press enter …" at bounding box center [1029, 138] width 236 height 112
type textarea "h"
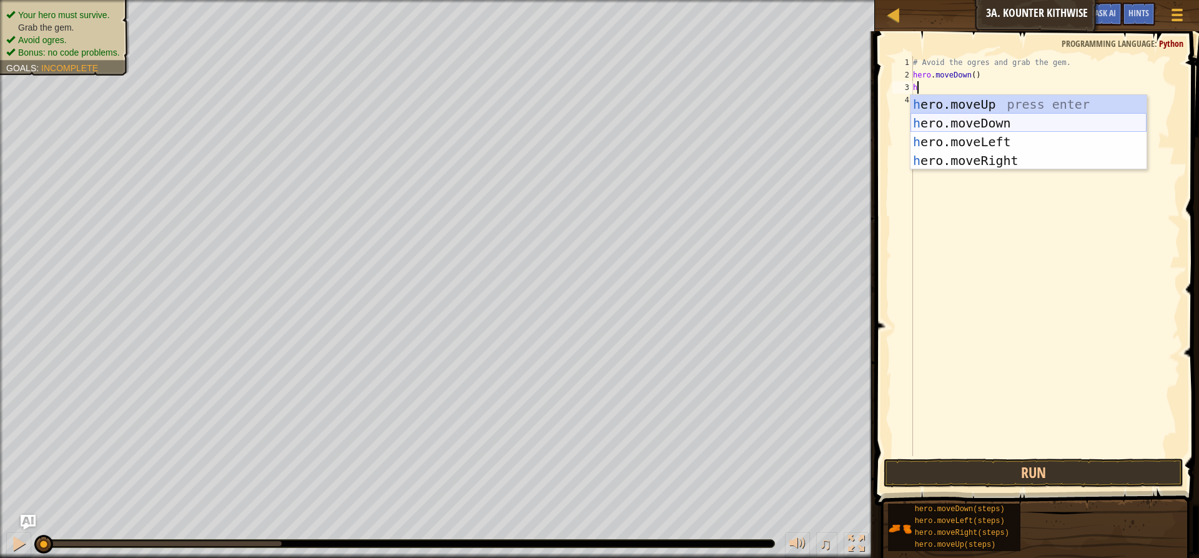
click at [970, 122] on div "h ero.moveUp press enter h ero.moveDown press enter h ero.moveLeft press enter …" at bounding box center [1029, 151] width 236 height 112
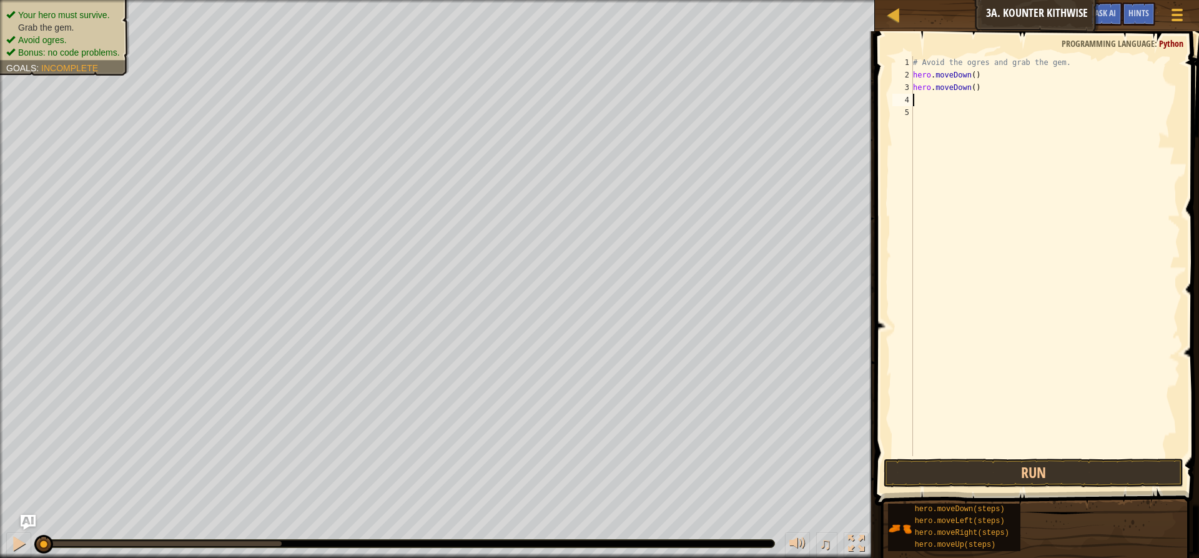
type textarea "h"
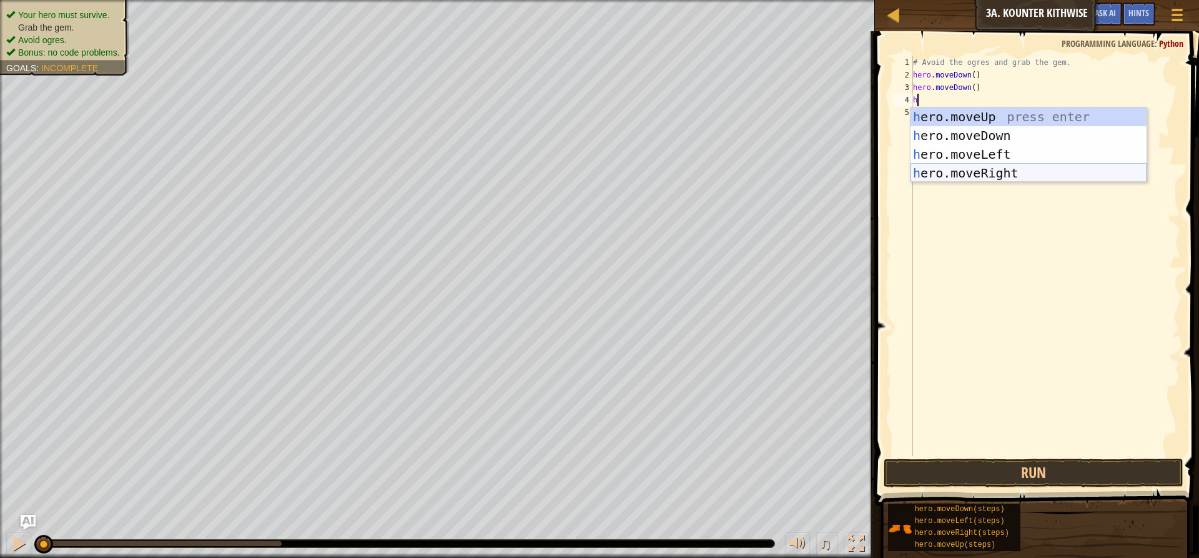
click at [982, 166] on div "h ero.moveUp press enter h ero.moveDown press enter h ero.moveLeft press enter …" at bounding box center [1029, 163] width 236 height 112
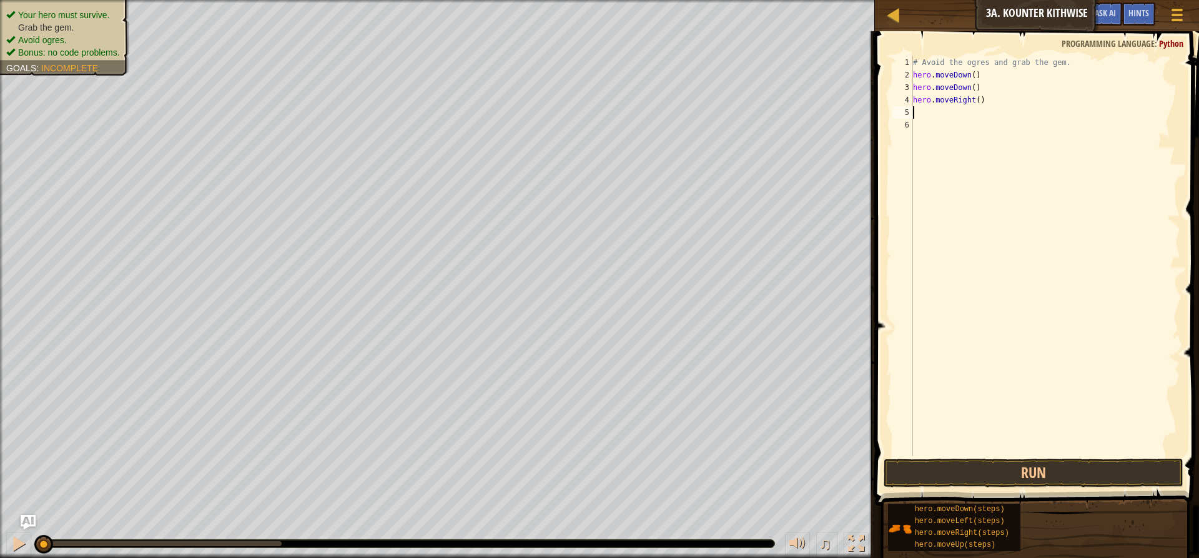
type textarea "h"
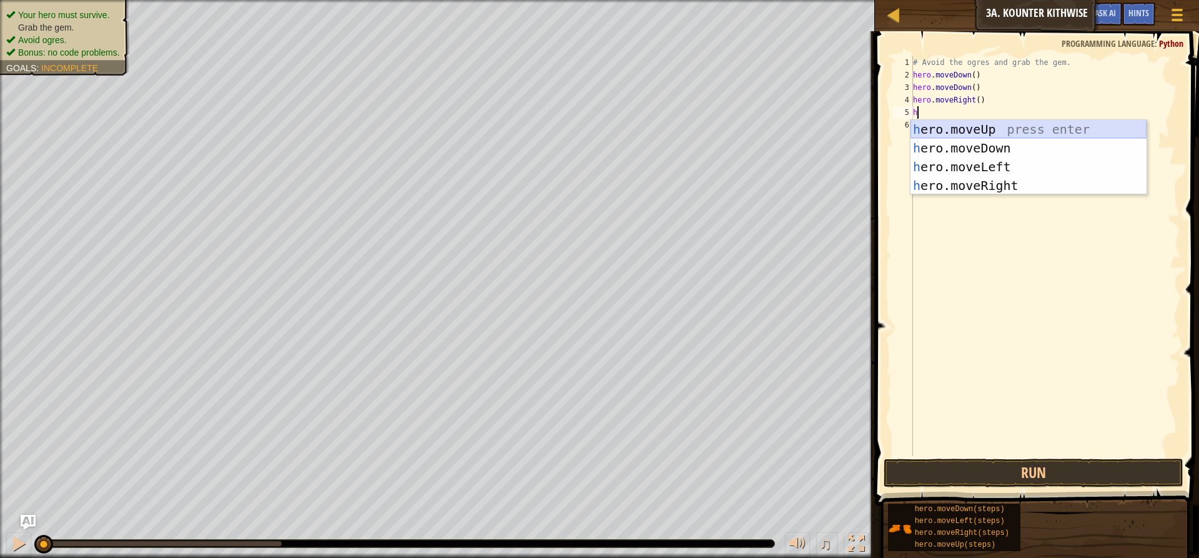
click at [976, 129] on div "h ero.moveUp press enter h ero.moveDown press enter h ero.moveLeft press enter …" at bounding box center [1029, 176] width 236 height 112
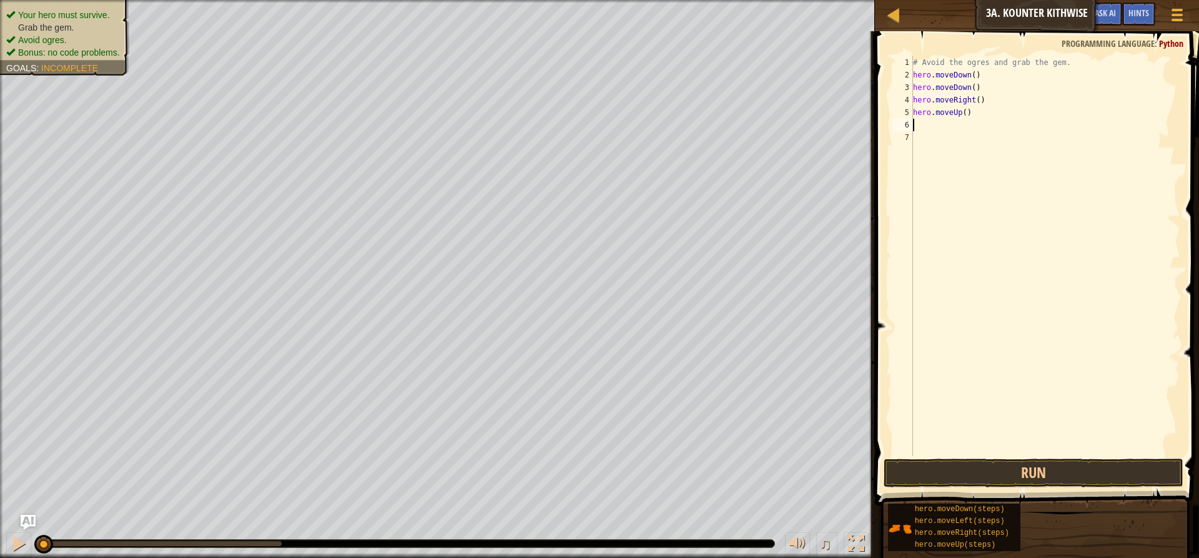
type textarea "h"
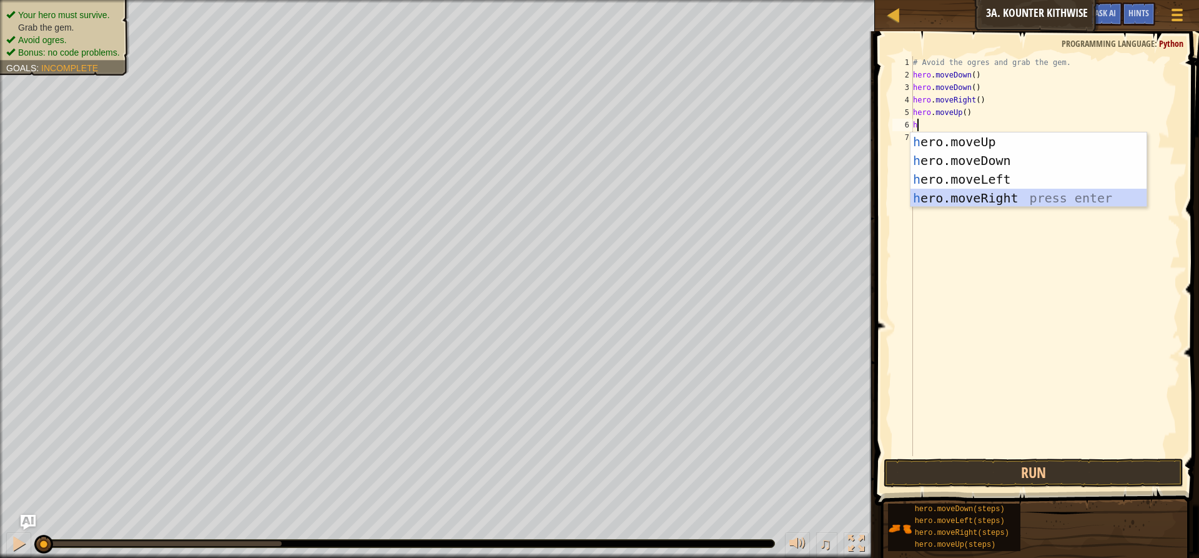
click at [979, 194] on div "h ero.moveUp press enter h ero.moveDown press enter h ero.moveLeft press enter …" at bounding box center [1029, 188] width 236 height 112
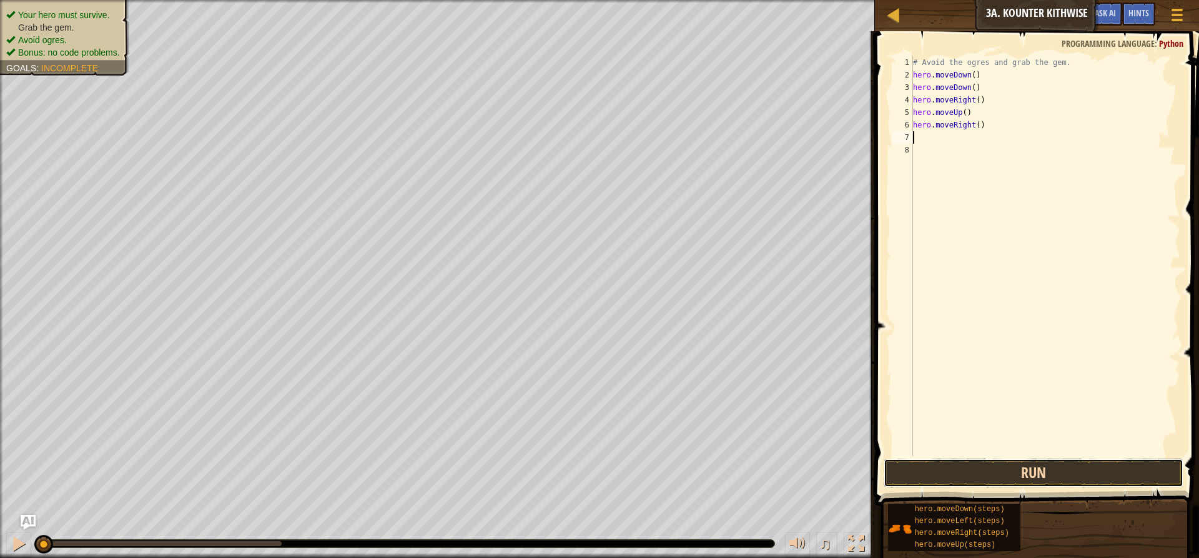
click at [1098, 478] on button "Run" at bounding box center [1034, 473] width 300 height 29
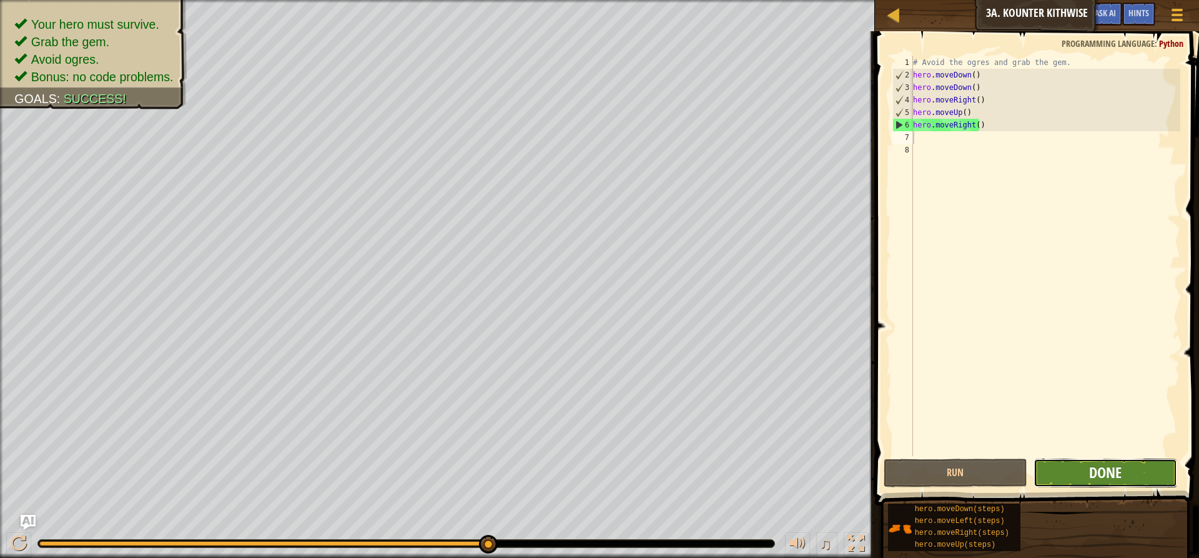
click at [1113, 476] on span "Done" at bounding box center [1105, 472] width 32 height 20
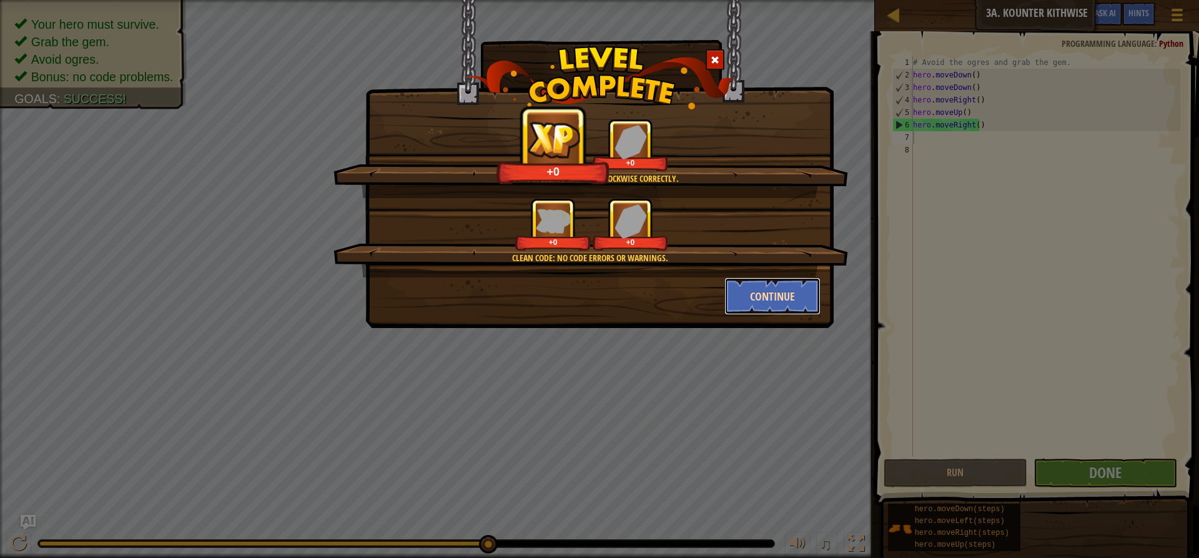
click at [778, 305] on button "Continue" at bounding box center [773, 295] width 97 height 37
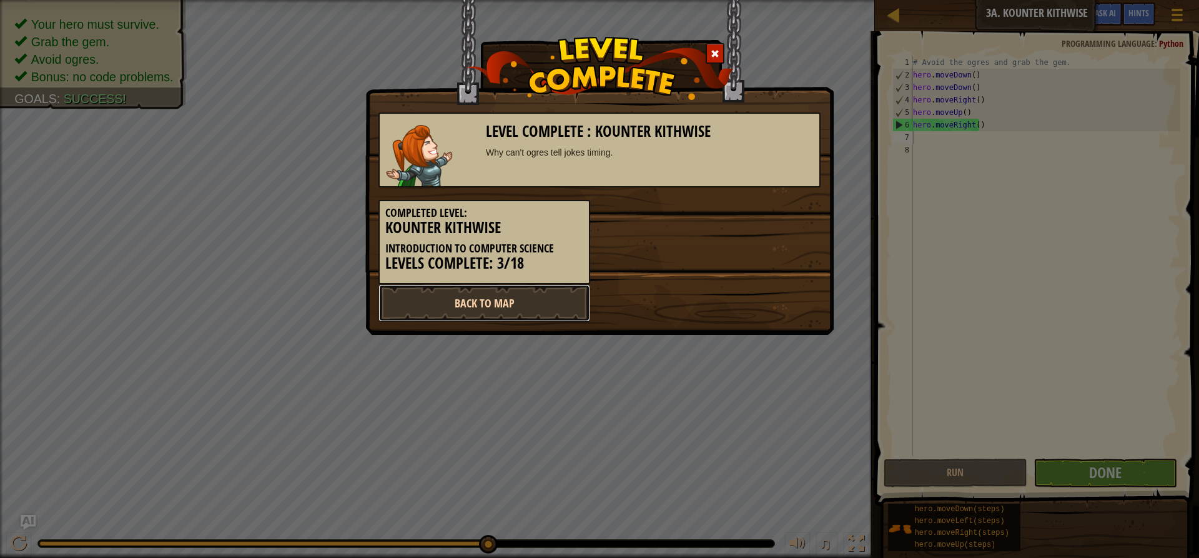
click at [544, 309] on link "Back to Map" at bounding box center [485, 302] width 212 height 37
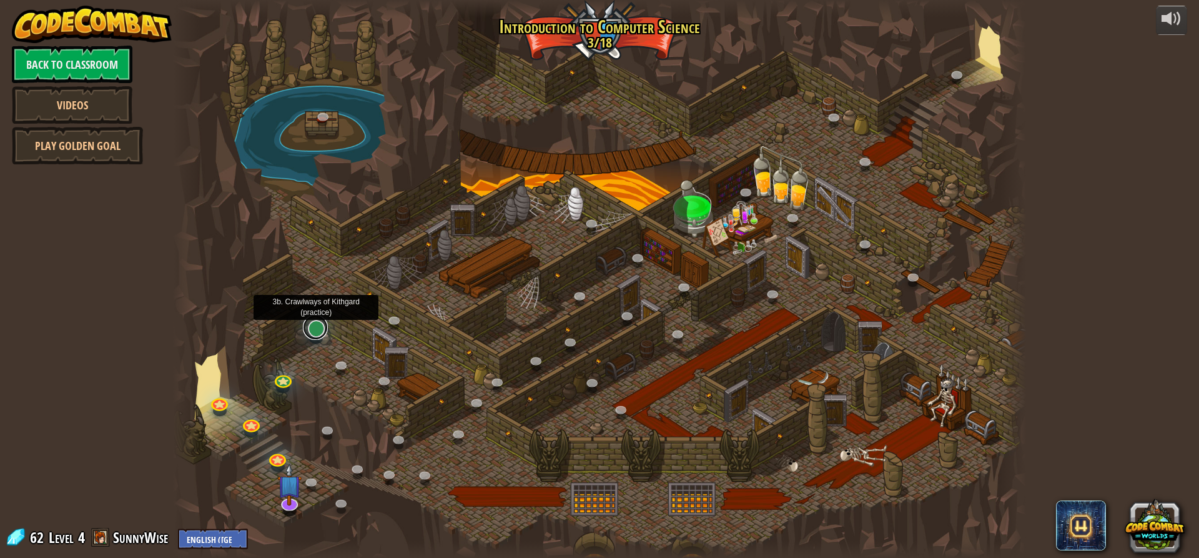
click at [315, 334] on link at bounding box center [315, 327] width 25 height 25
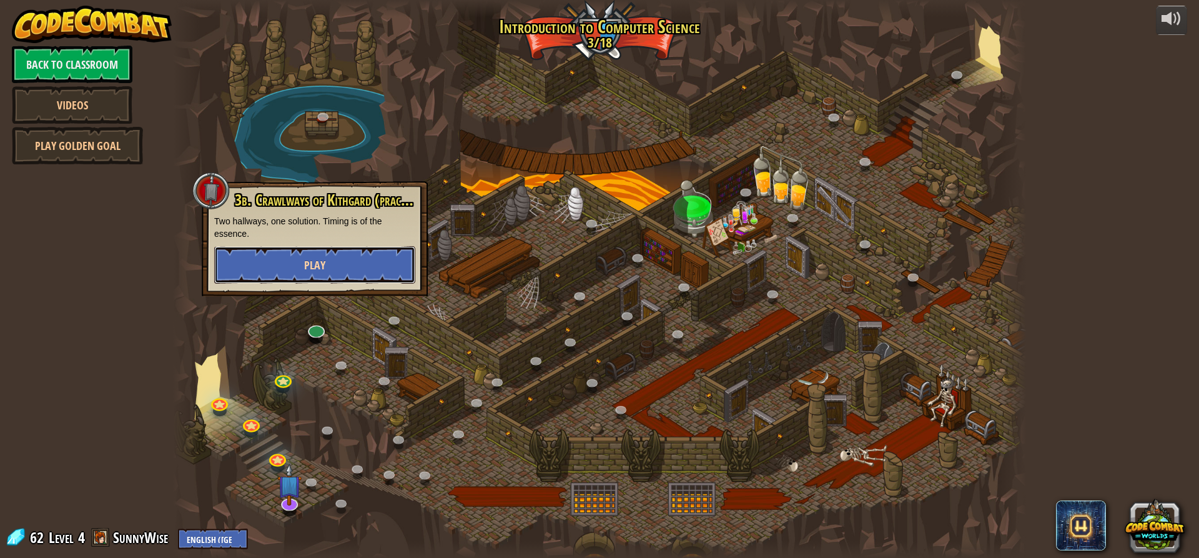
click at [284, 259] on button "Play" at bounding box center [314, 264] width 201 height 37
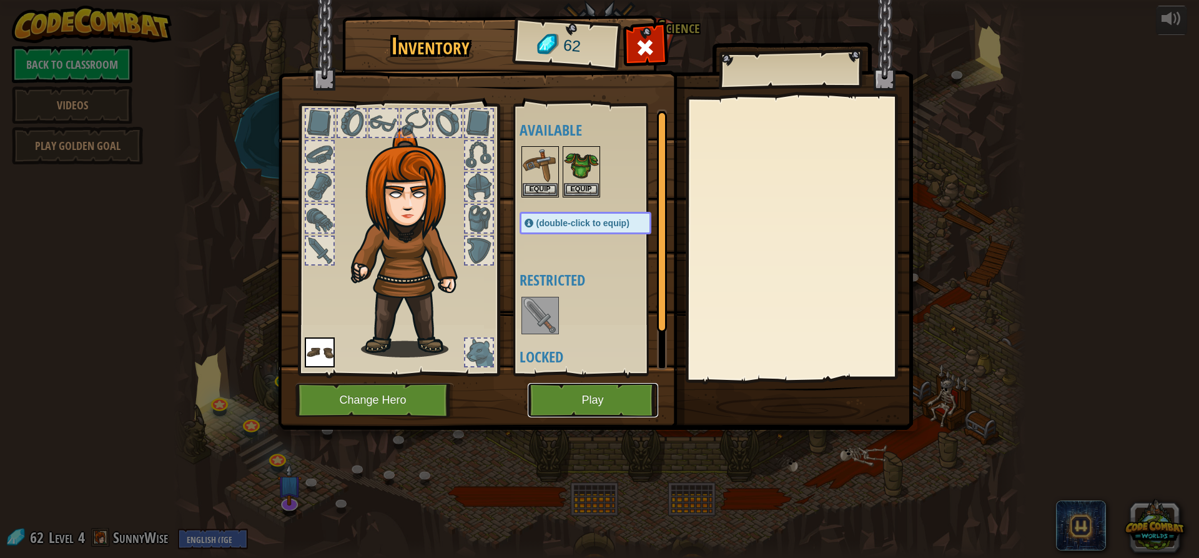
click at [565, 392] on button "Play" at bounding box center [593, 400] width 131 height 34
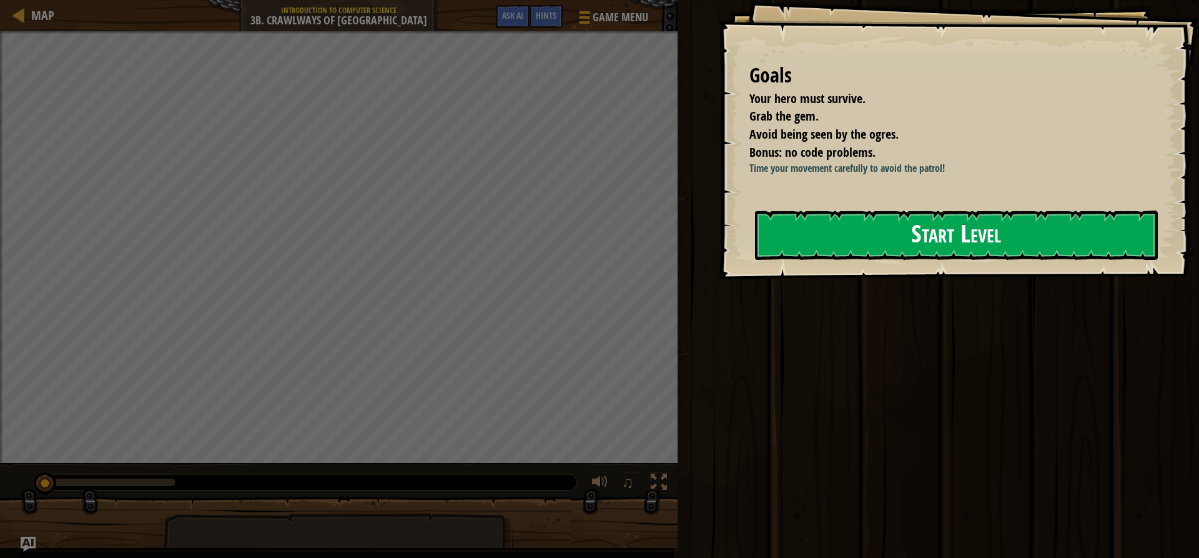
click at [862, 279] on div "Goals Your hero must survive. Grab the gem. Avoid being seen by the ogres. Bonu…" at bounding box center [958, 139] width 481 height 279
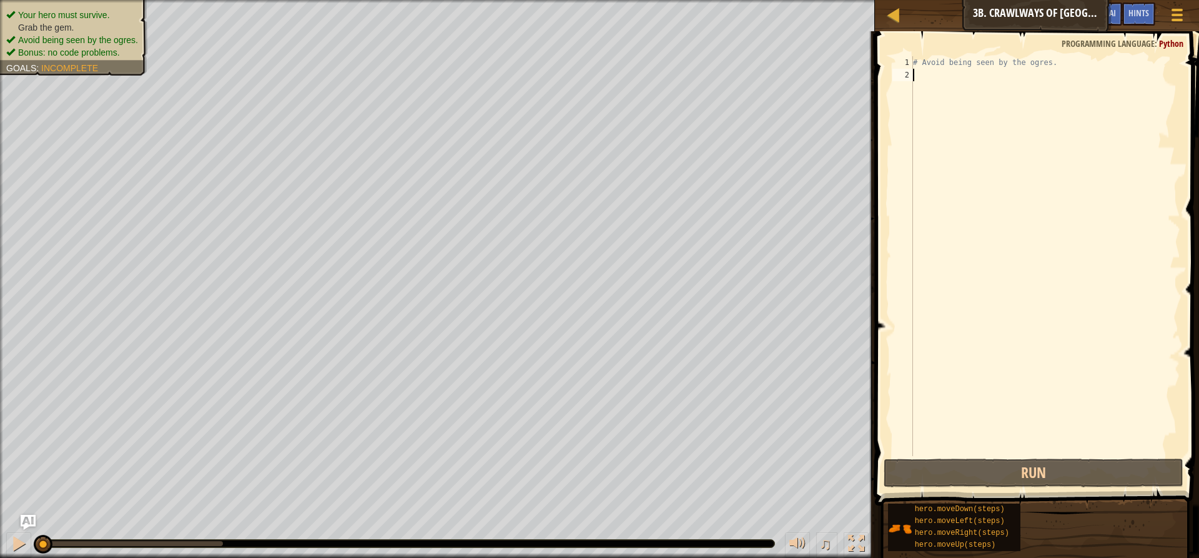
type textarea "m"
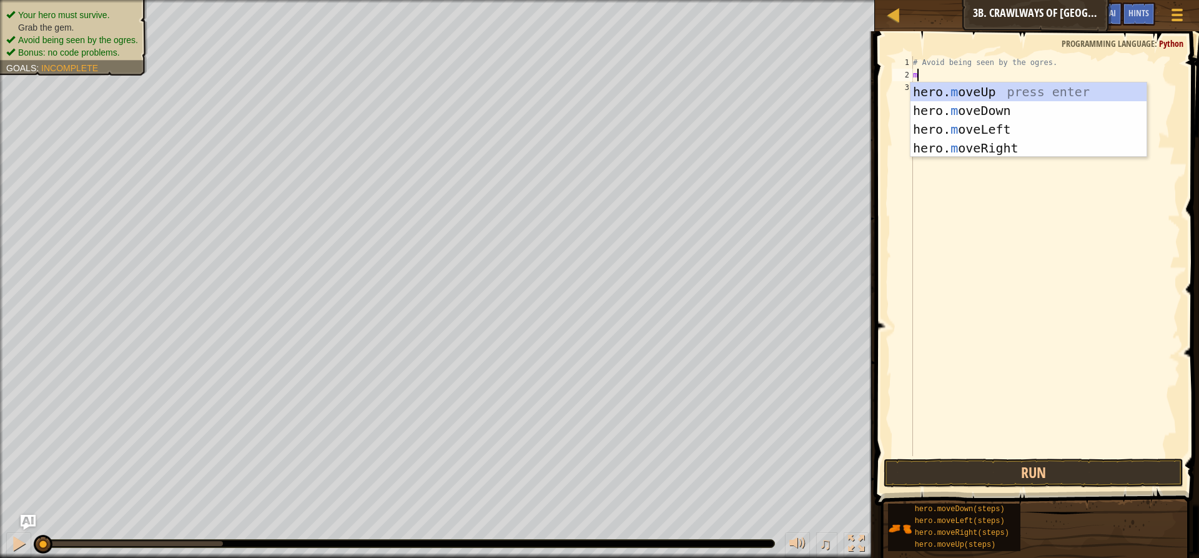
scroll to position [6, 0]
click at [986, 147] on div "hero. m oveUp press enter hero. m oveDown press enter hero. m oveLeft press ent…" at bounding box center [1029, 138] width 236 height 112
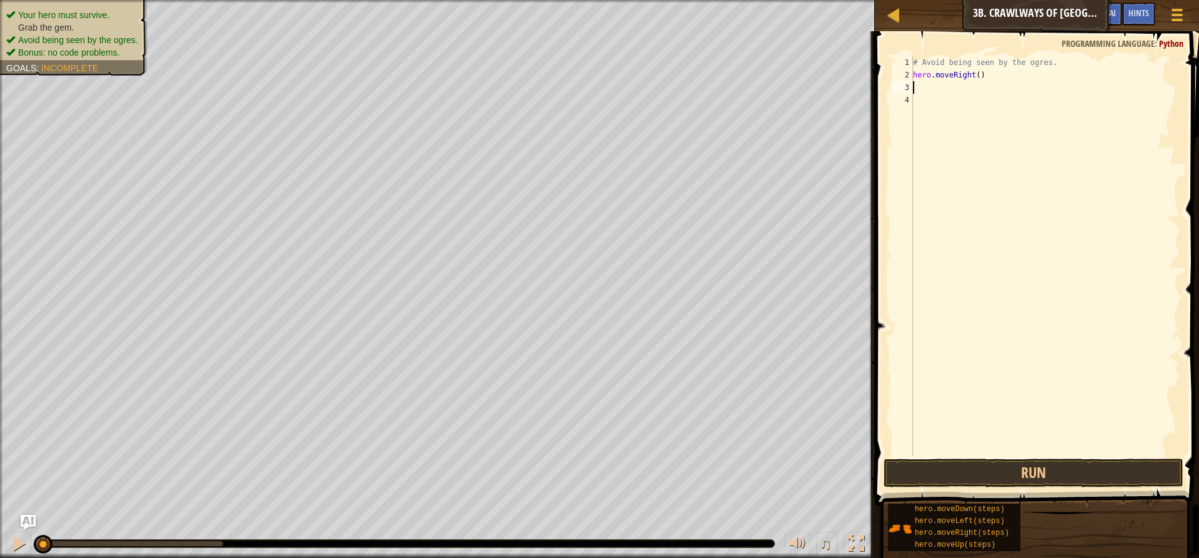
type textarea "h"
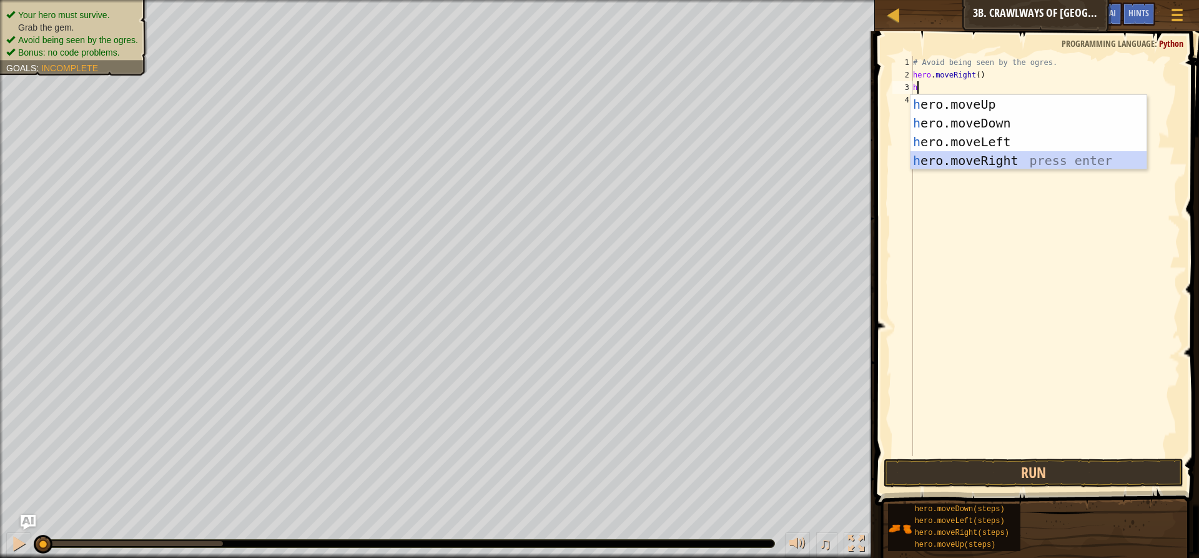
click at [986, 156] on div "h ero.moveUp press enter h ero.moveDown press enter h ero.moveLeft press enter …" at bounding box center [1029, 151] width 236 height 112
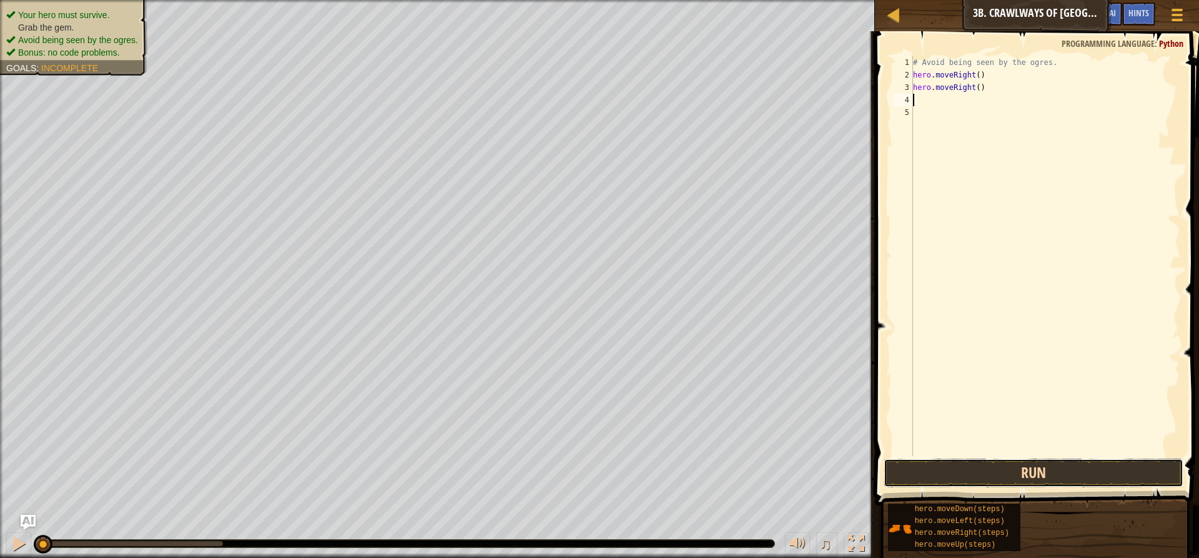
click at [1035, 459] on button "Run" at bounding box center [1034, 473] width 300 height 29
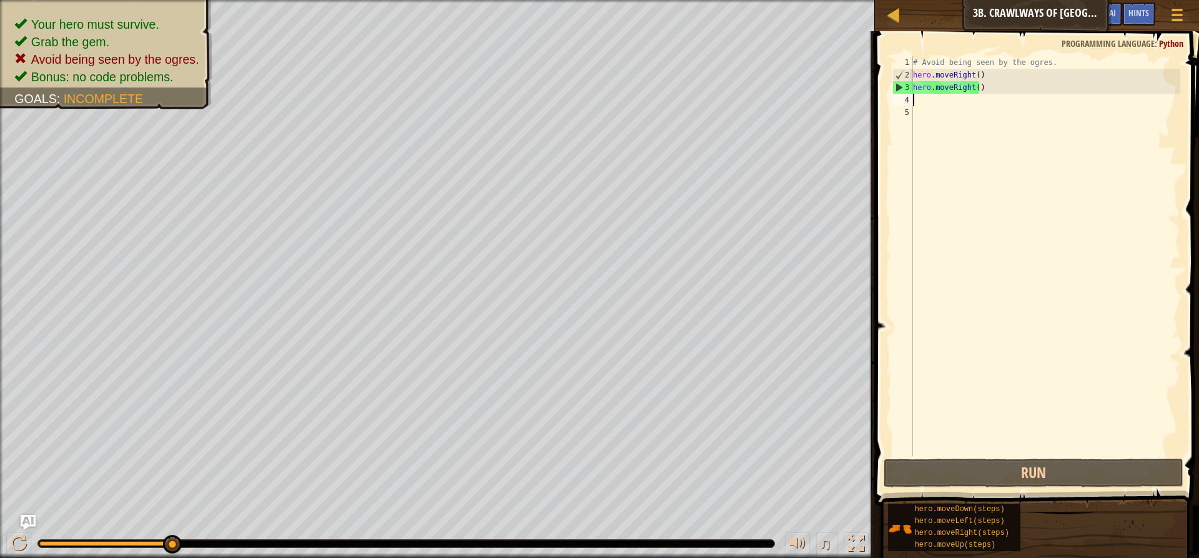
type textarea "h"
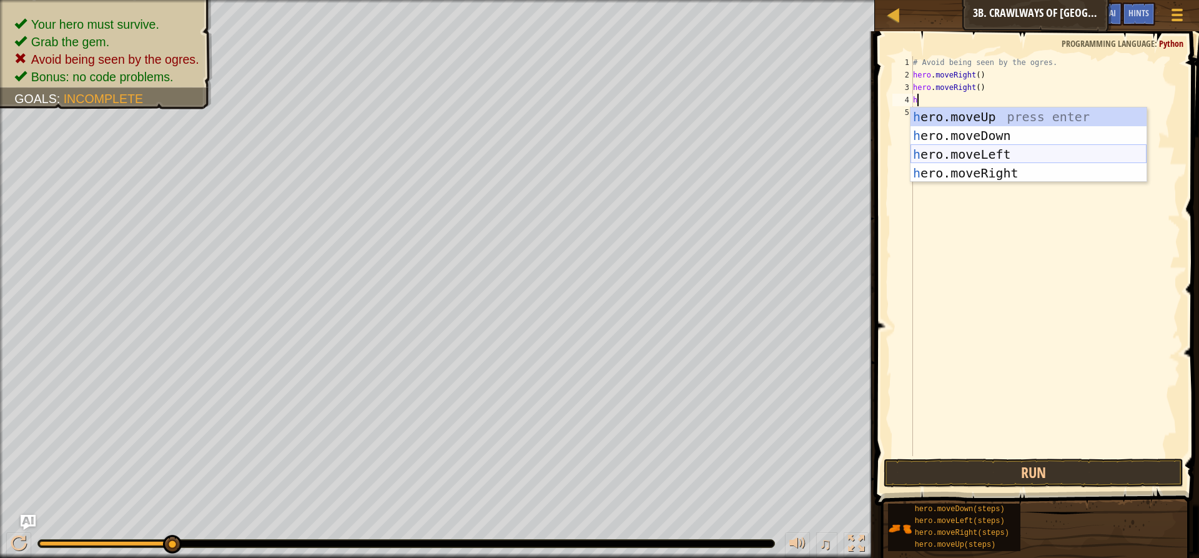
click at [951, 157] on div "h ero.moveUp press enter h ero.moveDown press enter h ero.moveLeft press enter …" at bounding box center [1029, 163] width 236 height 112
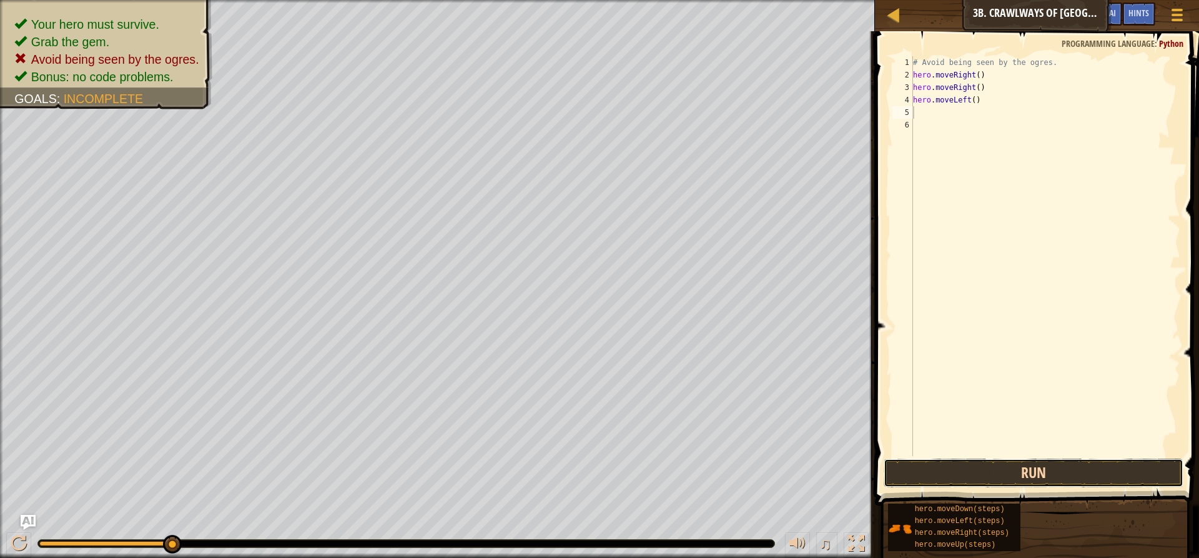
click at [965, 476] on button "Run" at bounding box center [1034, 473] width 300 height 29
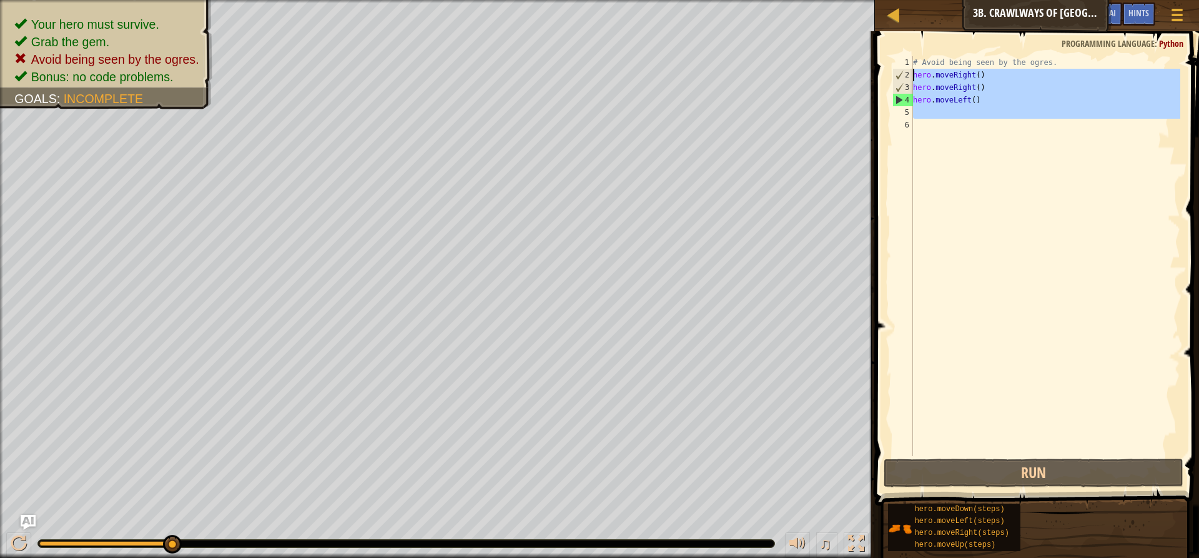
drag, startPoint x: 1043, startPoint y: 149, endPoint x: 908, endPoint y: 71, distance: 156.1
click at [908, 71] on div "1 2 3 4 5 6 # Avoid being seen by the ogres. hero . moveRight ( ) hero . moveRi…" at bounding box center [1035, 256] width 290 height 400
type textarea "hero.moveRight() hero.moveRight()"
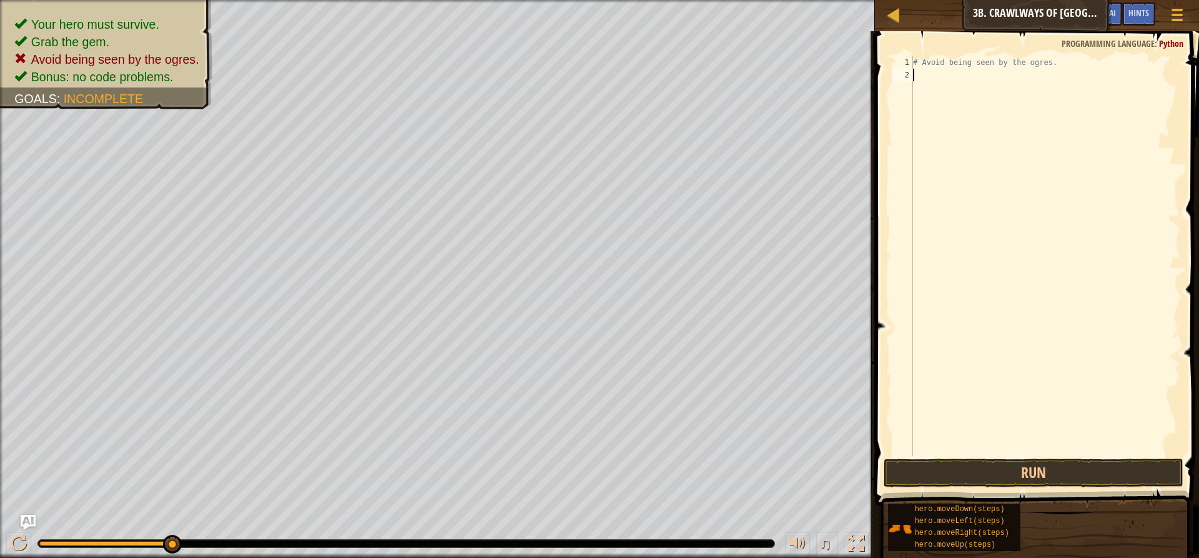
type textarea "h"
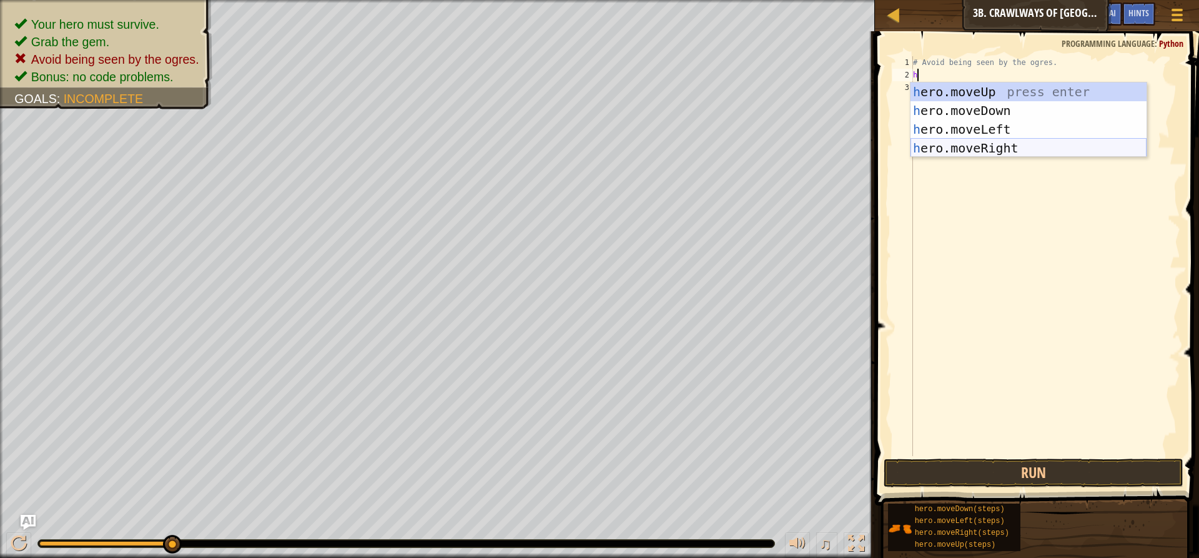
click at [950, 148] on div "h ero.moveUp press enter h ero.moveDown press enter h ero.moveLeft press enter …" at bounding box center [1029, 138] width 236 height 112
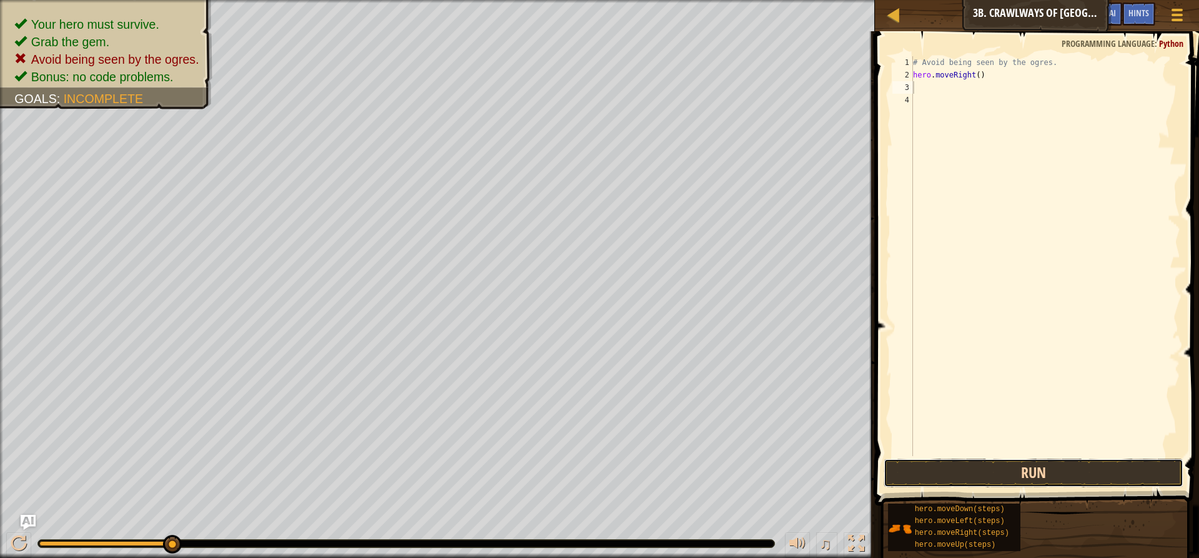
click at [995, 475] on button "Run" at bounding box center [1034, 473] width 300 height 29
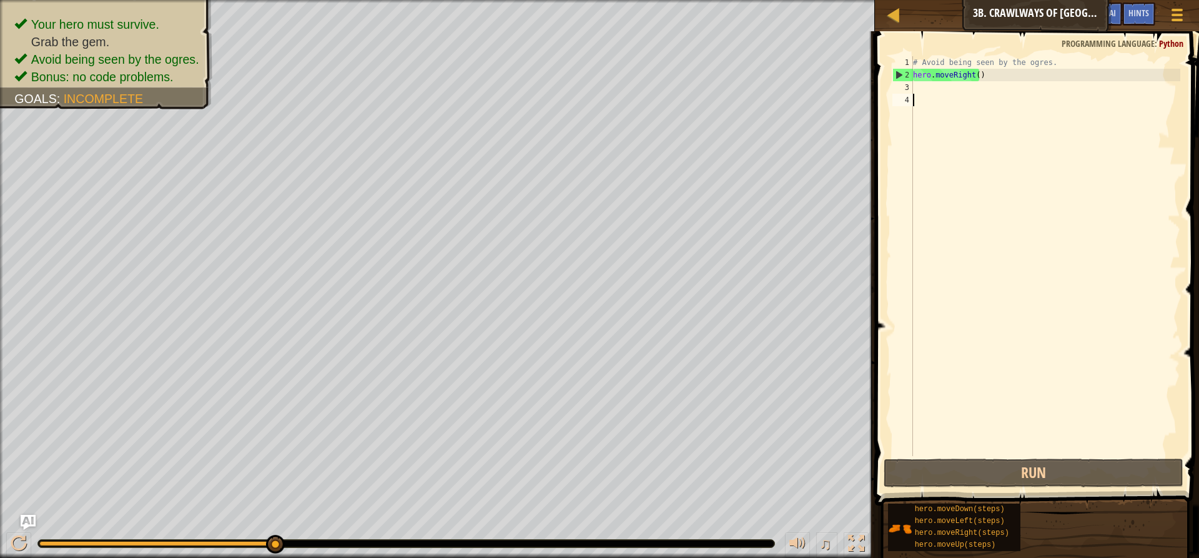
click at [934, 107] on div "# Avoid being seen by the ogres. hero . moveRight ( )" at bounding box center [1046, 268] width 270 height 425
type textarea "h"
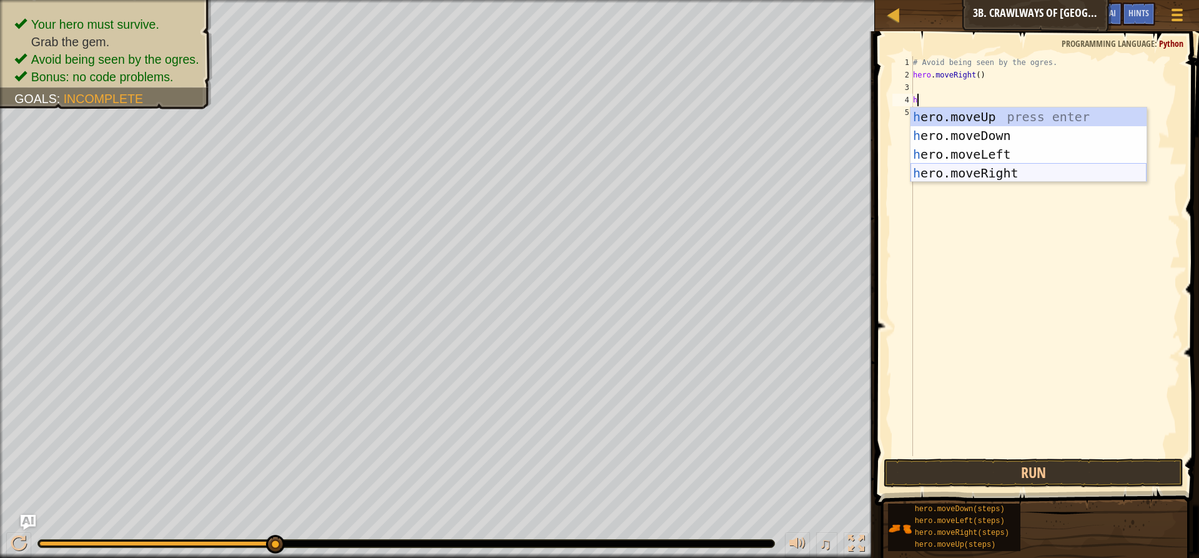
click at [949, 172] on div "h ero.moveUp press enter h ero.moveDown press enter h ero.moveLeft press enter …" at bounding box center [1029, 163] width 236 height 112
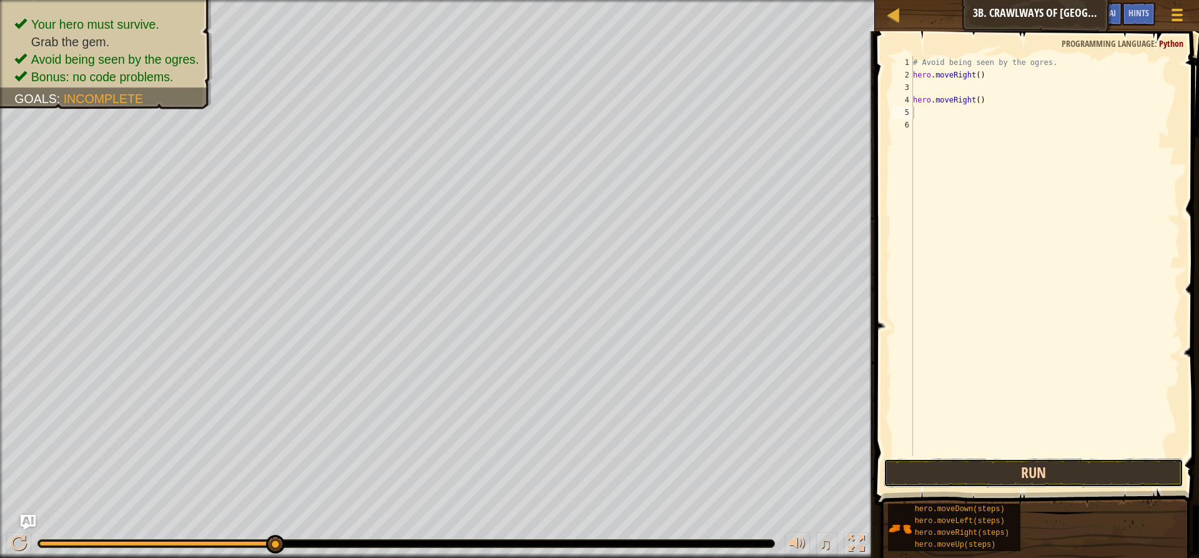
click at [991, 468] on button "Run" at bounding box center [1034, 473] width 300 height 29
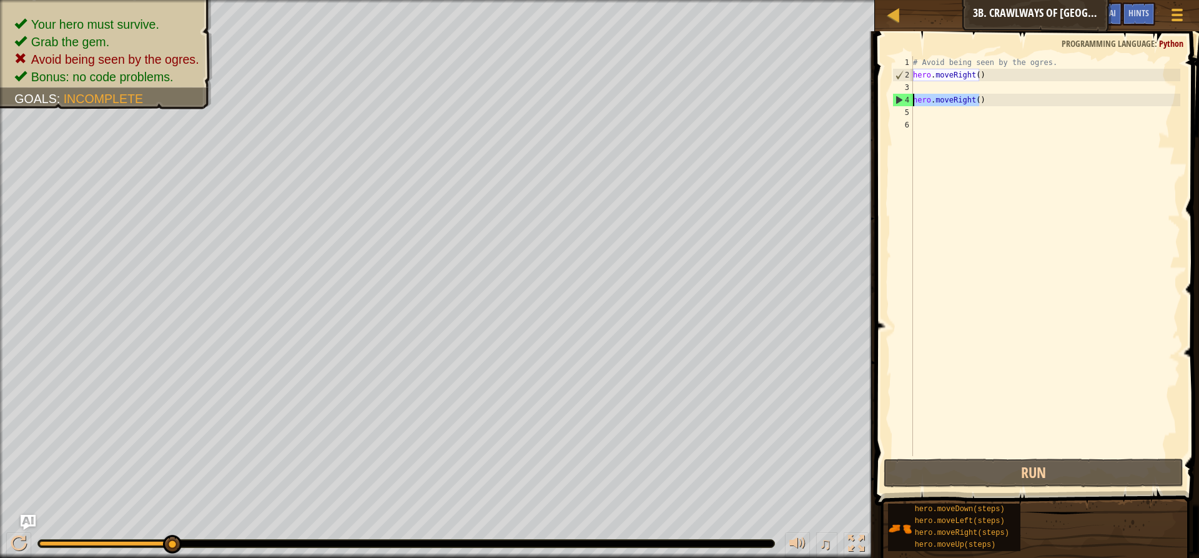
drag, startPoint x: 1012, startPoint y: 102, endPoint x: 891, endPoint y: 101, distance: 120.6
click at [891, 101] on div "1 2 3 4 5 6 # Avoid being seen by the ogres. hero . moveRight ( ) hero . moveRi…" at bounding box center [1035, 256] width 290 height 400
type textarea "hero.moveRight()"
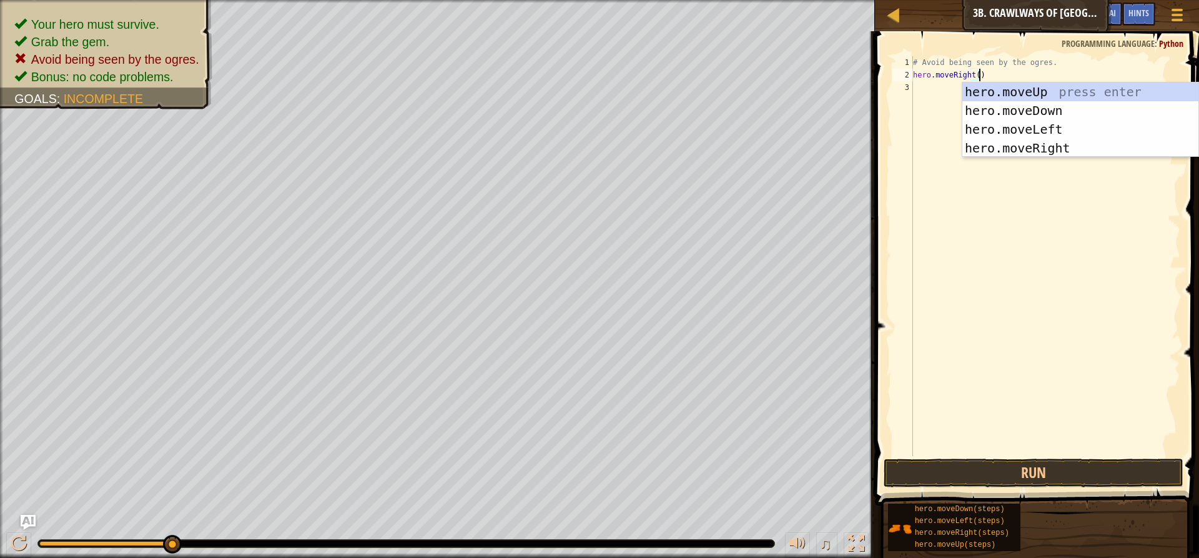
type textarea "hero.moveRight()hero.moveUp()"
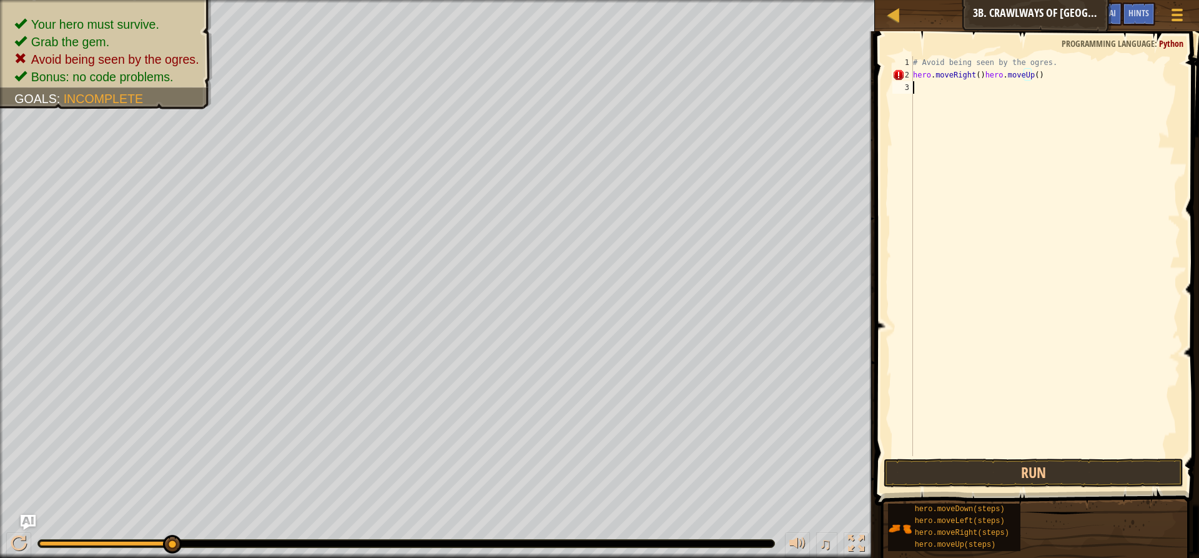
click at [923, 85] on div "# Avoid being seen by the ogres. hero . moveRight ( ) hero . moveUp ( )" at bounding box center [1046, 268] width 270 height 425
drag, startPoint x: 1036, startPoint y: 69, endPoint x: 979, endPoint y: 78, distance: 57.5
click at [979, 78] on div "# Avoid being seen by the ogres. hero . moveRight ( ) hero . moveUp ( )" at bounding box center [1046, 268] width 270 height 425
type textarea "hero.moveRight()"
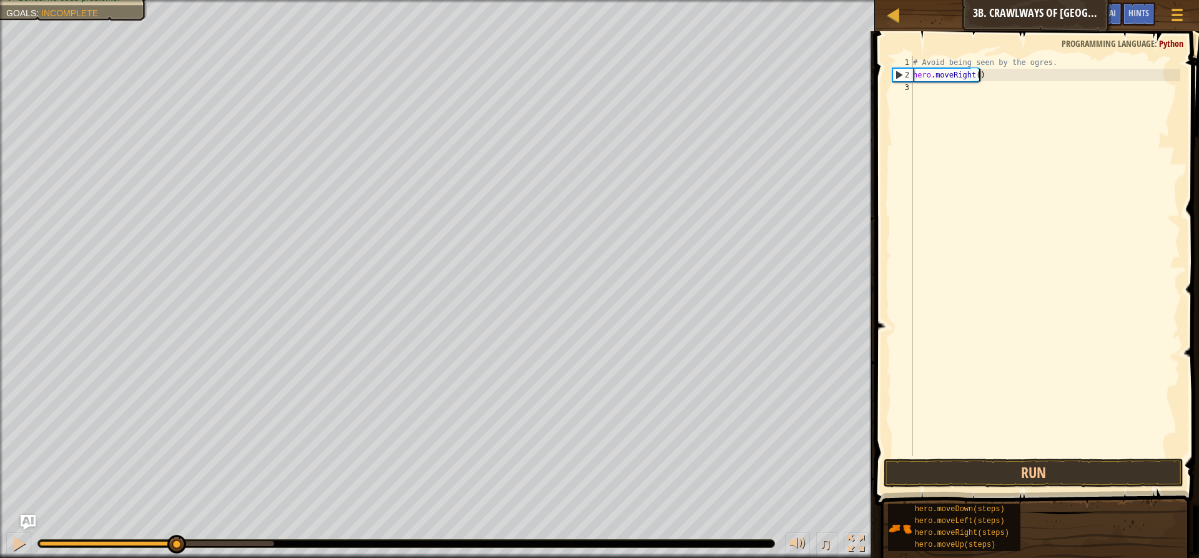
click at [934, 92] on div "# Avoid being seen by the ogres. hero . moveRight ( )" at bounding box center [1046, 268] width 270 height 425
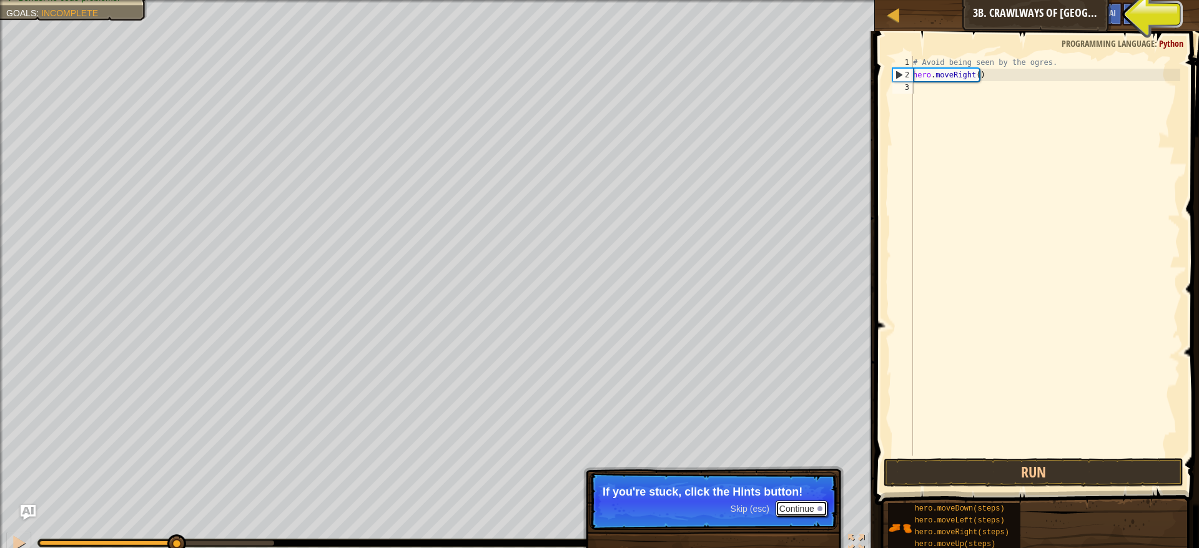
click at [795, 512] on button "Continue" at bounding box center [802, 509] width 52 height 16
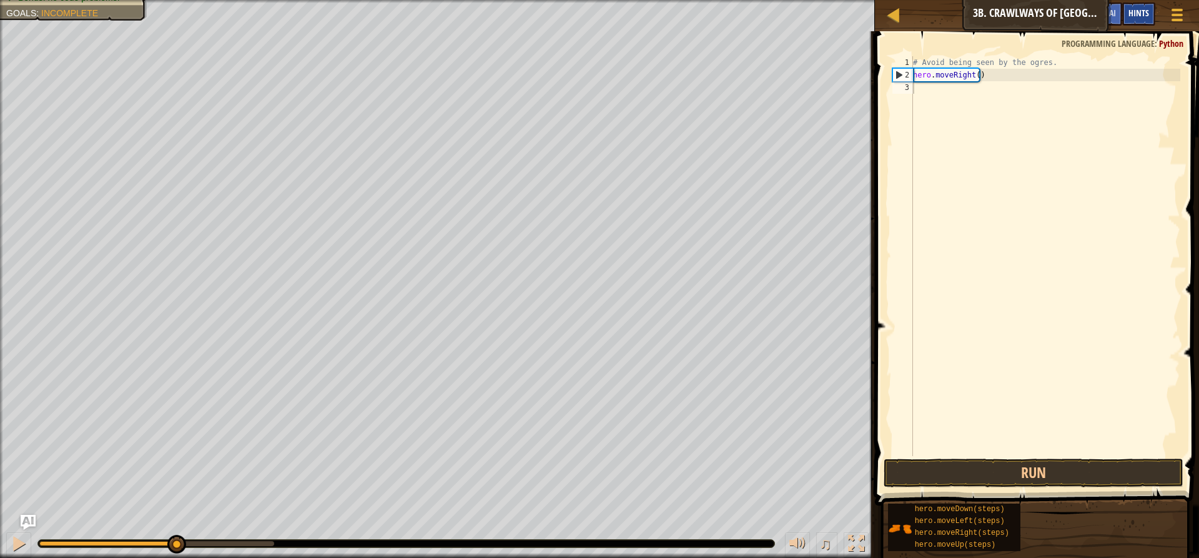
click at [1143, 16] on span "Hints" at bounding box center [1139, 13] width 21 height 12
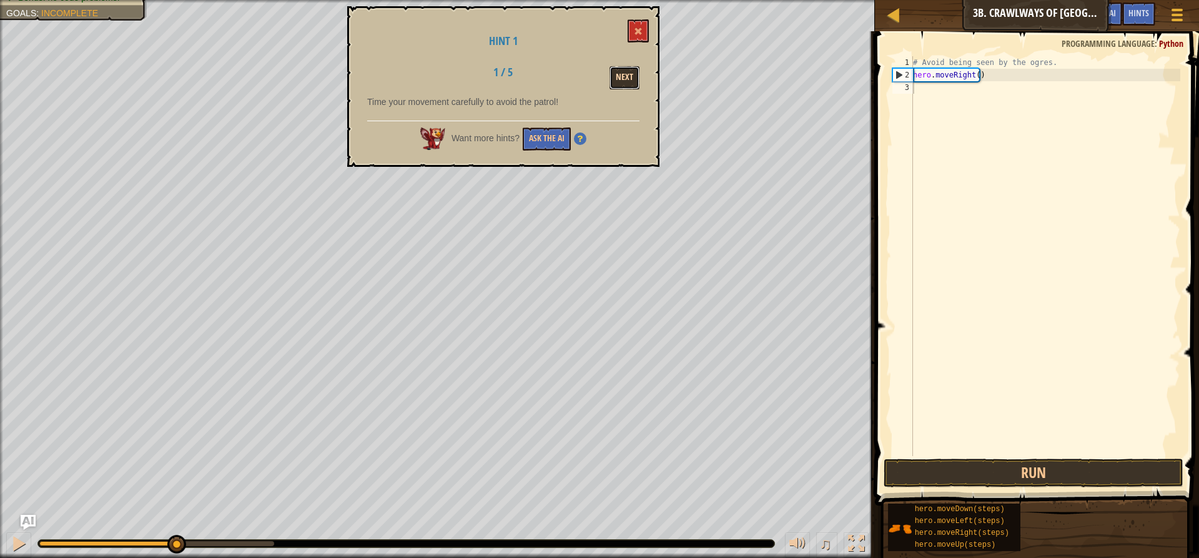
click at [628, 72] on button "Next" at bounding box center [625, 77] width 30 height 23
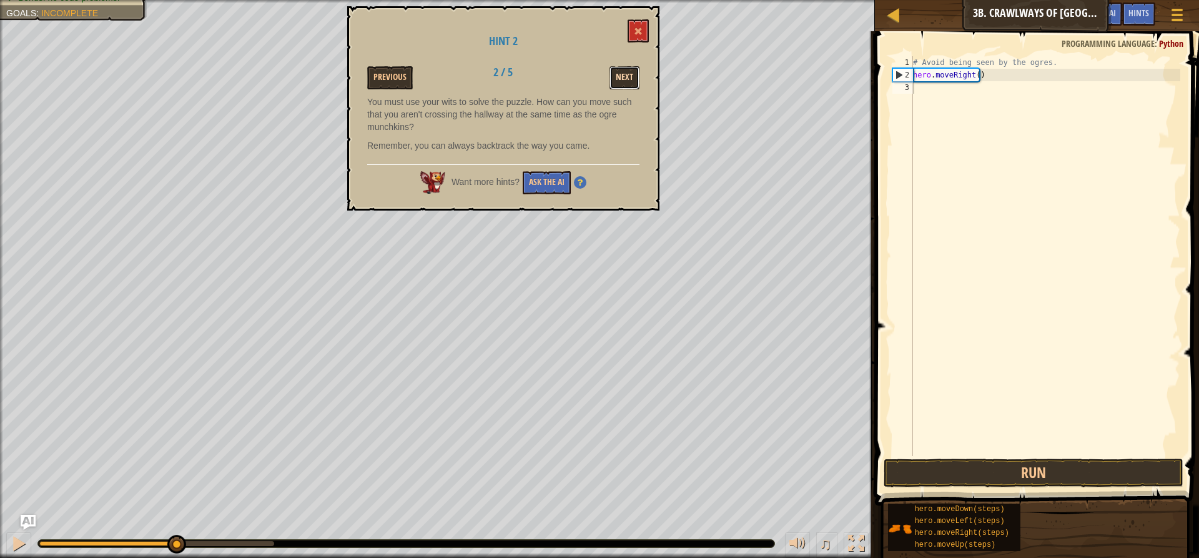
click at [623, 76] on button "Next" at bounding box center [625, 77] width 30 height 23
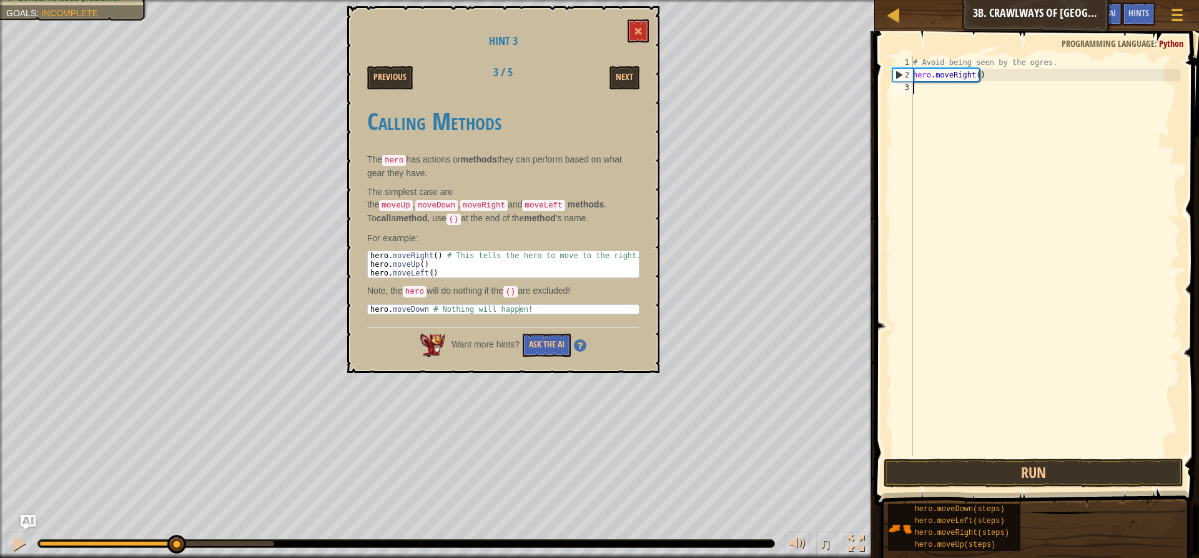
click at [971, 96] on div "# Avoid being seen by the ogres. hero . moveRight ( )" at bounding box center [1046, 268] width 270 height 425
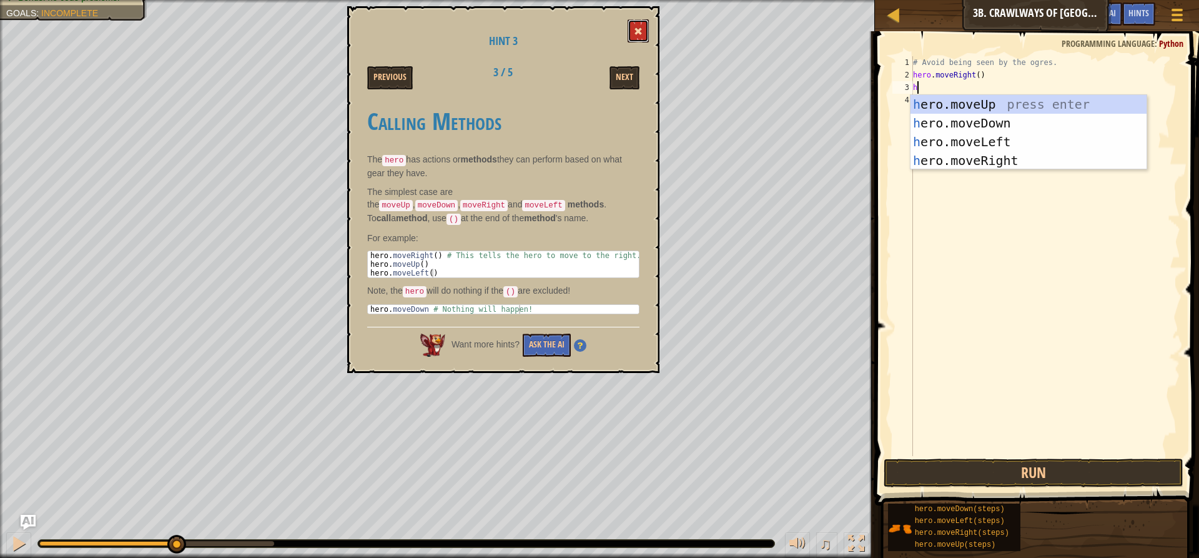
click at [632, 23] on button at bounding box center [638, 30] width 21 height 23
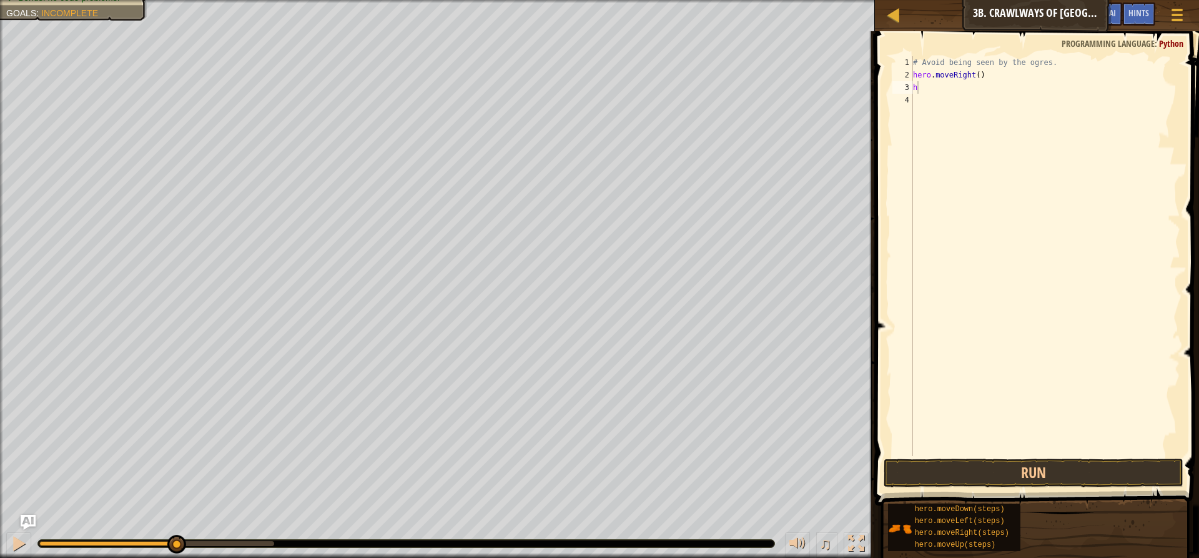
click at [928, 86] on div "# Avoid being seen by the ogres. hero . moveRight ( ) h" at bounding box center [1046, 268] width 270 height 425
type textarea "he"
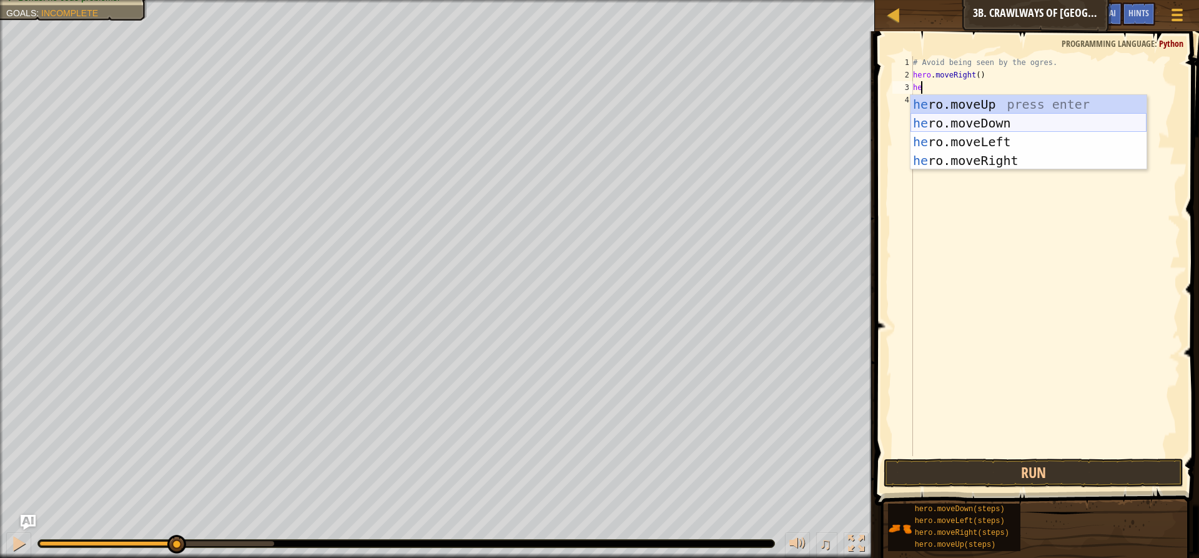
click at [973, 124] on div "he ro.moveUp press enter he ro.moveDown press enter he ro.moveLeft press enter …" at bounding box center [1029, 151] width 236 height 112
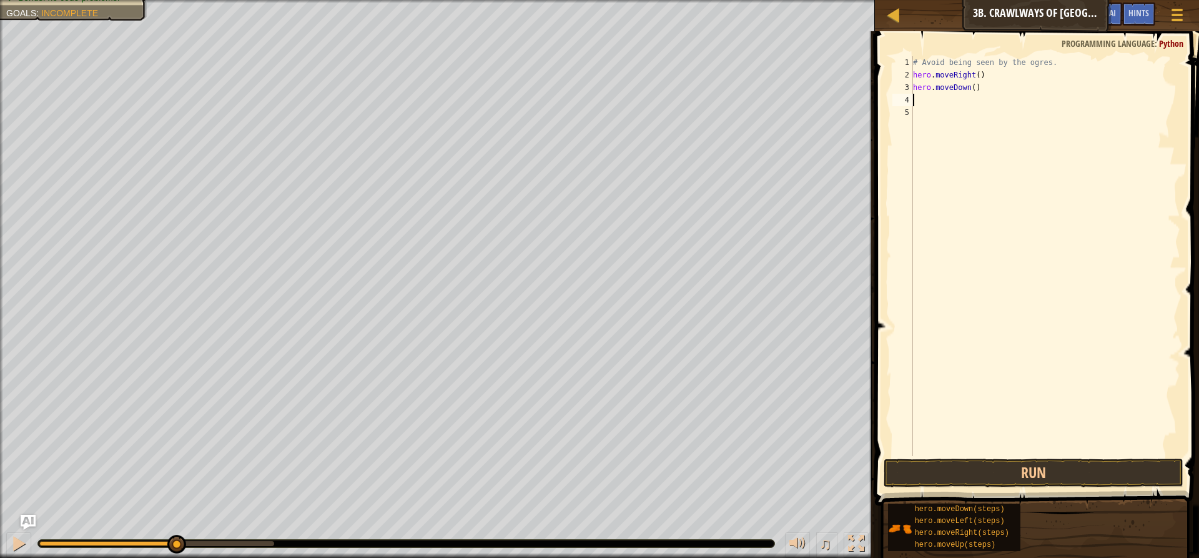
type textarea "h"
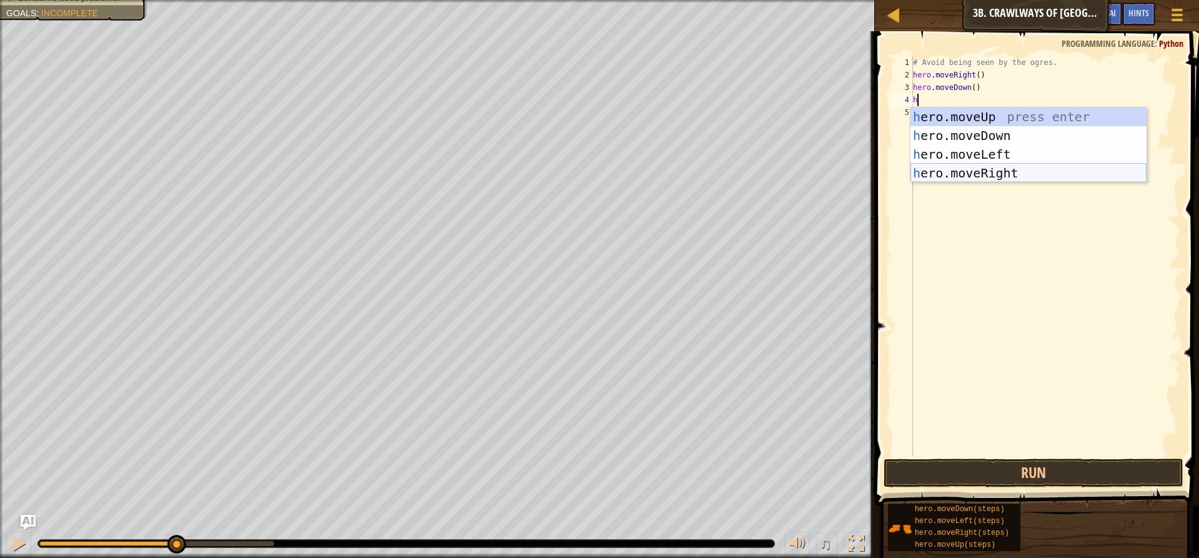
click at [975, 172] on div "h ero.moveUp press enter h ero.moveDown press enter h ero.moveLeft press enter …" at bounding box center [1029, 163] width 236 height 112
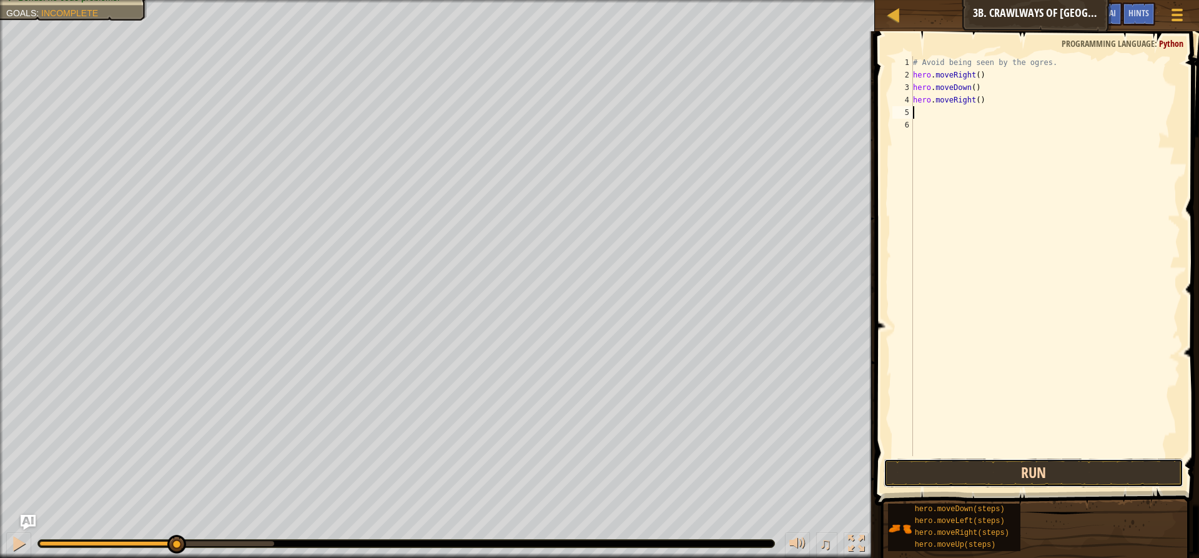
click at [1034, 470] on button "Run" at bounding box center [1034, 473] width 300 height 29
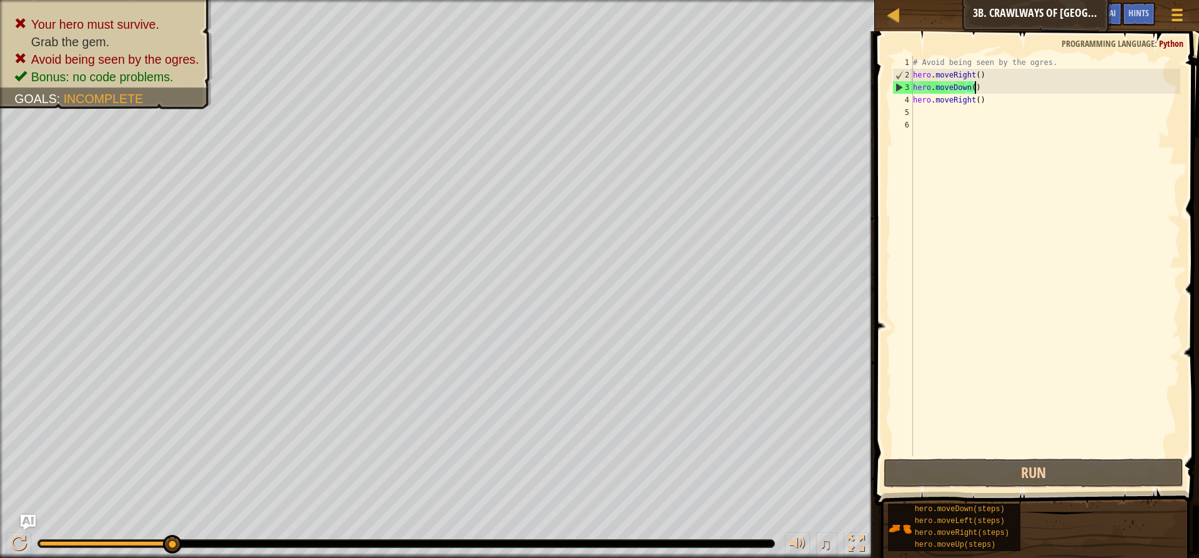
click at [974, 87] on div "# Avoid being seen by the ogres. hero . moveRight ( ) hero . moveDown ( ) hero …" at bounding box center [1046, 268] width 270 height 425
type textarea "hero.moveDown()"
drag, startPoint x: 974, startPoint y: 87, endPoint x: 955, endPoint y: 87, distance: 18.8
click at [955, 87] on div "# Avoid being seen by the ogres. hero . moveRight ( ) hero . moveDown ( ) hero …" at bounding box center [1046, 268] width 270 height 425
click at [955, 87] on div "# Avoid being seen by the ogres. hero . moveRight ( ) hero . moveDown ( ) hero …" at bounding box center [1046, 256] width 270 height 400
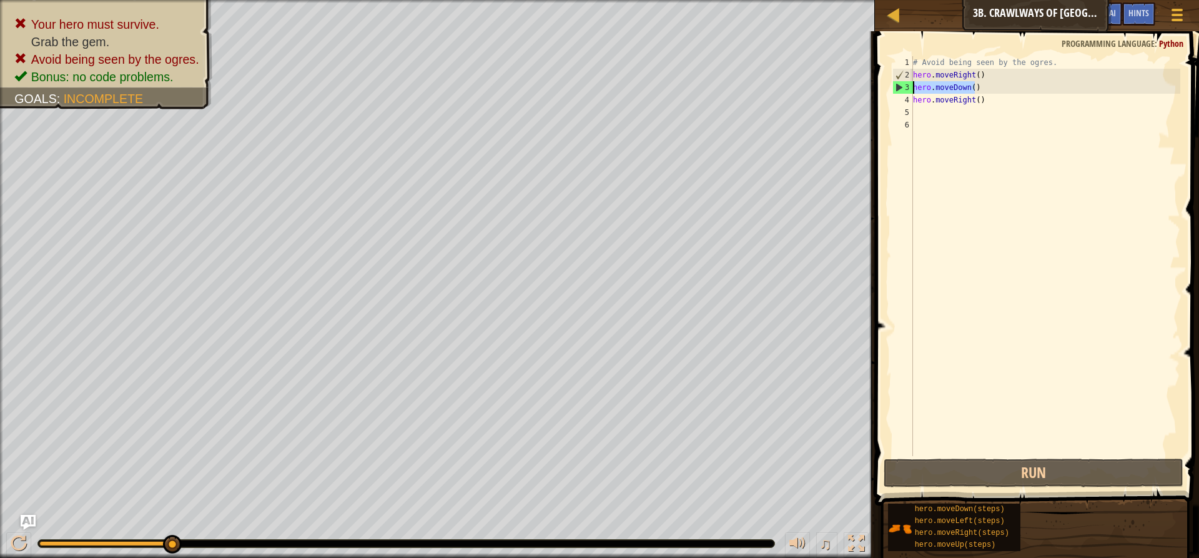
drag, startPoint x: 1000, startPoint y: 88, endPoint x: 913, endPoint y: 86, distance: 87.5
click at [913, 86] on div "hero.moveDown() 1 2 3 4 5 6 # Avoid being seen by the ogres. hero . moveRight (…" at bounding box center [1035, 256] width 290 height 400
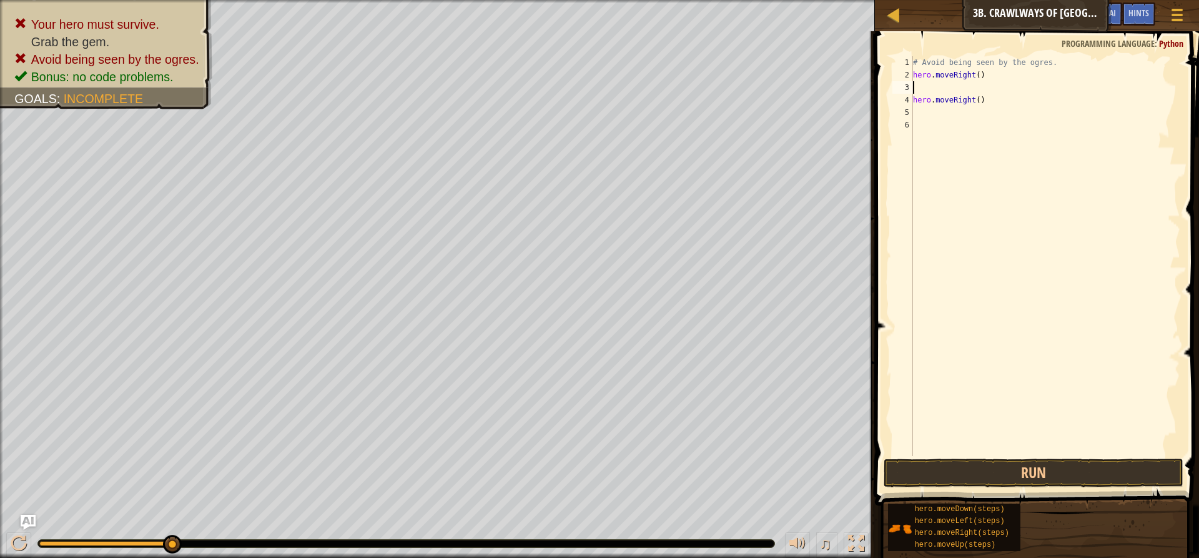
type textarea "h"
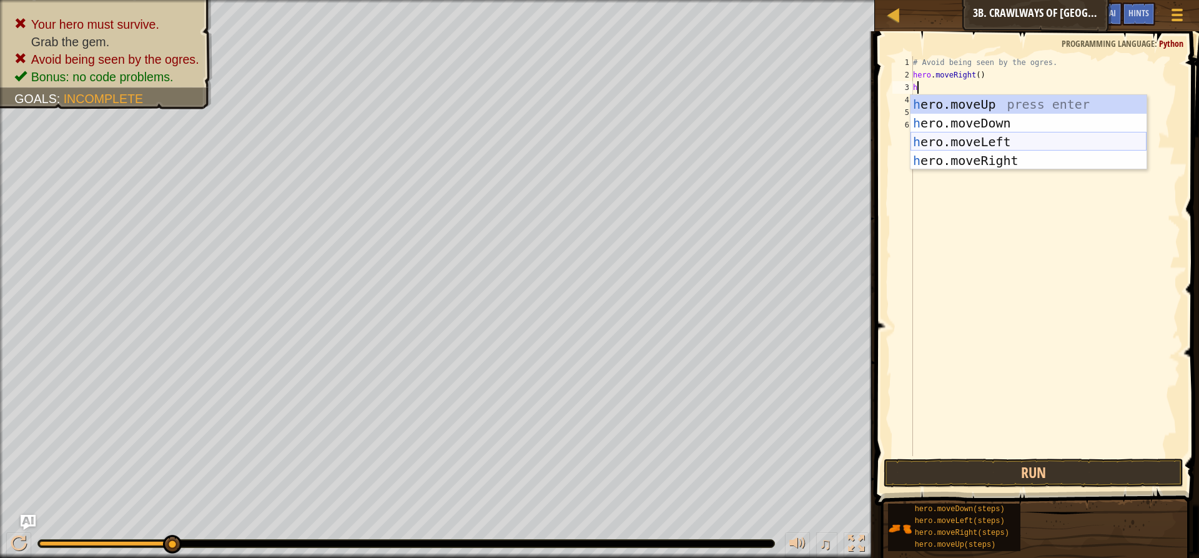
click at [963, 137] on div "h ero.moveUp press enter h ero.moveDown press enter h ero.moveLeft press enter …" at bounding box center [1029, 151] width 236 height 112
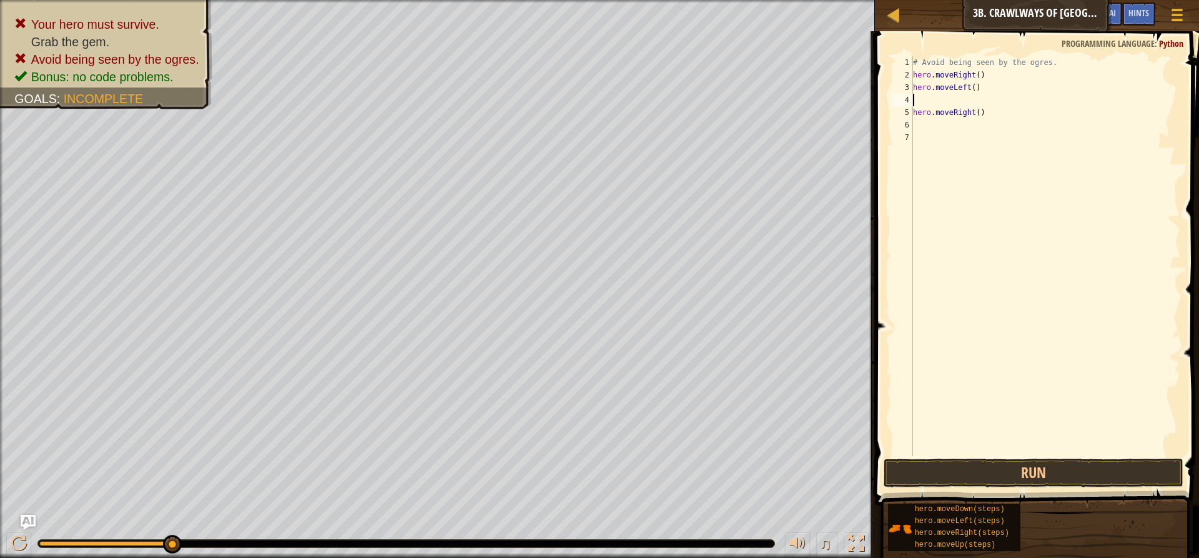
click at [913, 111] on div "1 2 3 4 5 6 7 # Avoid being seen by the ogres. hero . moveRight ( ) hero . move…" at bounding box center [1035, 256] width 290 height 400
type textarea "hero.moveRight()"
drag, startPoint x: 1083, startPoint y: 464, endPoint x: 1096, endPoint y: 431, distance: 35.0
click at [1083, 463] on button "Run" at bounding box center [1034, 473] width 300 height 29
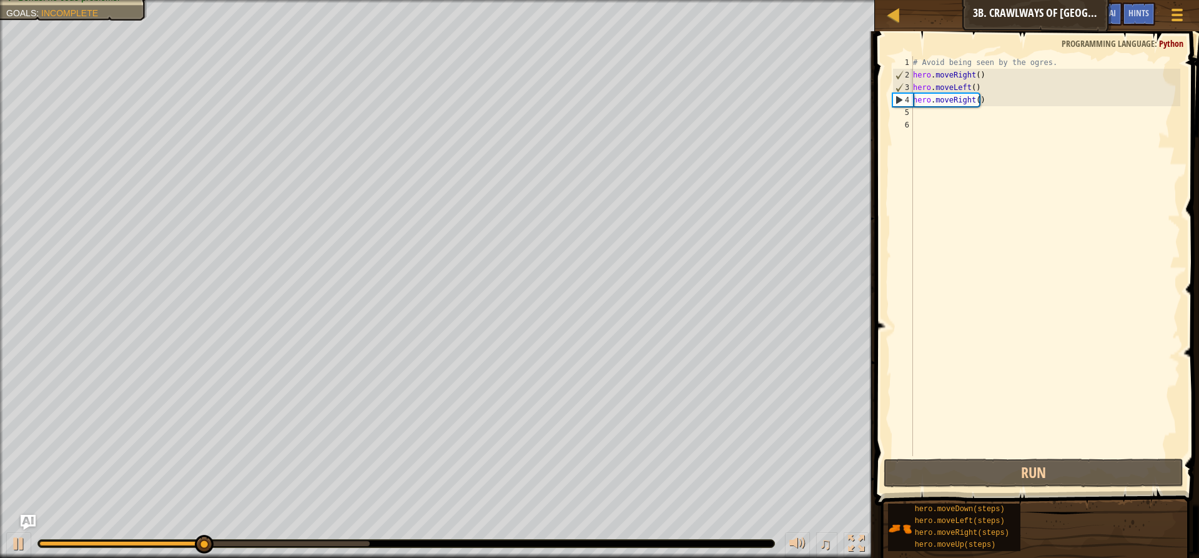
click at [918, 118] on div "# Avoid being seen by the ogres. hero . moveRight ( ) hero . moveLeft ( ) hero …" at bounding box center [1046, 268] width 270 height 425
type textarea "h"
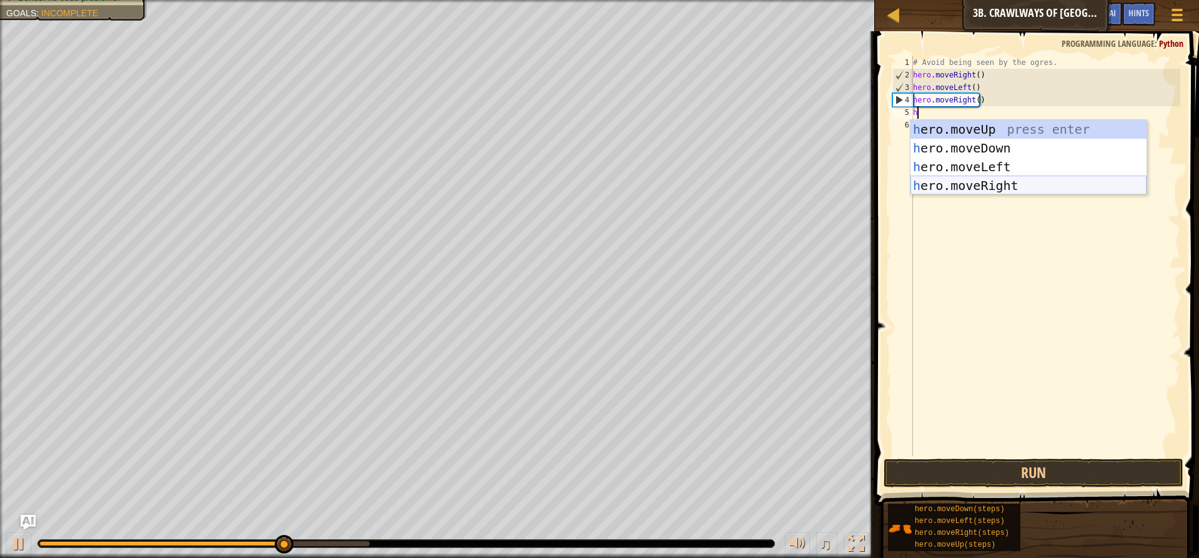
click at [961, 179] on div "h ero.moveUp press enter h ero.moveDown press enter h ero.moveLeft press enter …" at bounding box center [1029, 176] width 236 height 112
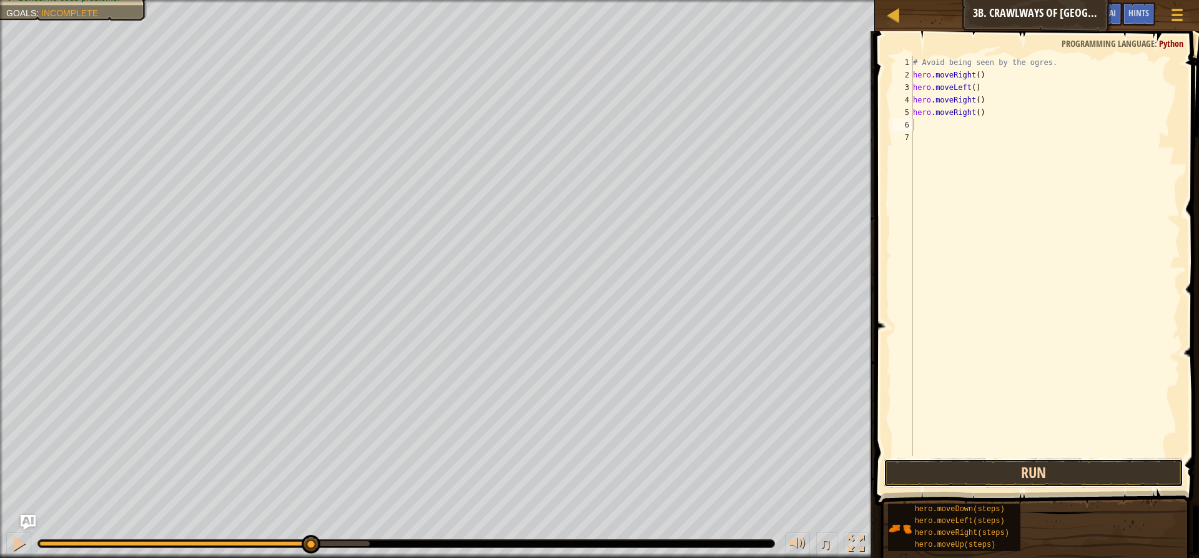
click at [1021, 482] on button "Run" at bounding box center [1034, 473] width 300 height 29
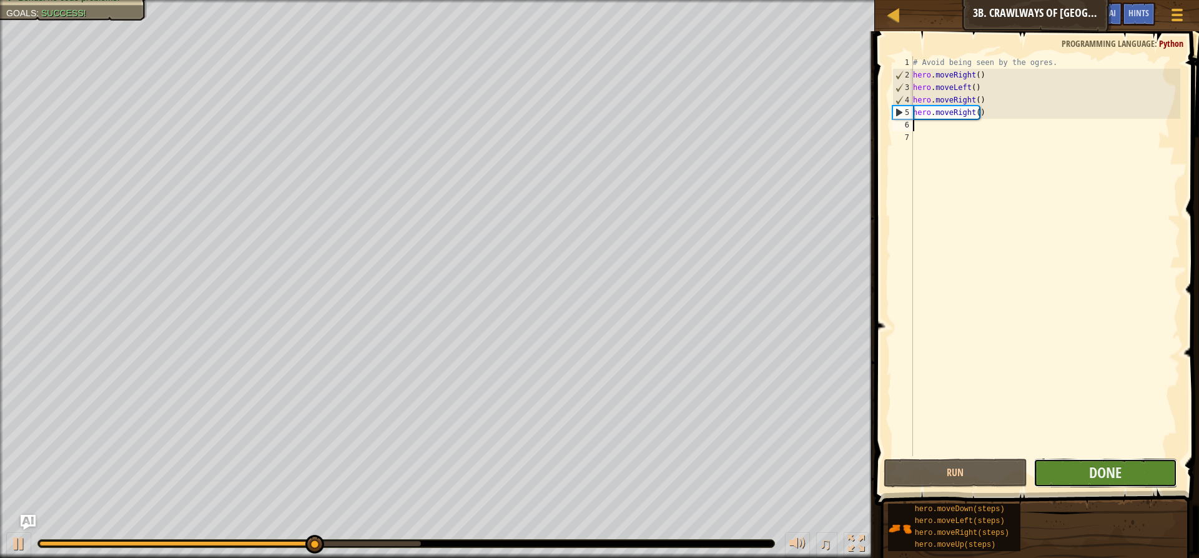
click at [1075, 474] on button "Done" at bounding box center [1106, 473] width 144 height 29
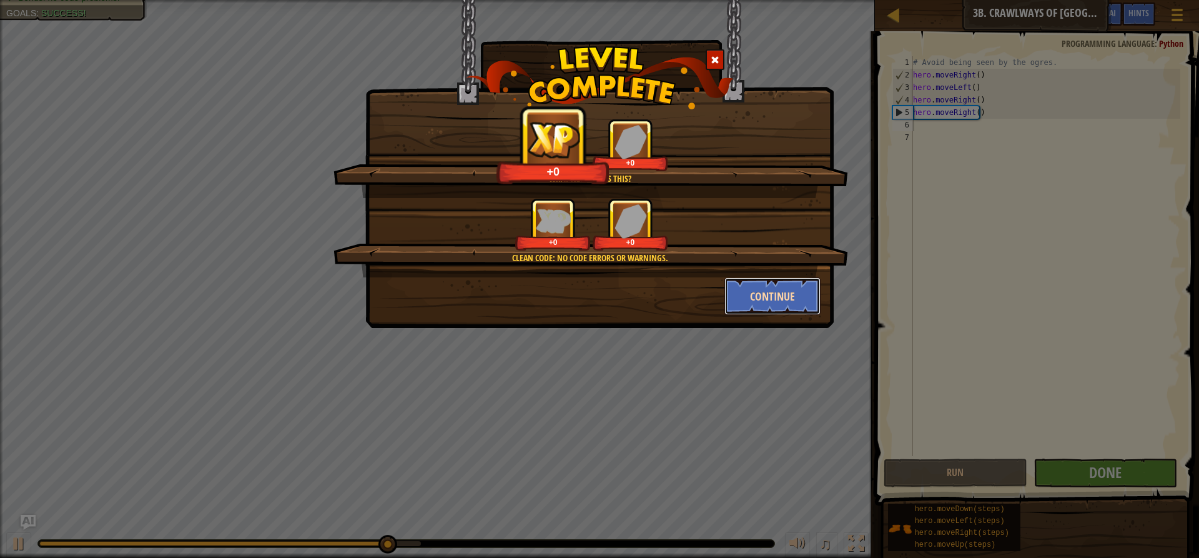
click at [793, 295] on button "Continue" at bounding box center [773, 295] width 97 height 37
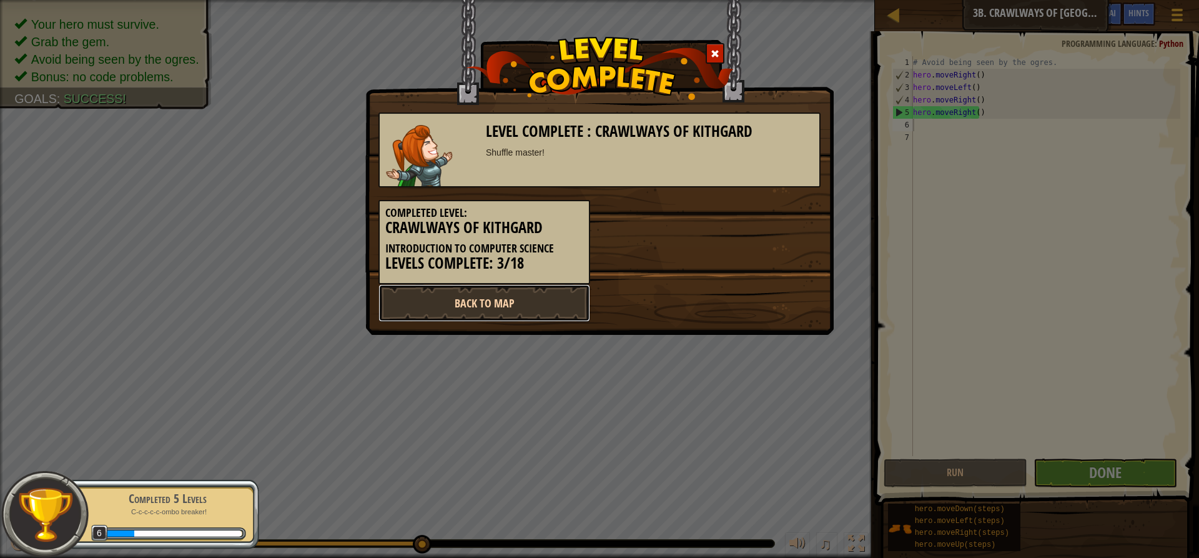
click at [555, 298] on link "Back to Map" at bounding box center [485, 302] width 212 height 37
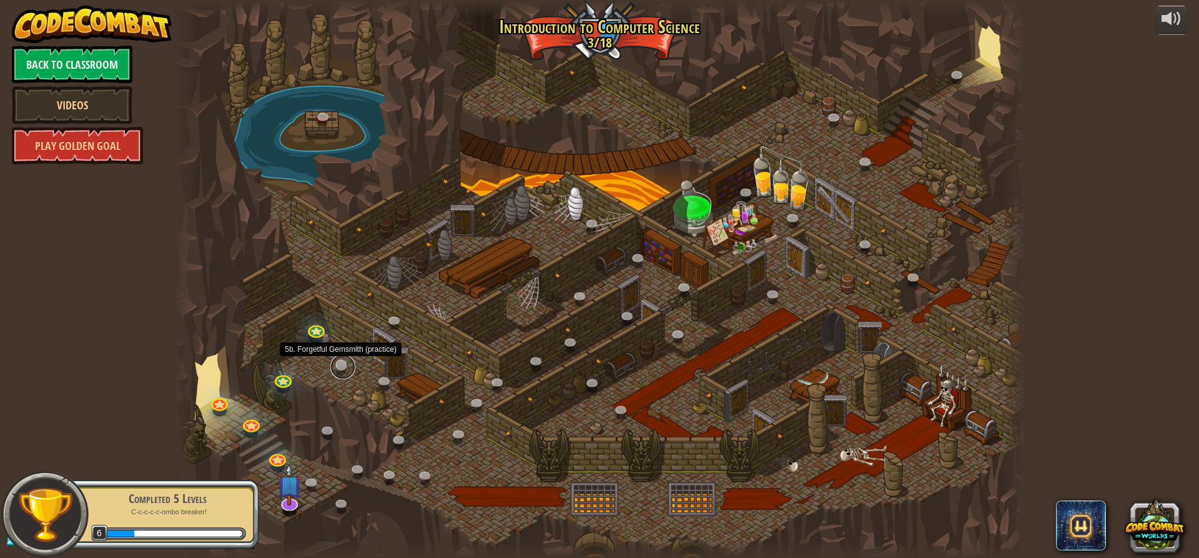
click at [339, 365] on link at bounding box center [342, 366] width 25 height 25
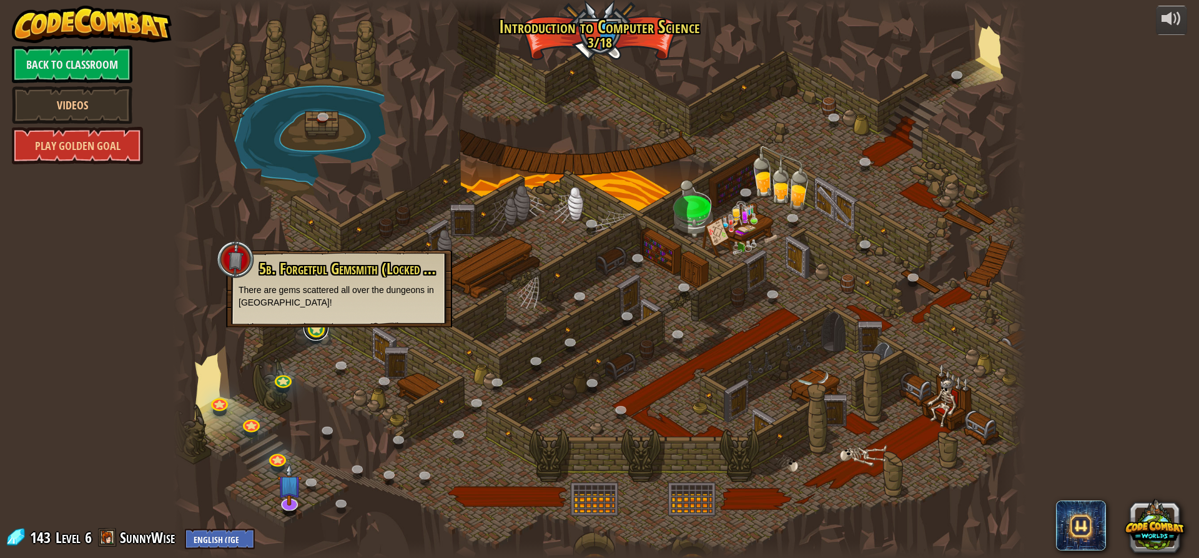
click at [322, 327] on link at bounding box center [316, 327] width 25 height 25
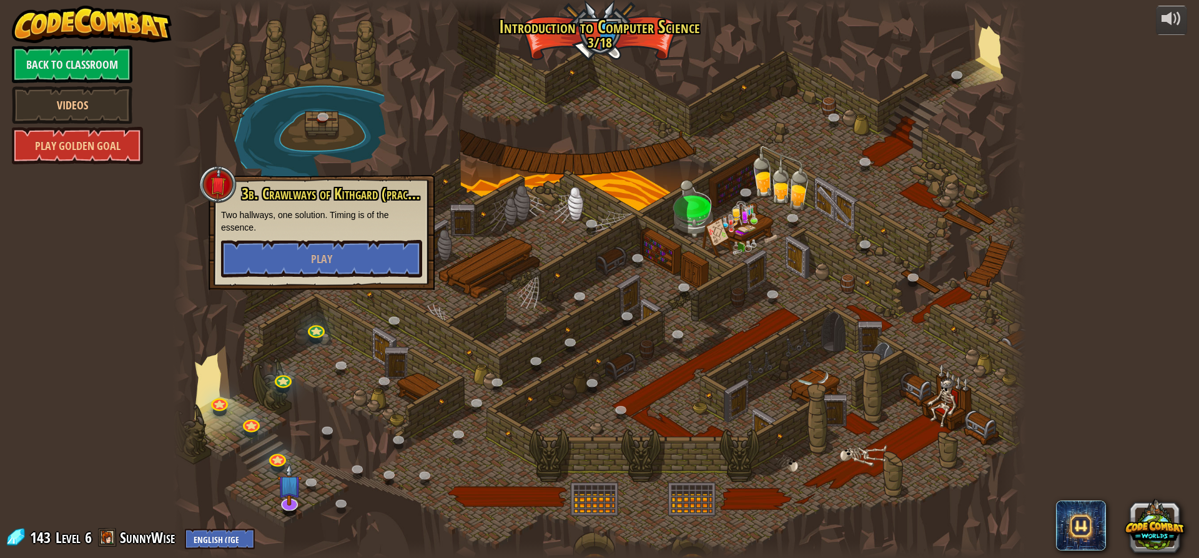
click at [171, 420] on div "powered by Back to Classroom Videos Play Golden Goal 25. [PERSON_NAME] (Locked …" at bounding box center [599, 279] width 1199 height 558
